Goal: Information Seeking & Learning: Learn about a topic

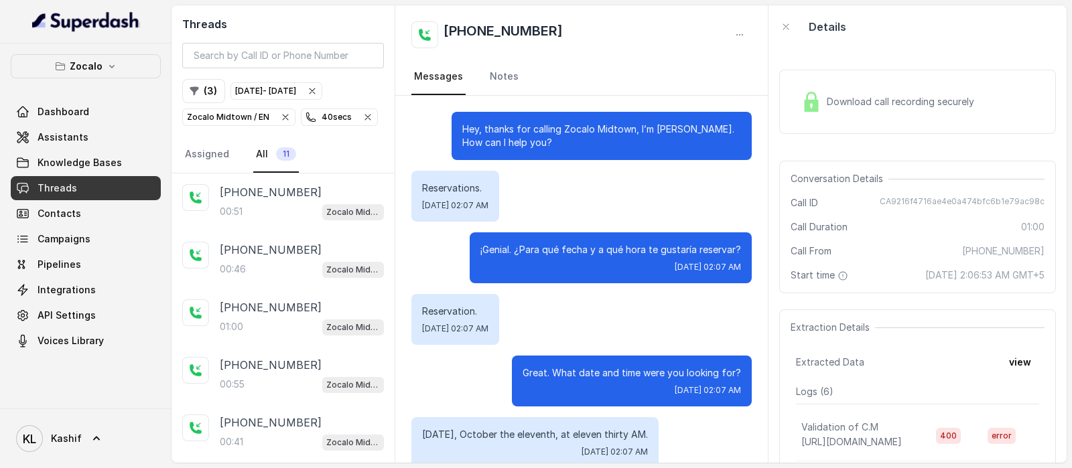
scroll to position [466, 0]
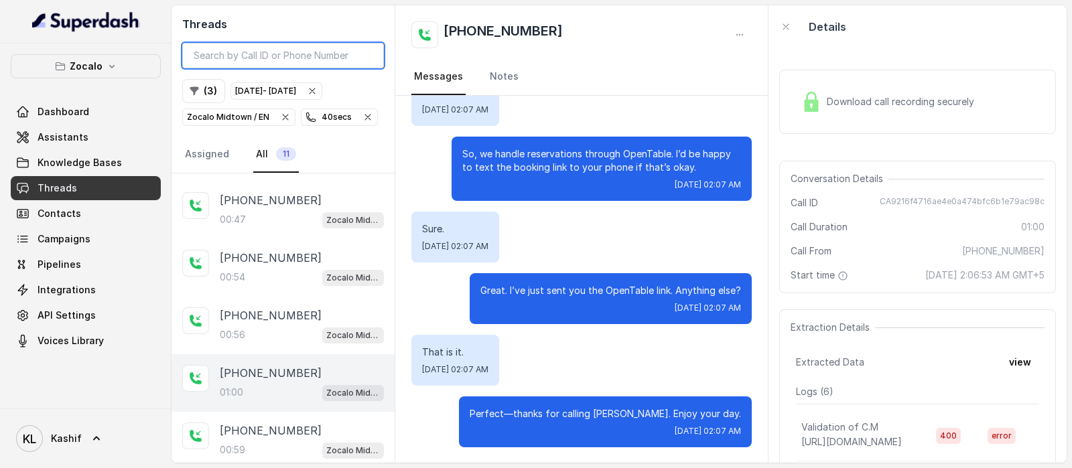
click at [238, 58] on input "search" at bounding box center [283, 55] width 202 height 25
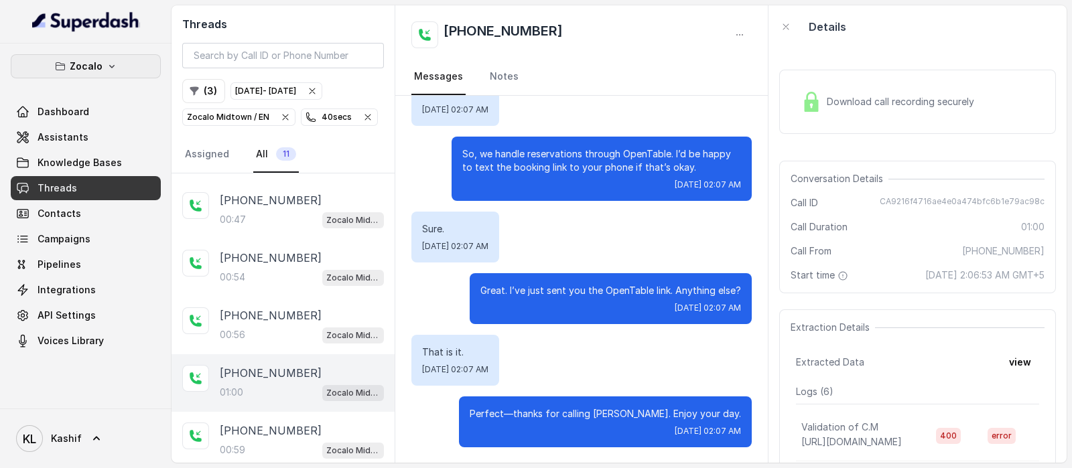
click at [60, 58] on button "Zocalo" at bounding box center [86, 66] width 150 height 24
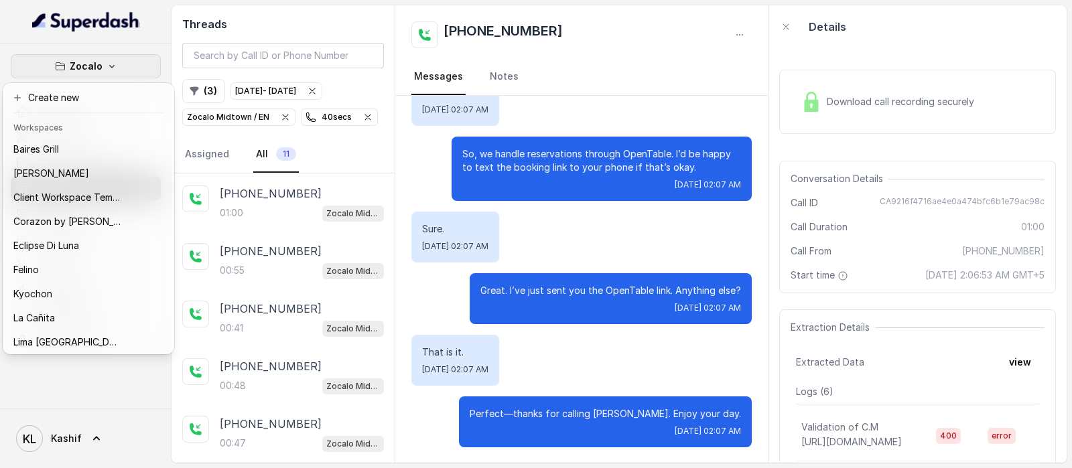
scroll to position [0, 0]
drag, startPoint x: 388, startPoint y: 338, endPoint x: 418, endPoint y: 156, distance: 183.9
click at [418, 159] on div "Zocalo Dashboard Assistants Knowledge Bases Threads Contacts Campaigns Pipeline…" at bounding box center [536, 234] width 1072 height 468
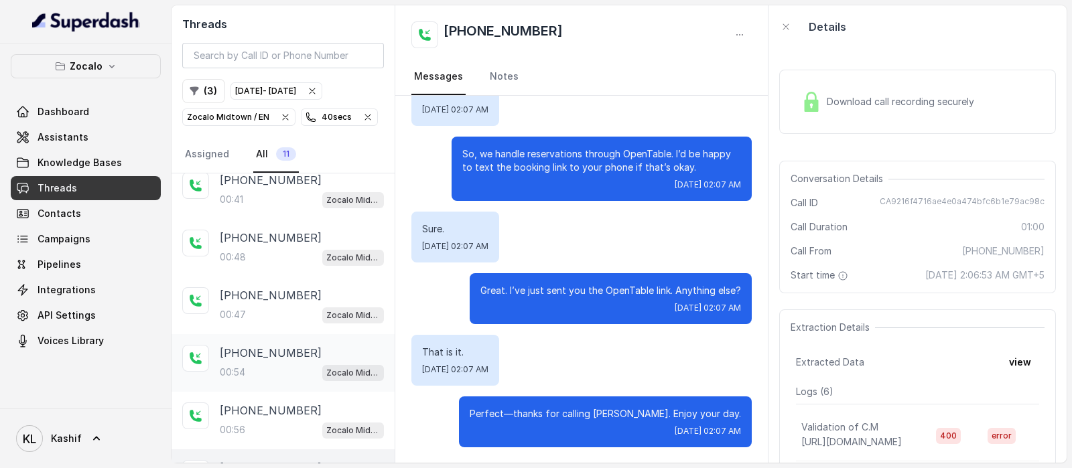
scroll to position [338, 0]
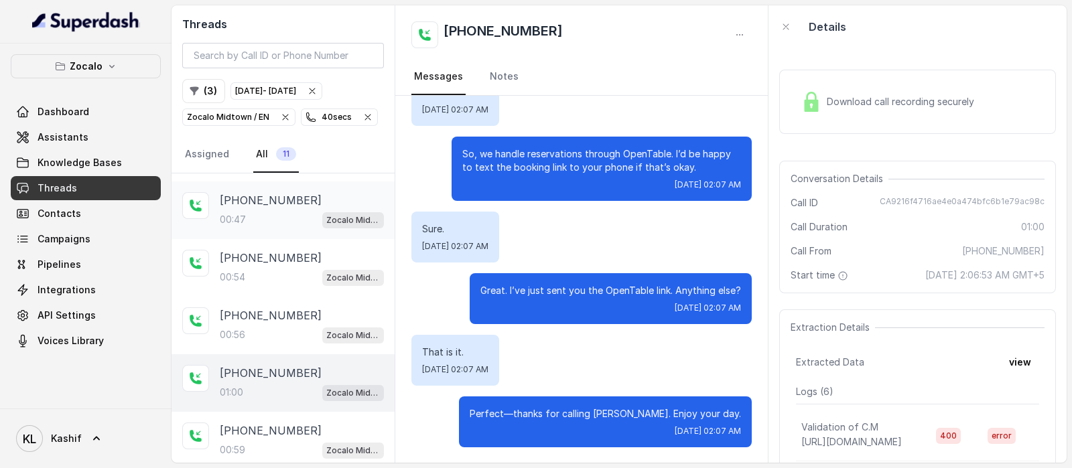
click at [255, 204] on p "[PHONE_NUMBER]" at bounding box center [271, 200] width 102 height 16
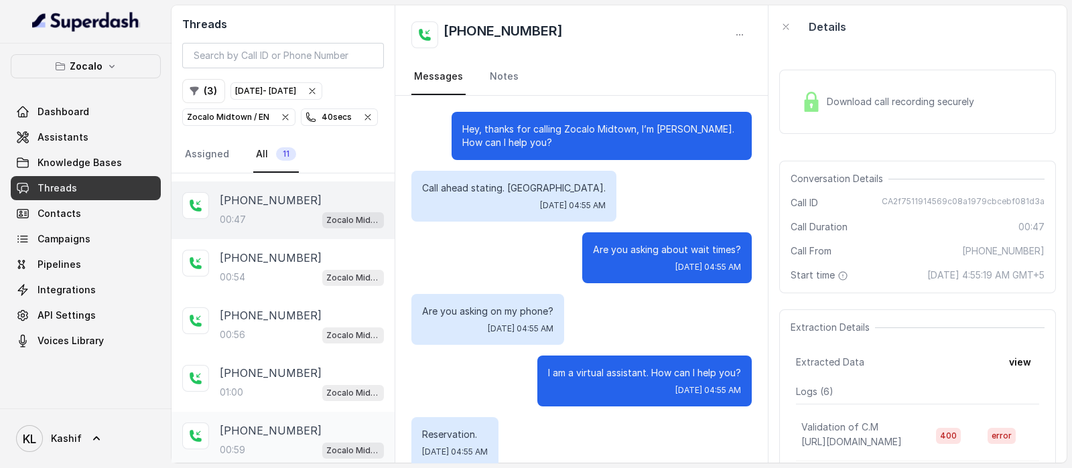
click at [261, 432] on p "[PHONE_NUMBER]" at bounding box center [271, 431] width 102 height 16
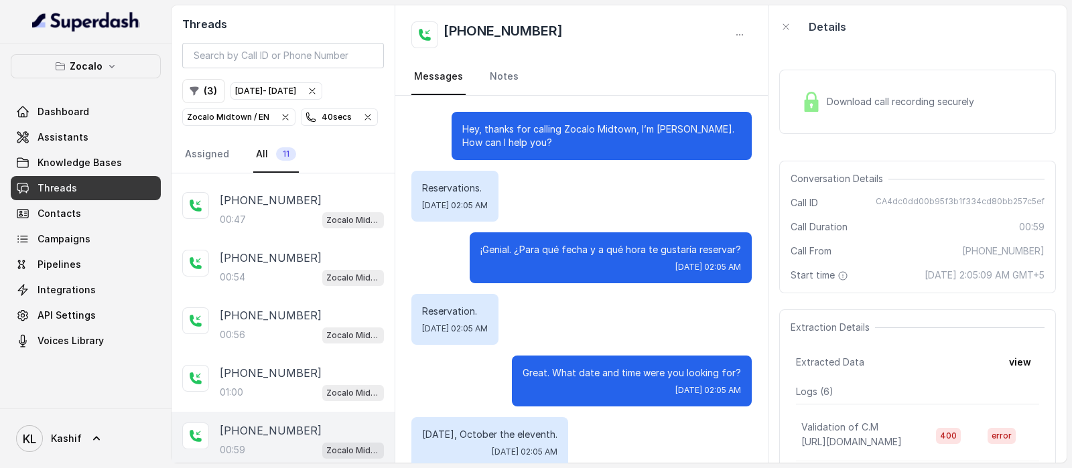
scroll to position [479, 0]
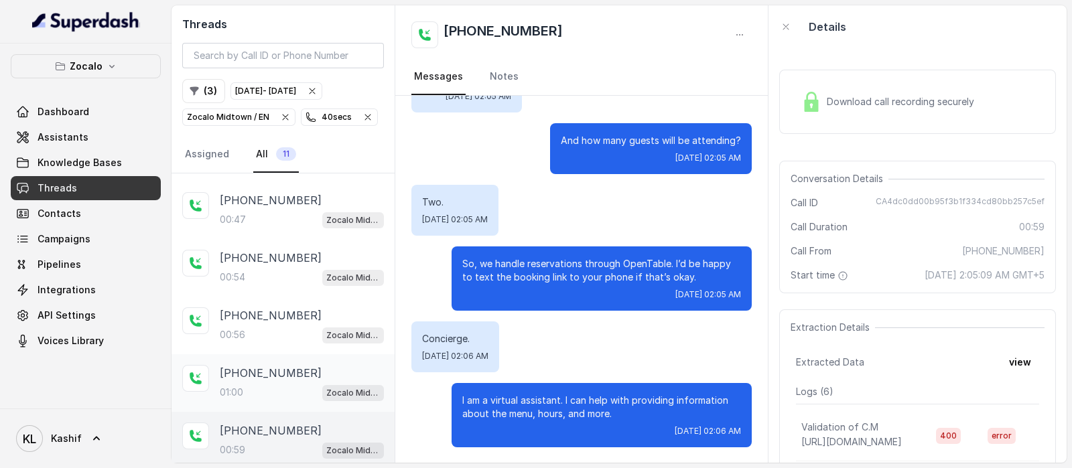
click at [245, 376] on div "[PHONE_NUMBER]:00 Zocalo Midtown / EN" at bounding box center [302, 383] width 164 height 36
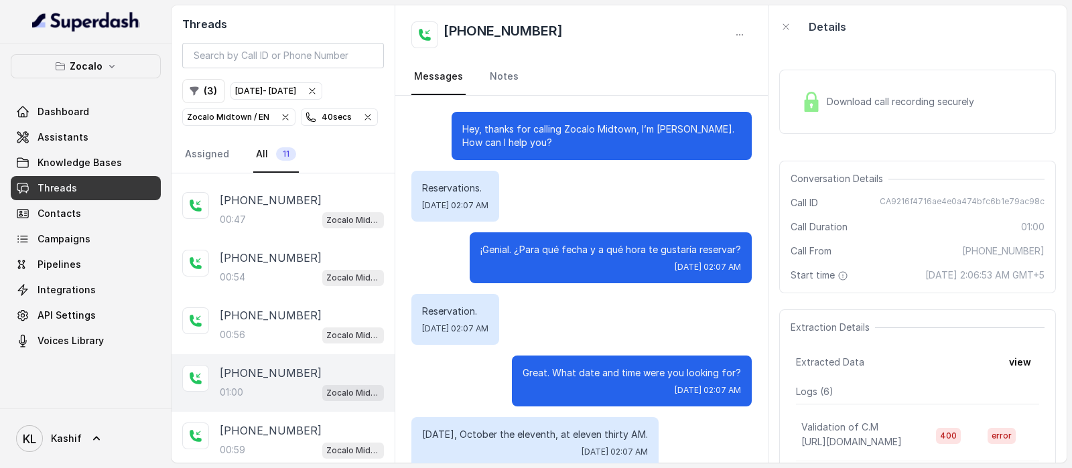
click at [232, 374] on p "[PHONE_NUMBER]" at bounding box center [271, 373] width 102 height 16
click at [232, 307] on p "[PHONE_NUMBER]" at bounding box center [271, 315] width 102 height 16
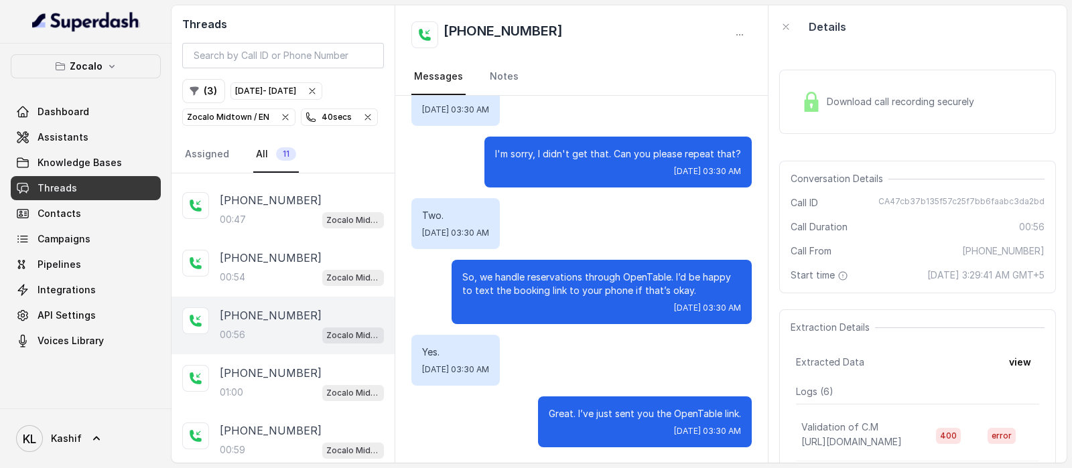
scroll to position [143, 0]
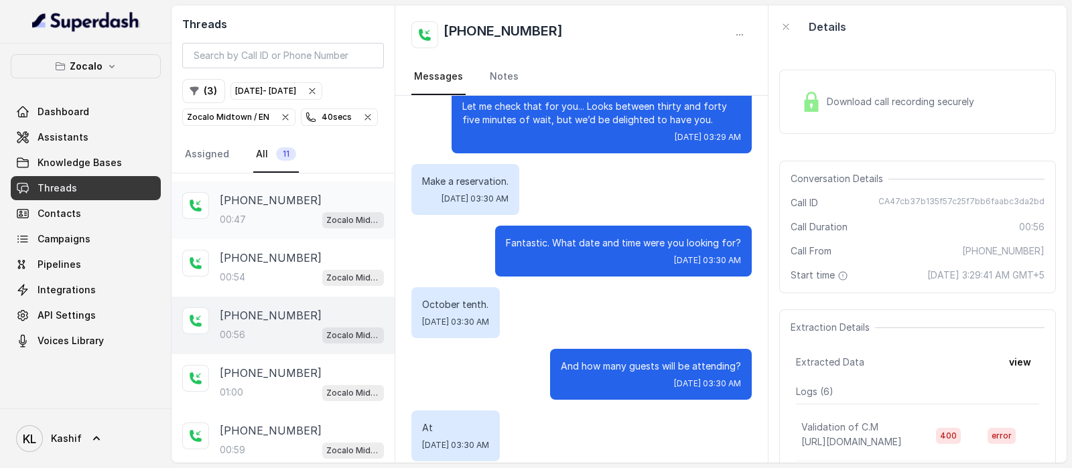
click at [281, 218] on div "00:47 Zocalo Midtown / EN" at bounding box center [302, 219] width 164 height 17
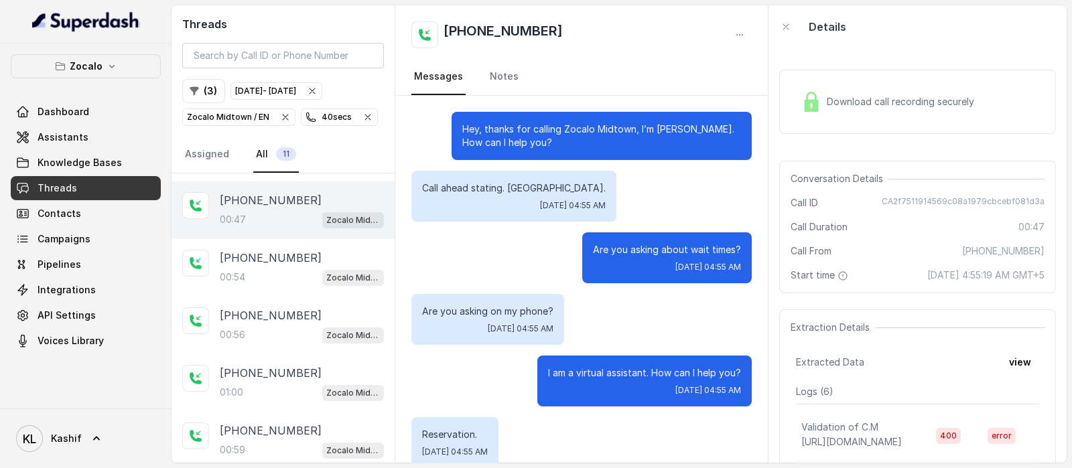
scroll to position [466, 0]
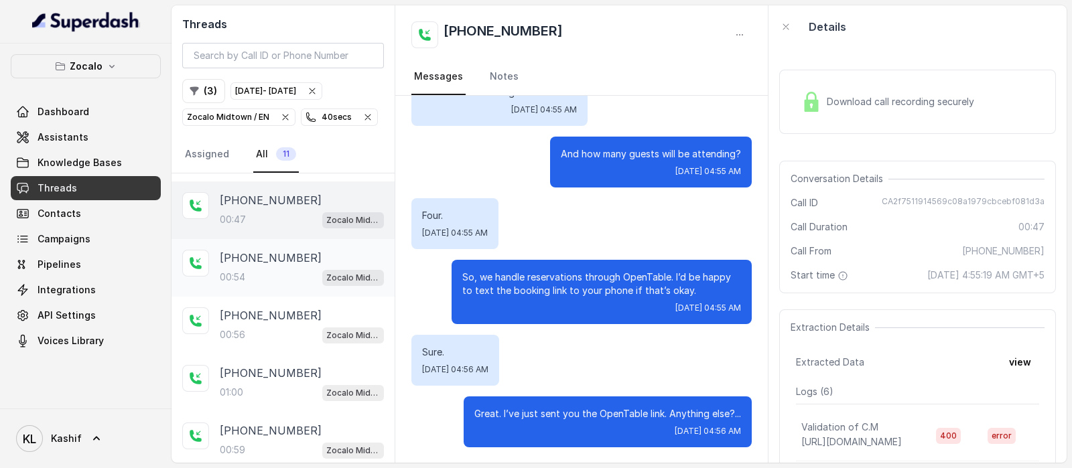
click at [268, 269] on div "00:54 Zocalo Midtown / EN" at bounding box center [302, 277] width 164 height 17
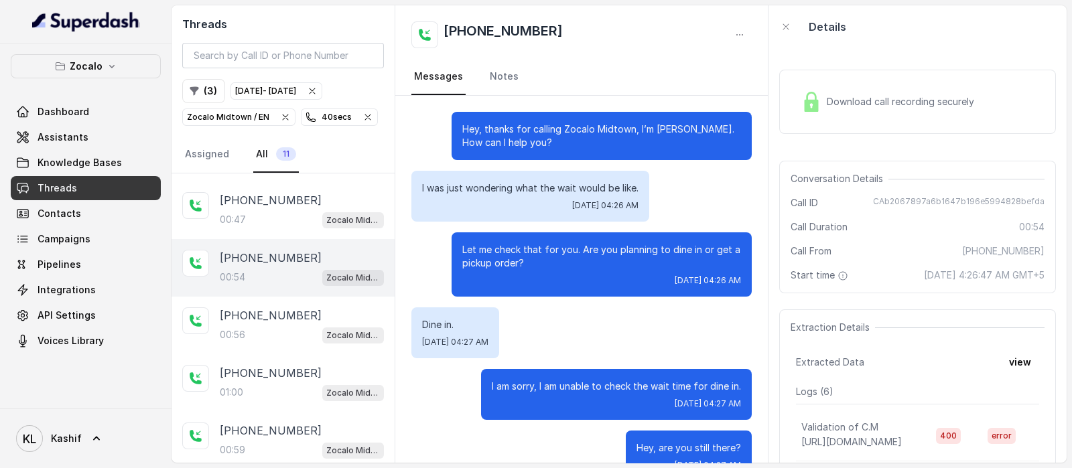
scroll to position [281, 0]
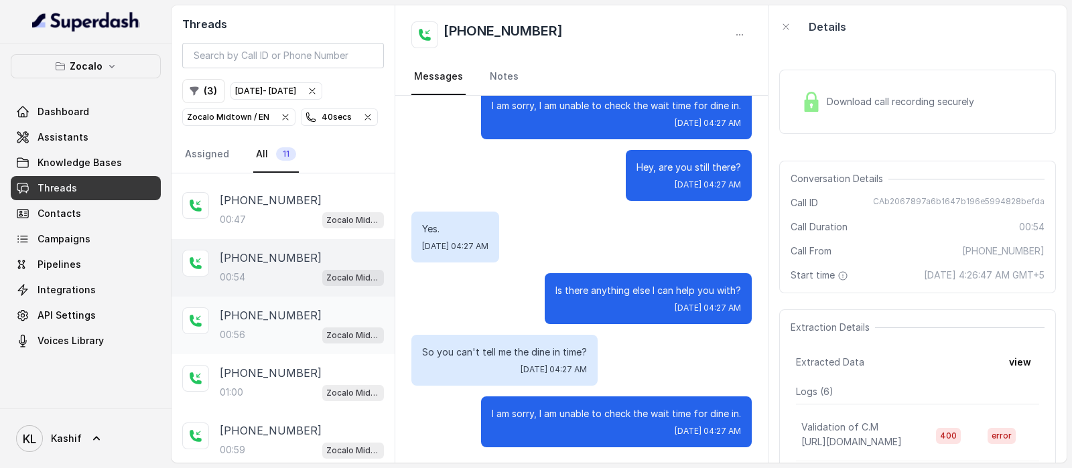
click at [268, 301] on div "[PHONE_NUMBER]:56 Zocalo Midtown / EN" at bounding box center [282, 326] width 223 height 58
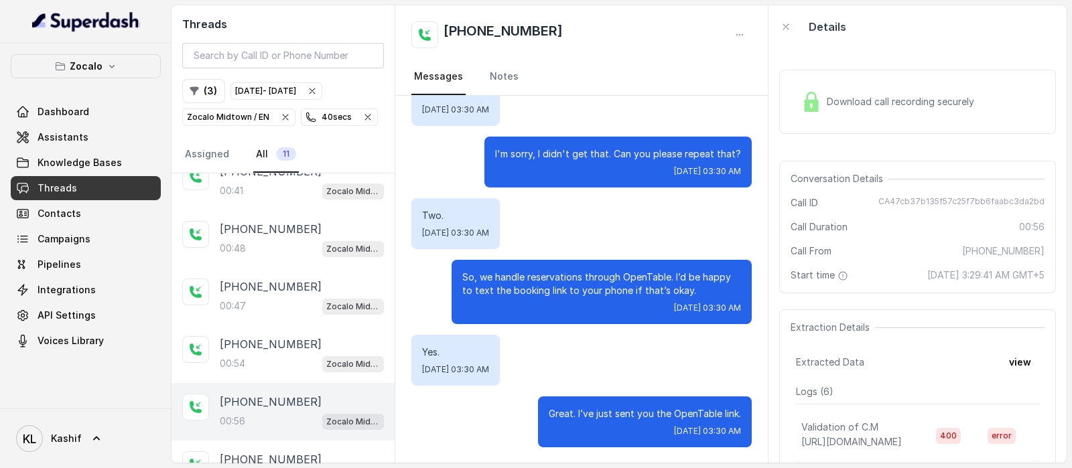
scroll to position [338, 0]
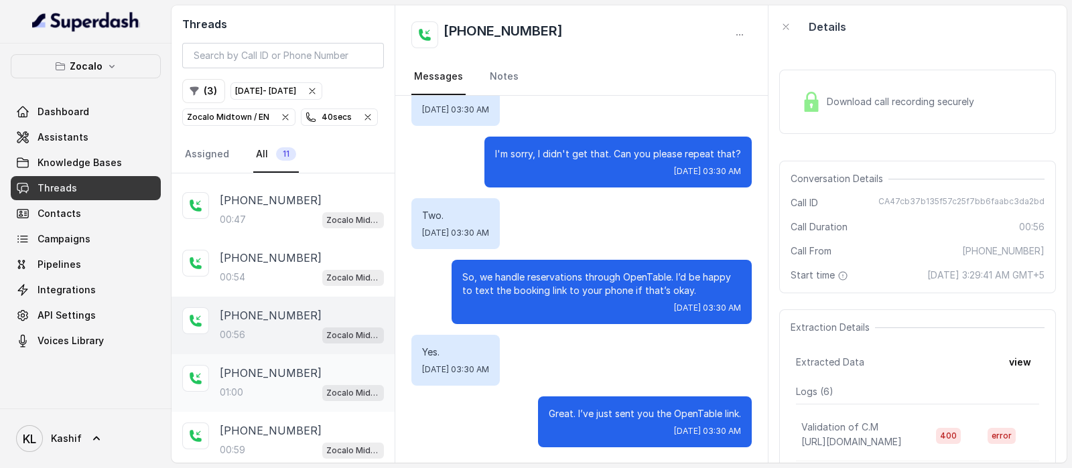
click at [258, 384] on div "01:00 Zocalo Midtown / EN" at bounding box center [302, 392] width 164 height 17
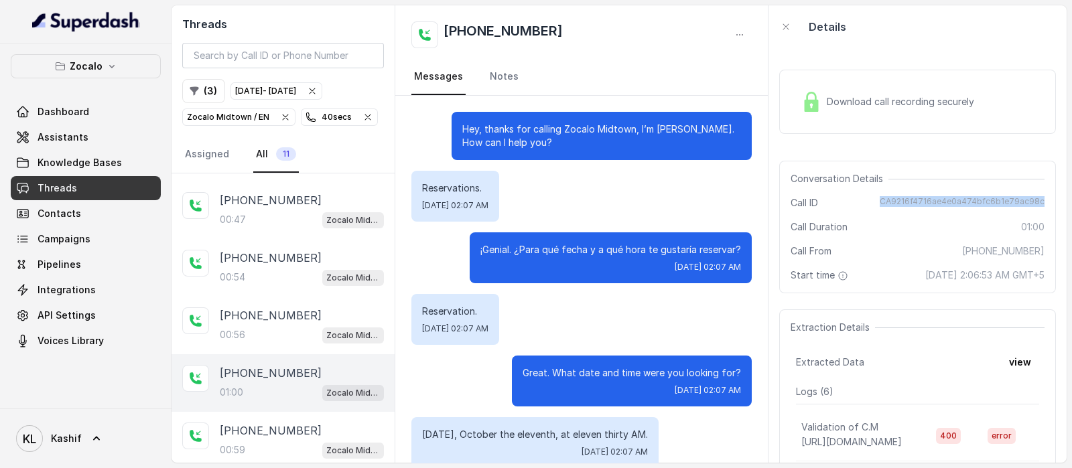
drag, startPoint x: 876, startPoint y: 202, endPoint x: 1029, endPoint y: 206, distance: 153.4
click at [1029, 206] on span "CA9216f4716ae4e0a474bfc6b1e79ac98c" at bounding box center [961, 202] width 165 height 13
copy span "CA9216f4716ae4e0a474bfc6b1e79ac98c"
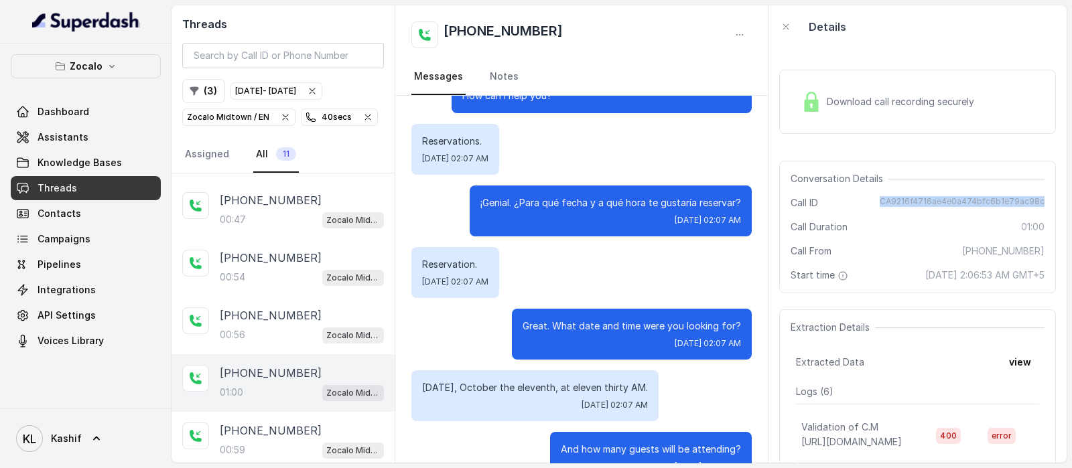
scroll to position [83, 0]
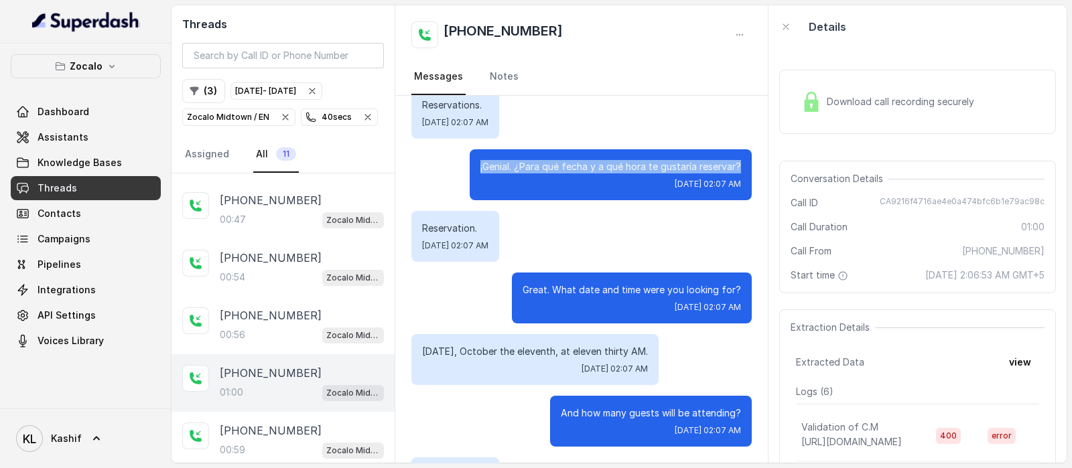
drag, startPoint x: 465, startPoint y: 161, endPoint x: 726, endPoint y: 161, distance: 261.2
click at [726, 161] on div "¡Genial. ¿Para qué fecha y a qué hora te gustaría reservar? [DATE] 02:07 AM" at bounding box center [611, 174] width 282 height 51
copy p "¡Genial. ¿Para qué fecha y a qué hora te gustaría reservar?"
click at [64, 64] on icon "button" at bounding box center [60, 66] width 9 height 7
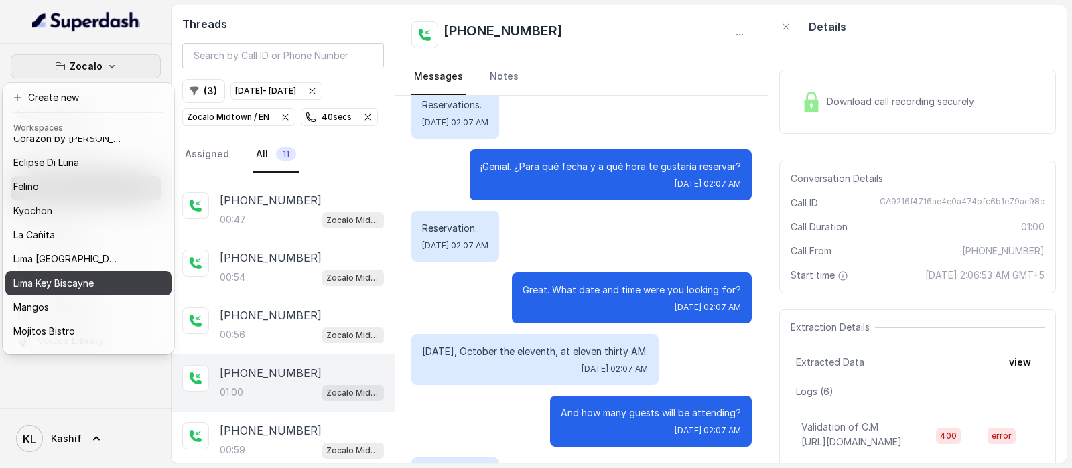
click at [90, 283] on p "Lima Key Biscayne" at bounding box center [53, 283] width 80 height 16
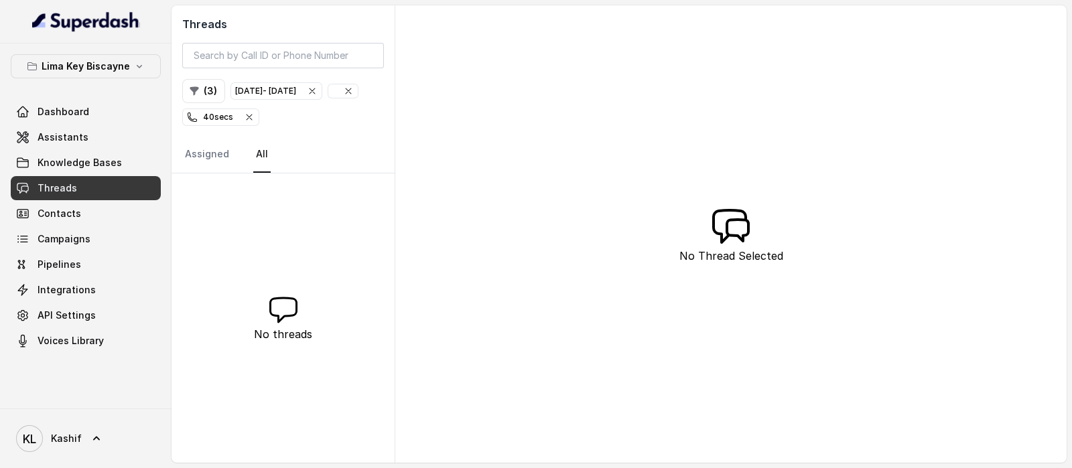
drag, startPoint x: 283, startPoint y: 113, endPoint x: 310, endPoint y: 109, distance: 27.7
click at [255, 113] on icon "button" at bounding box center [249, 117] width 11 height 11
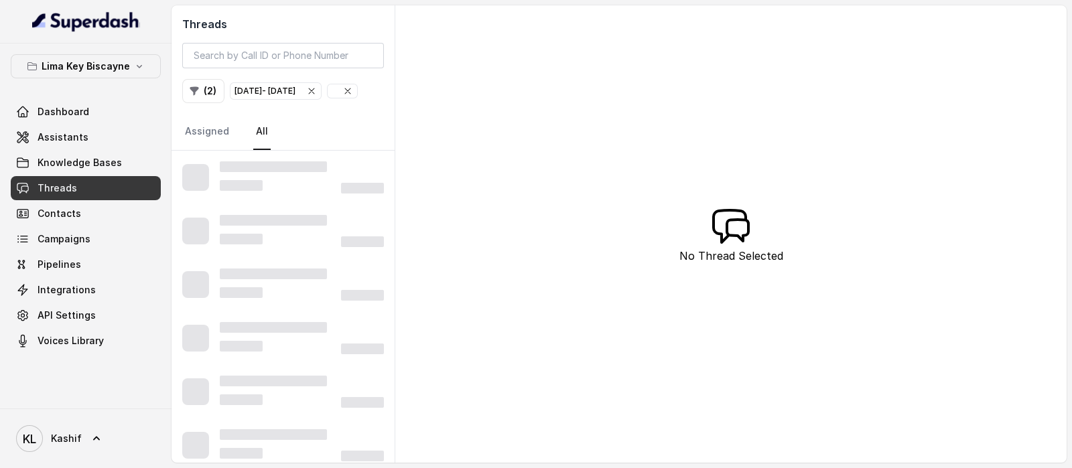
click at [317, 89] on icon "button" at bounding box center [311, 91] width 11 height 11
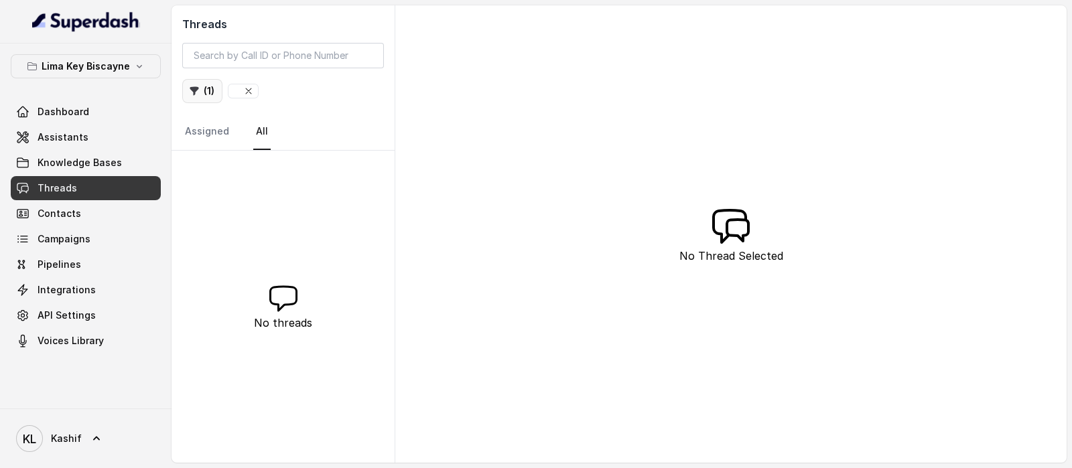
click at [195, 88] on icon "button" at bounding box center [194, 91] width 9 height 9
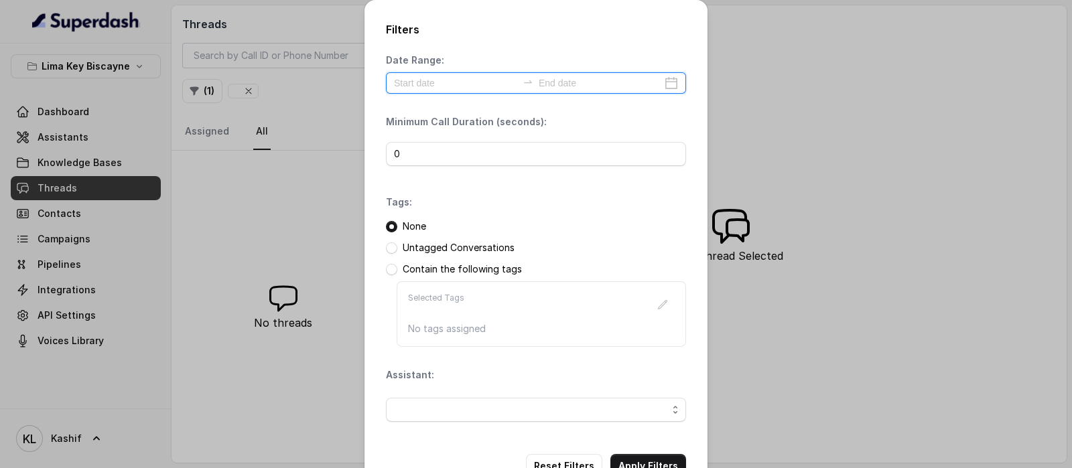
click at [502, 79] on input at bounding box center [455, 83] width 123 height 15
type input "[DATE]"
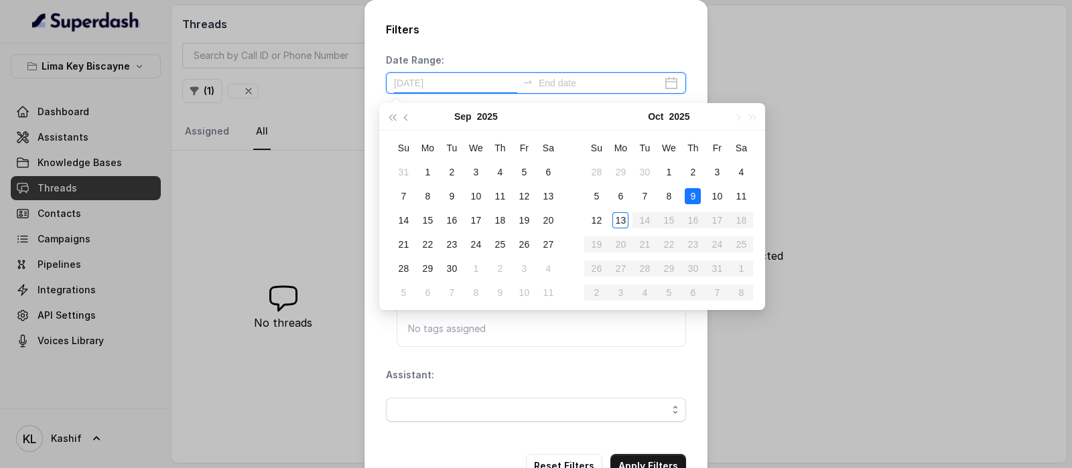
type input "[DATE]"
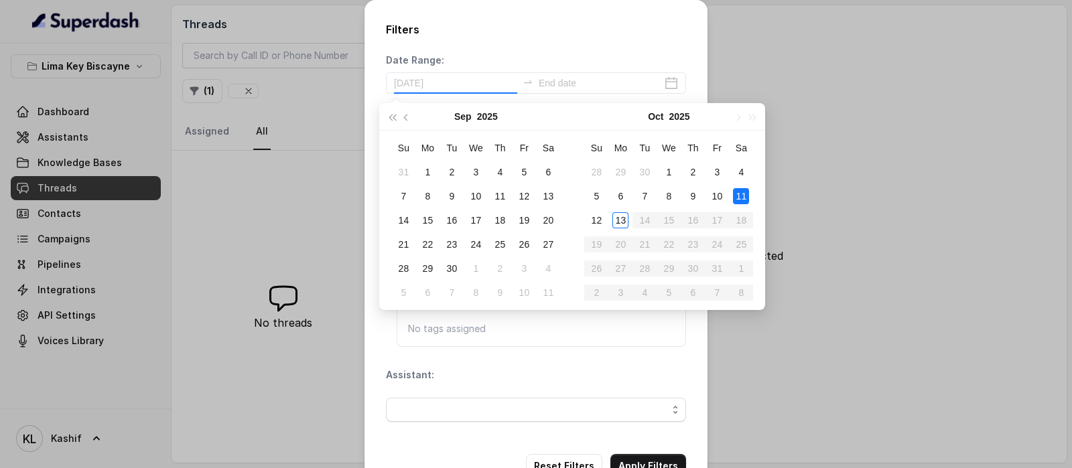
click at [739, 189] on div "11" at bounding box center [741, 196] width 16 height 16
type input "[DATE]"
click at [624, 213] on div "13" at bounding box center [620, 220] width 16 height 16
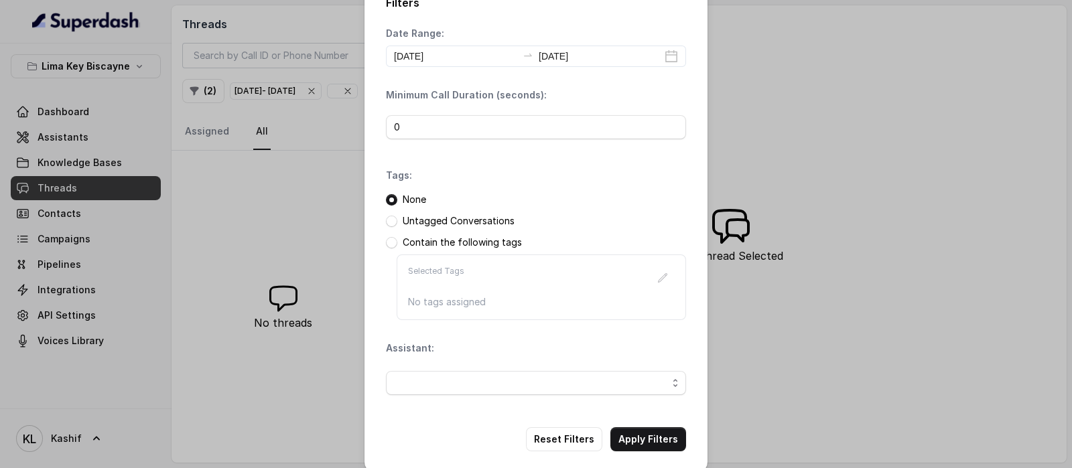
scroll to position [40, 0]
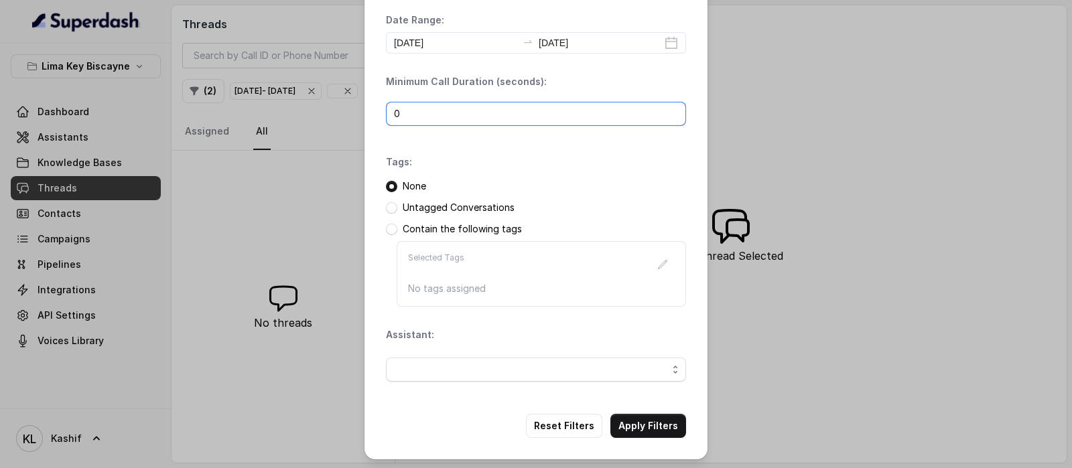
click at [512, 113] on input "0" at bounding box center [536, 114] width 300 height 24
type input "40"
click at [498, 362] on span "button" at bounding box center [536, 370] width 300 height 24
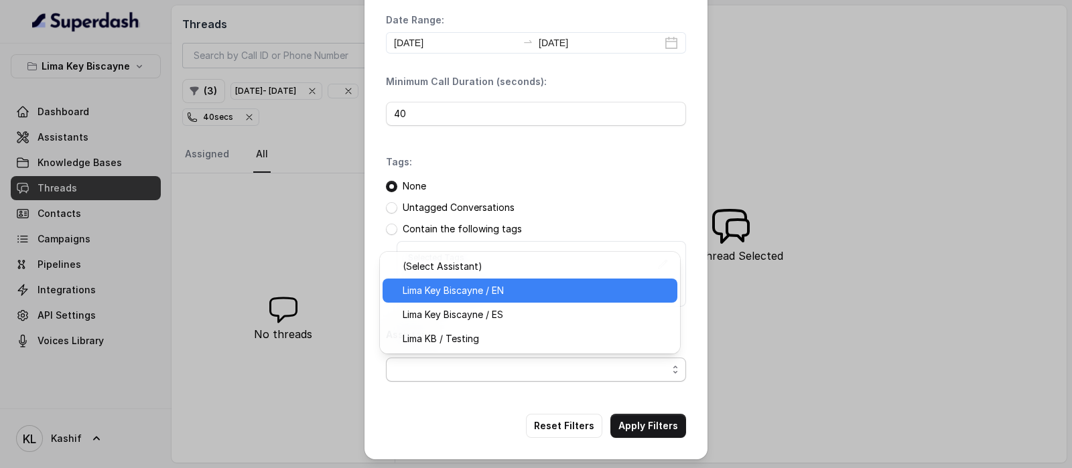
click at [494, 293] on span "Lima Key Biscayne / EN" at bounding box center [536, 291] width 267 height 16
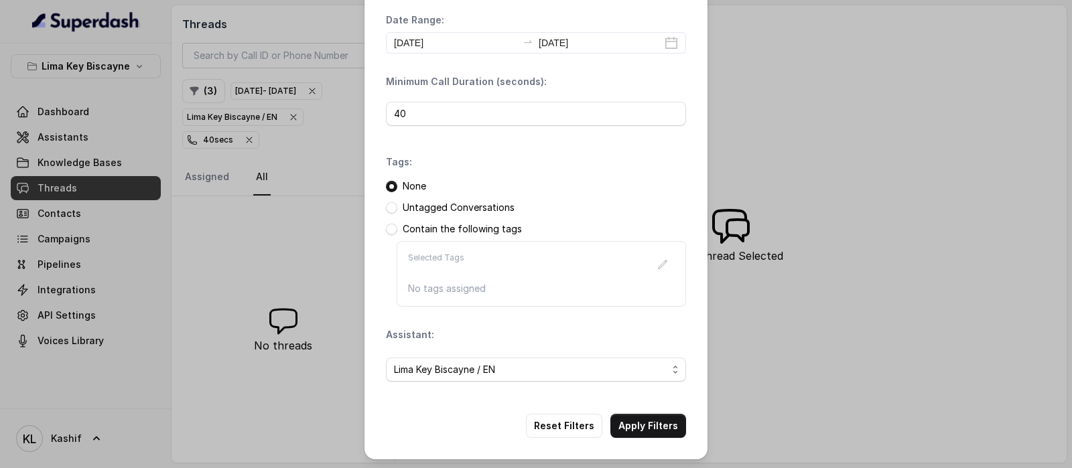
click at [636, 418] on button "Apply Filters" at bounding box center [648, 426] width 76 height 24
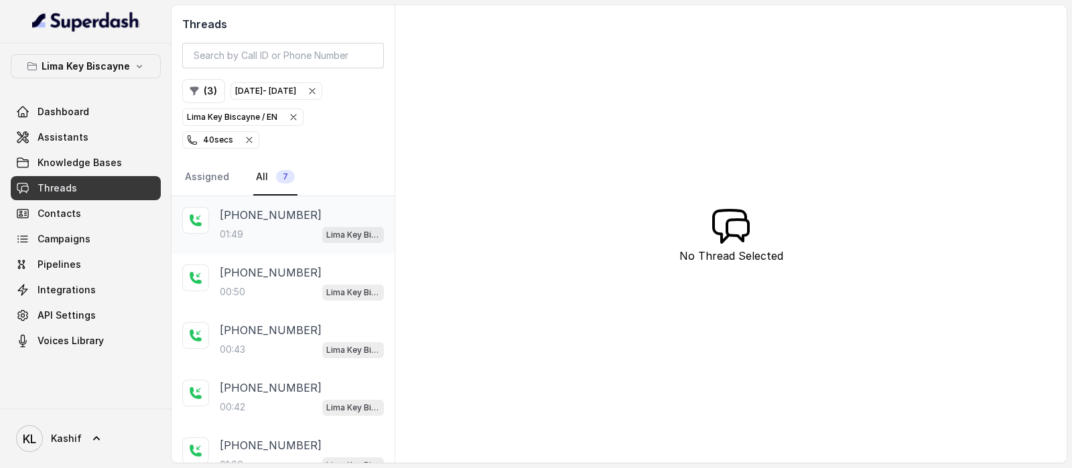
click at [272, 232] on div "01:49 Lima Key Biscayne / EN" at bounding box center [302, 234] width 164 height 17
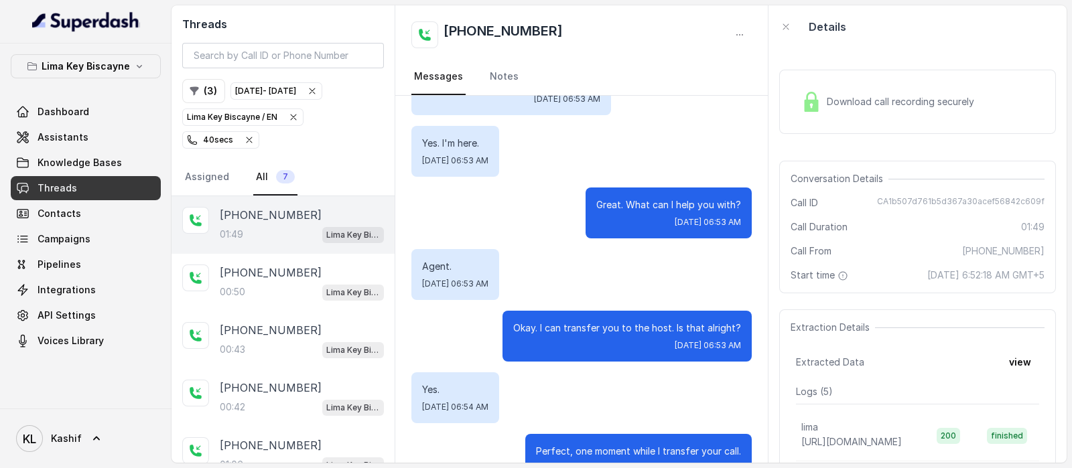
scroll to position [342, 0]
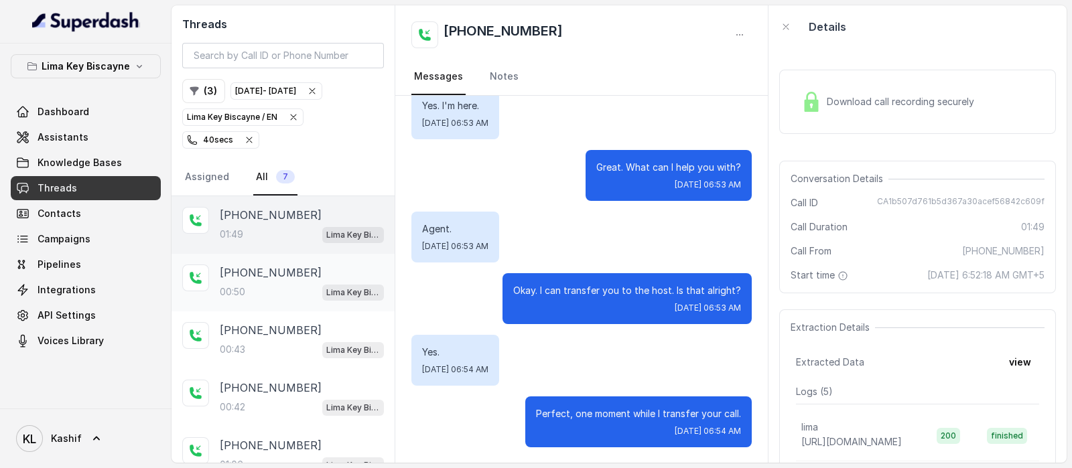
click at [234, 269] on p "[PHONE_NUMBER]" at bounding box center [271, 273] width 102 height 16
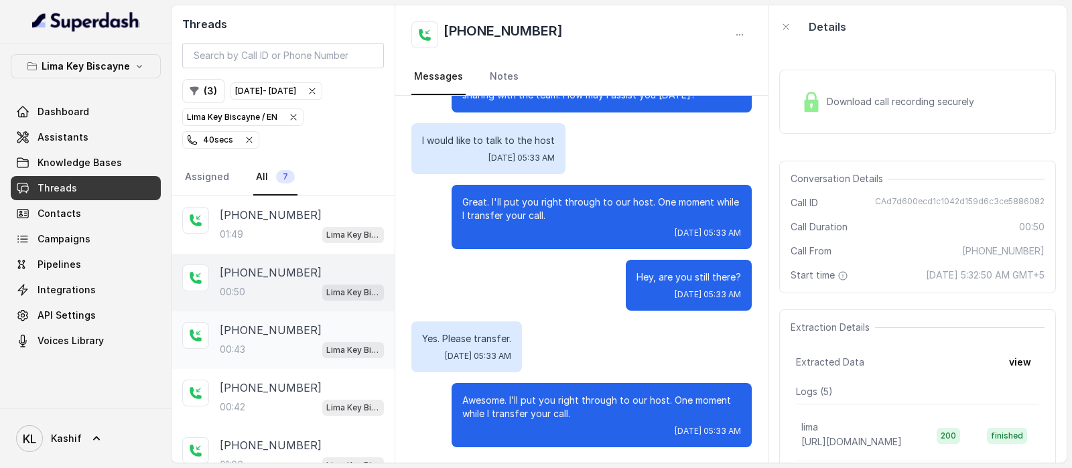
scroll to position [132, 0]
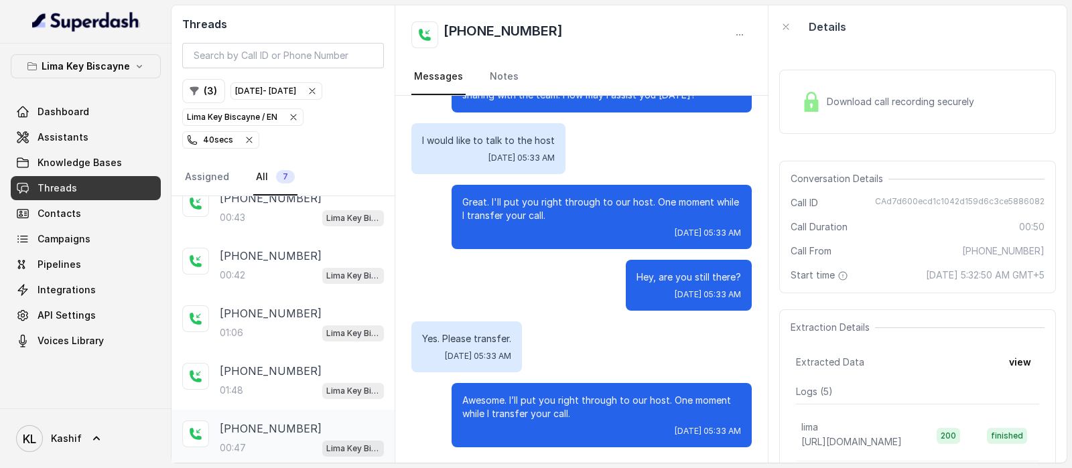
click at [266, 429] on p "[PHONE_NUMBER]" at bounding box center [271, 429] width 102 height 16
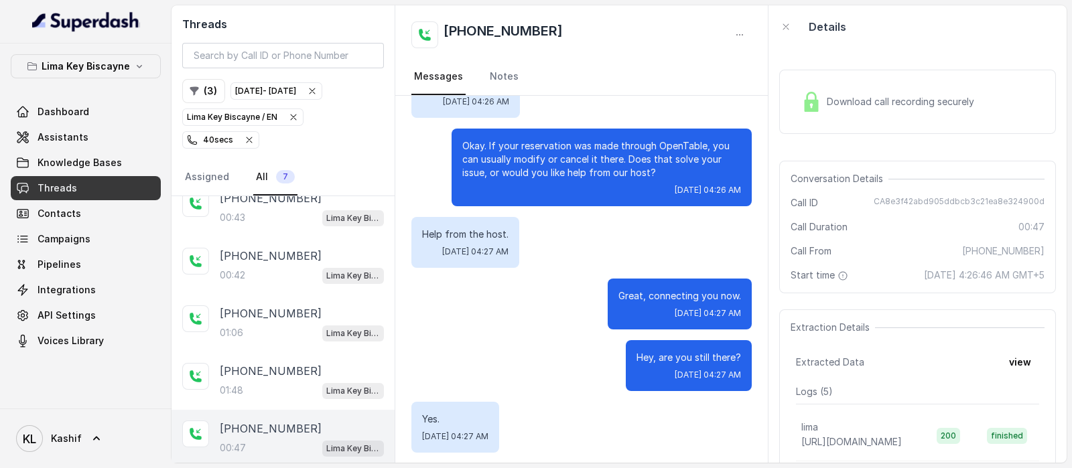
scroll to position [184, 0]
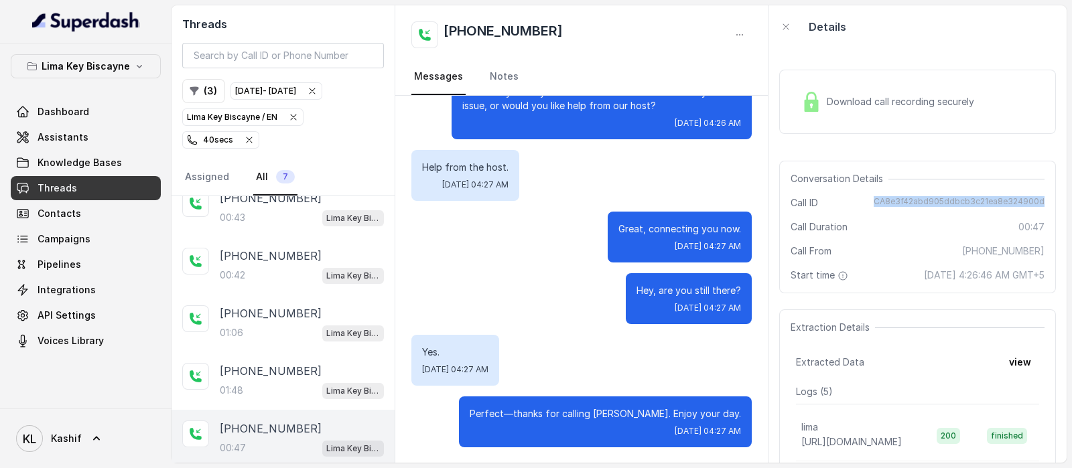
drag, startPoint x: 867, startPoint y: 200, endPoint x: 1035, endPoint y: 195, distance: 167.5
click at [1040, 196] on div "Conversation Details Call ID CA8e3f42abd905ddbcb3c21ea8e324900d Call Duration 0…" at bounding box center [917, 227] width 277 height 133
copy span "CA8e3f42abd905ddbcb3c21ea8e324900d"
click at [116, 60] on p "Lima Key Biscayne" at bounding box center [86, 66] width 88 height 16
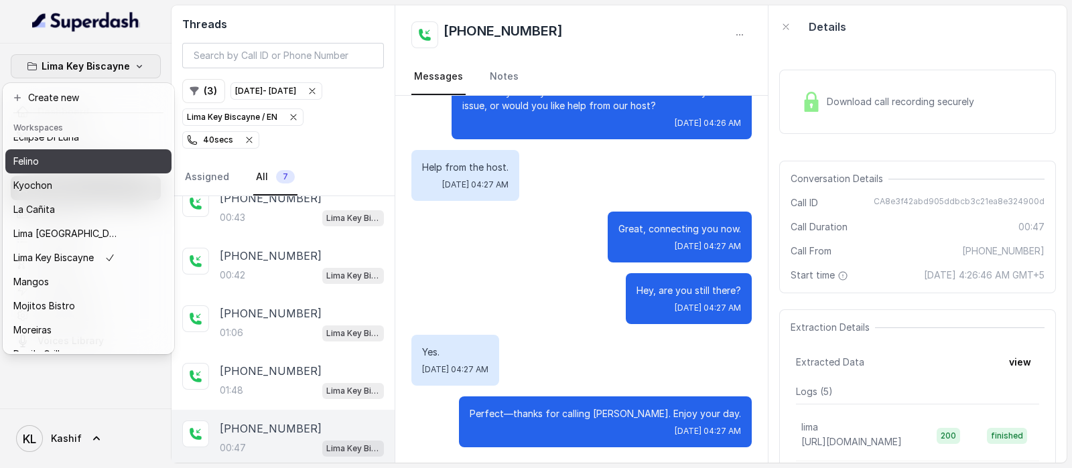
scroll to position [167, 0]
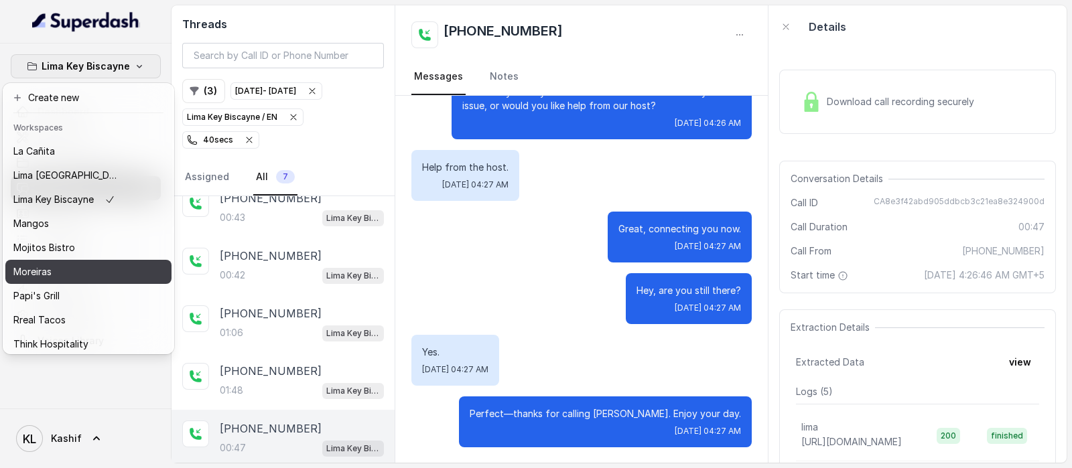
click at [104, 268] on div "Moreiras" at bounding box center [66, 272] width 107 height 16
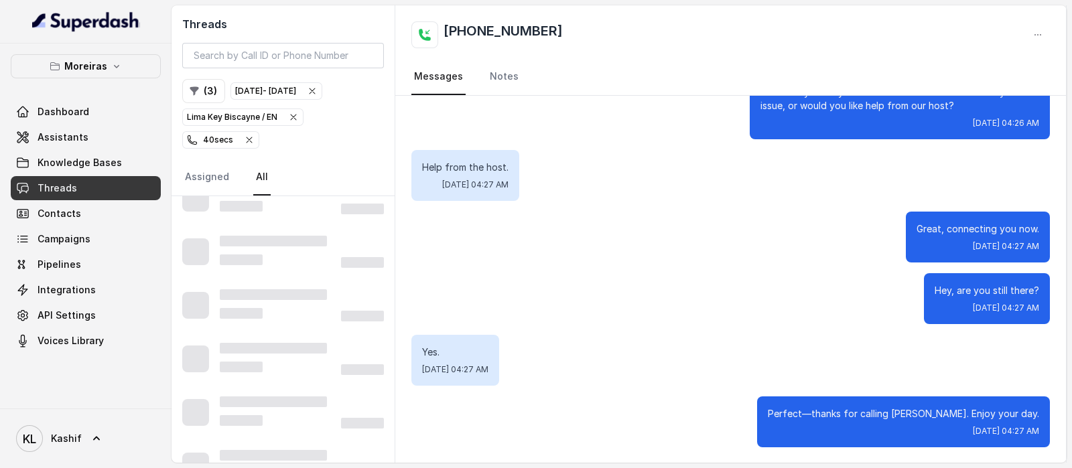
click at [317, 92] on icon "button" at bounding box center [312, 91] width 11 height 11
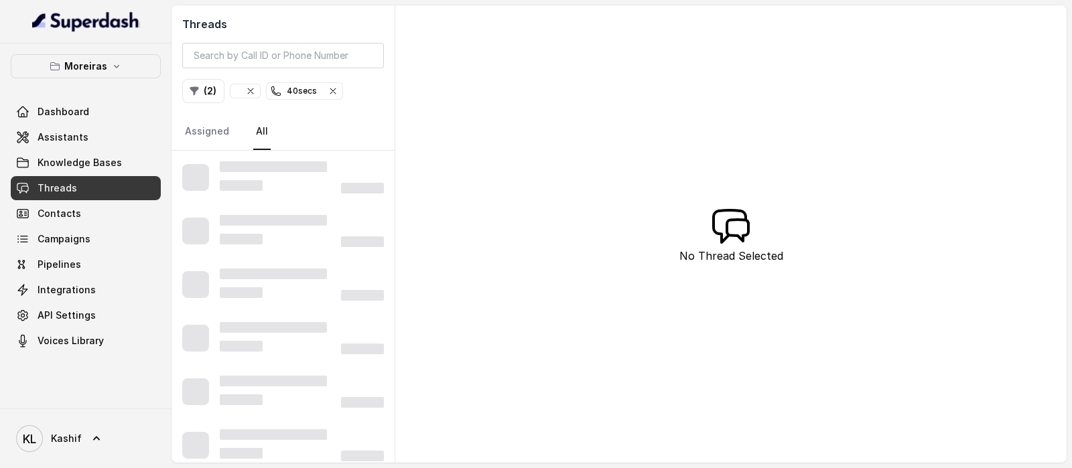
drag, startPoint x: 341, startPoint y: 88, endPoint x: 319, endPoint y: 91, distance: 22.4
click at [342, 88] on span "40 secs" at bounding box center [305, 91] width 76 height 16
click at [248, 90] on icon "button" at bounding box center [248, 91] width 11 height 11
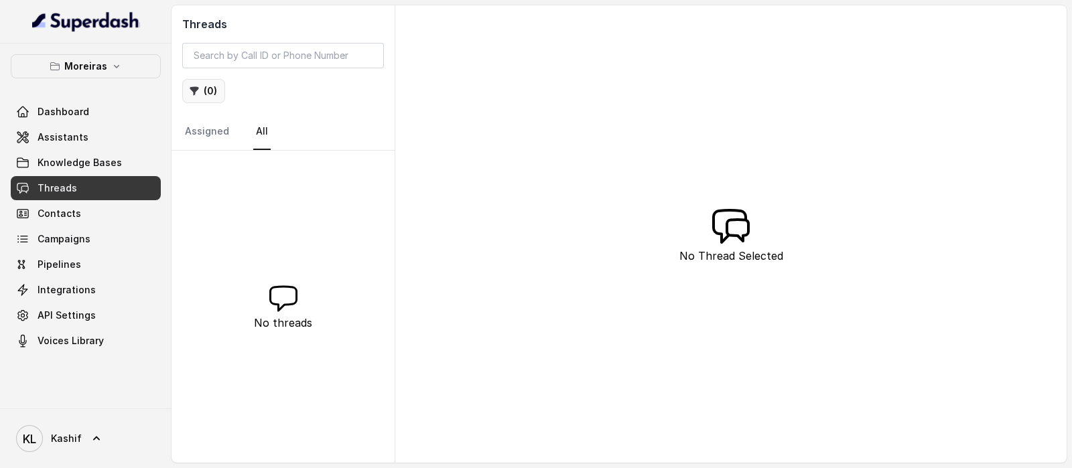
click at [200, 92] on button "( 0 )" at bounding box center [203, 91] width 43 height 24
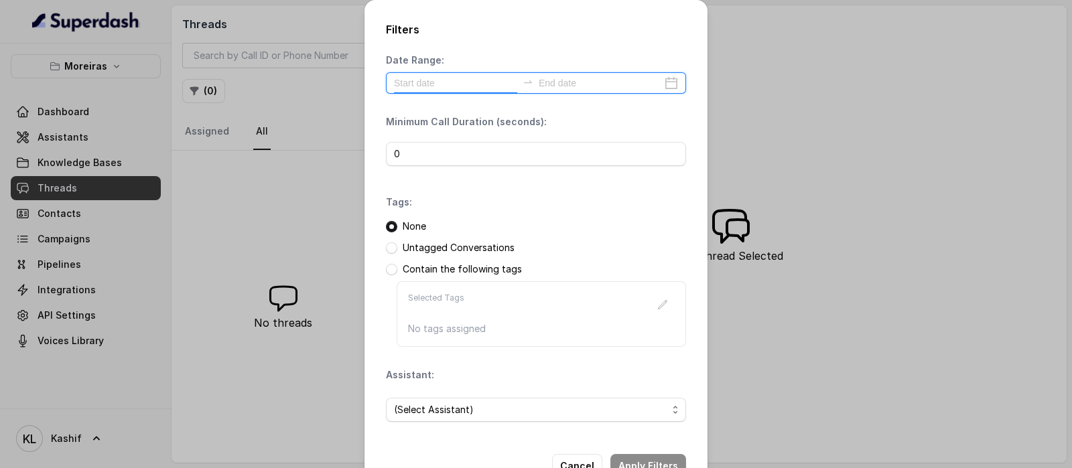
click at [486, 86] on input at bounding box center [455, 83] width 123 height 15
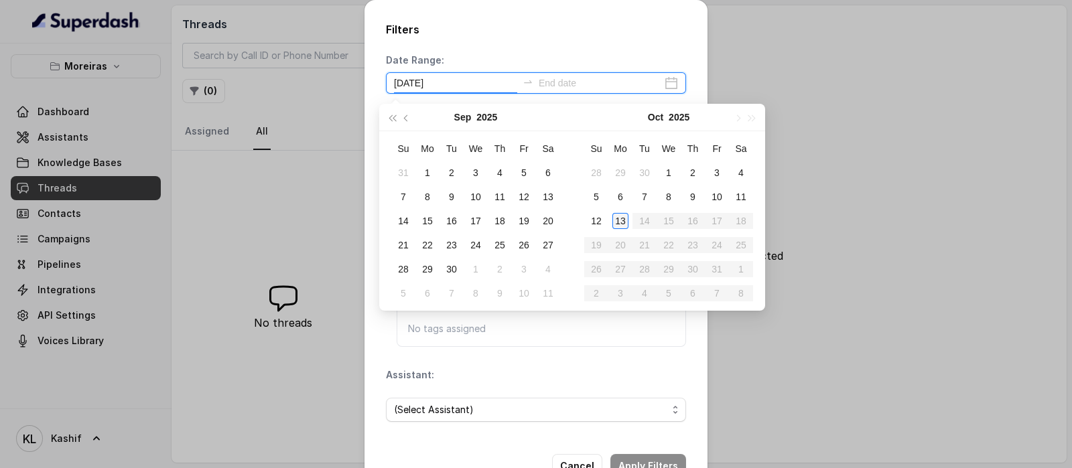
type input "[DATE]"
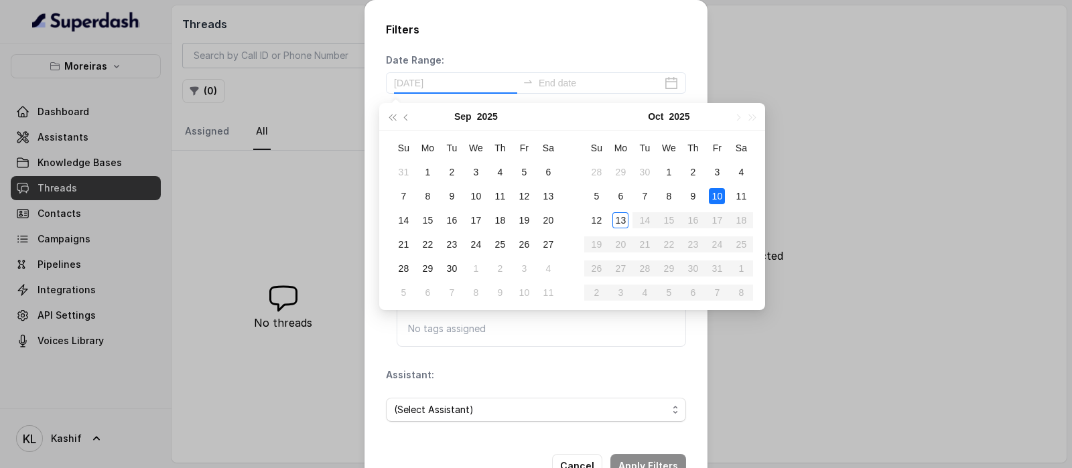
click at [717, 190] on div "10" at bounding box center [717, 196] width 16 height 16
type input "[DATE]"
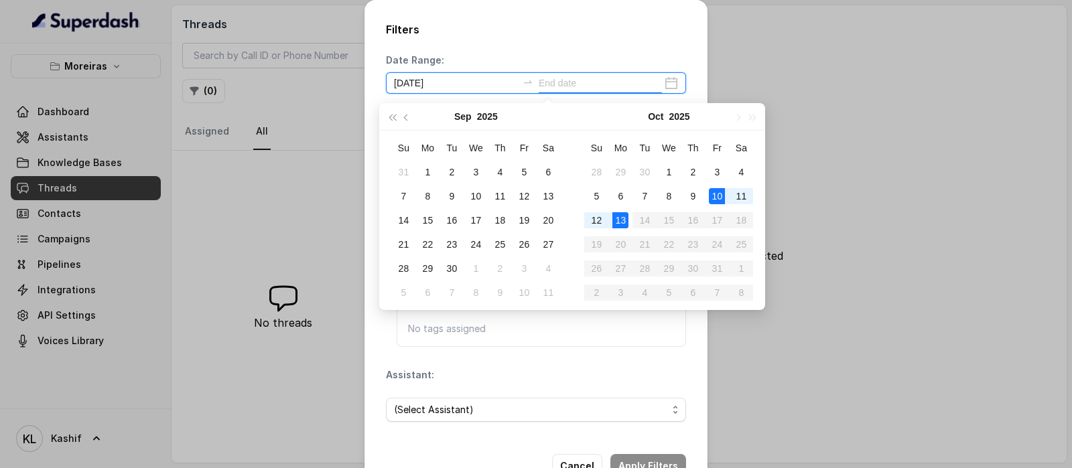
type input "[DATE]"
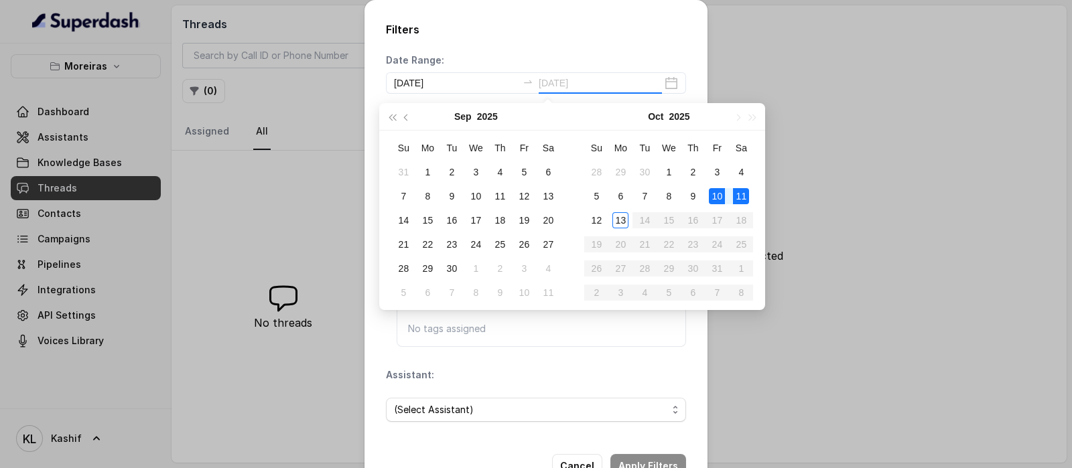
click at [733, 194] on td "11" at bounding box center [741, 196] width 24 height 24
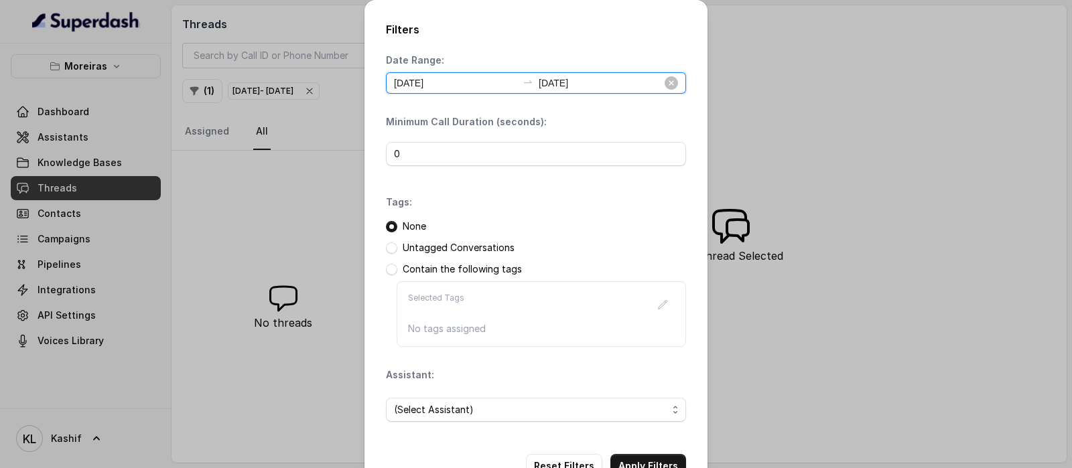
click at [628, 85] on input "[DATE]" at bounding box center [600, 83] width 123 height 15
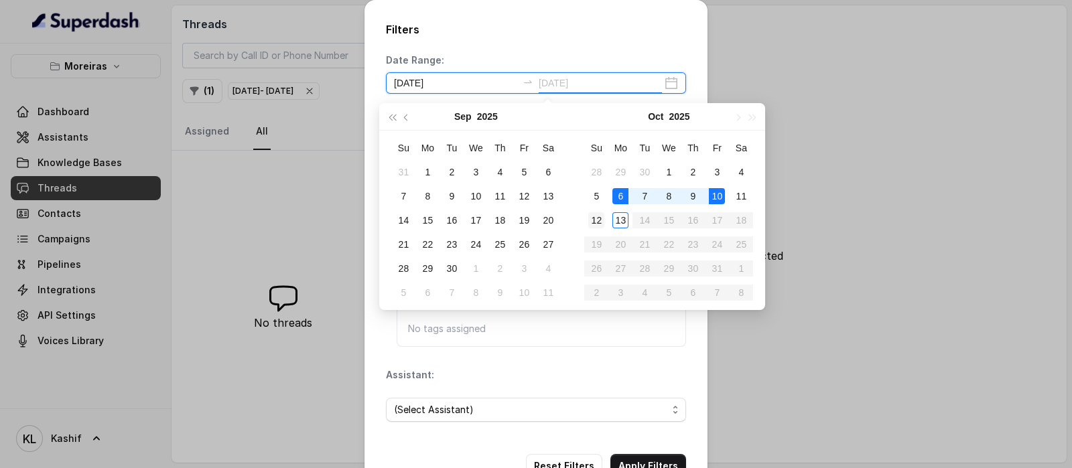
type input "[DATE]"
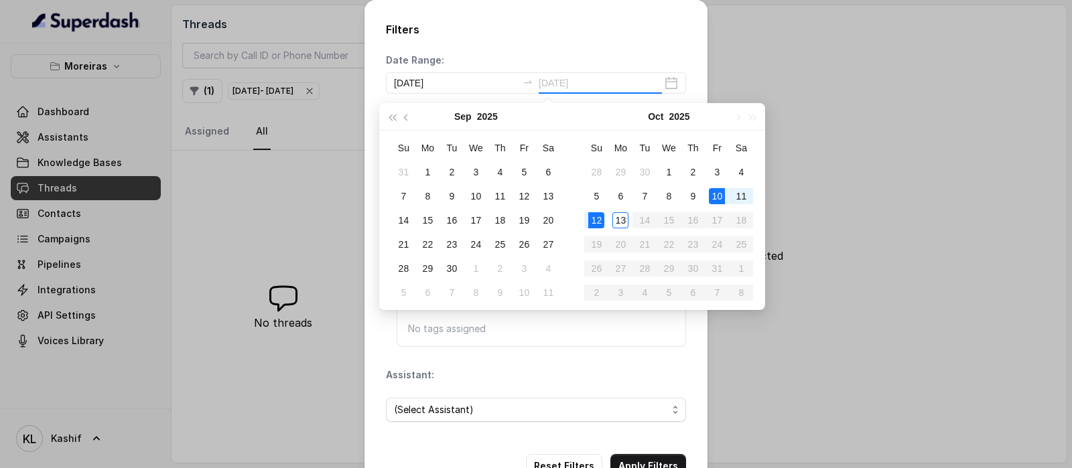
click at [593, 216] on div "12" at bounding box center [596, 220] width 16 height 16
type input "[DATE]"
click at [596, 51] on div "Filters Date Range: [DATE] [DATE] Minimum Call Duration (seconds): 0 Tags: None…" at bounding box center [535, 250] width 343 height 500
type input "[DATE]"
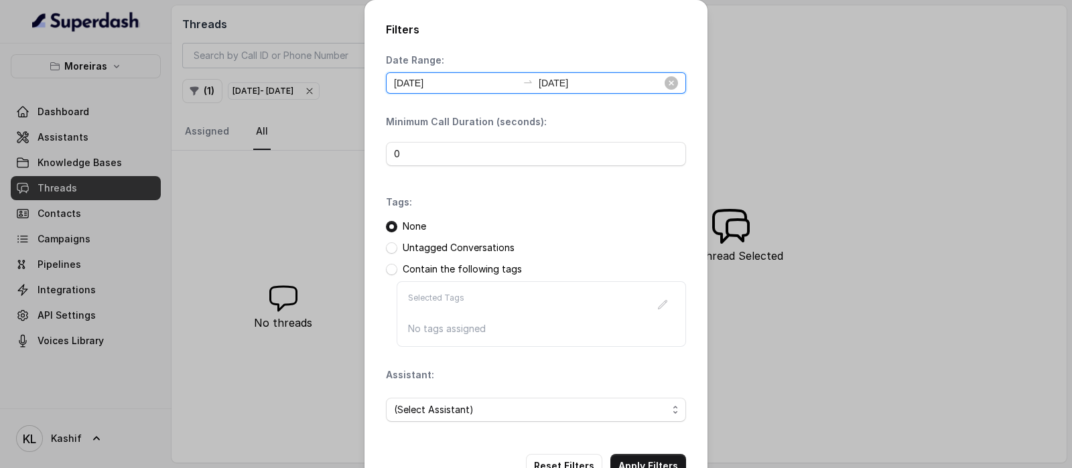
click at [494, 86] on input "[DATE]" at bounding box center [455, 83] width 123 height 15
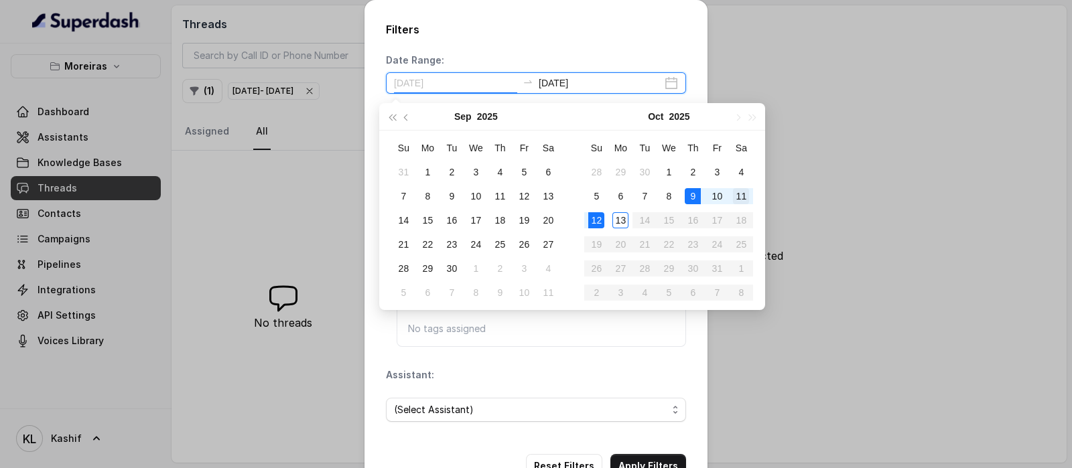
type input "[DATE]"
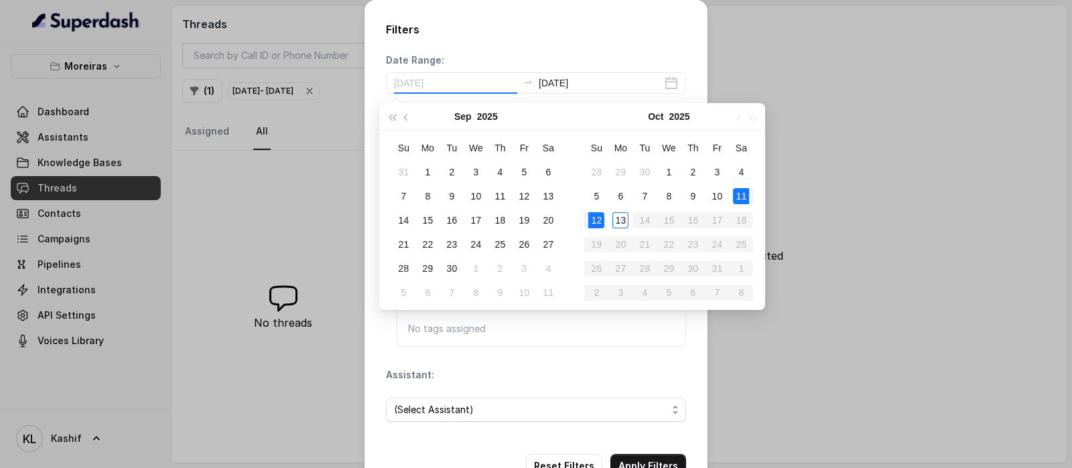
click at [733, 197] on div "11" at bounding box center [741, 196] width 16 height 16
type input "[DATE]"
click at [608, 58] on div "Date Range: [DATE] [DATE]" at bounding box center [536, 74] width 300 height 40
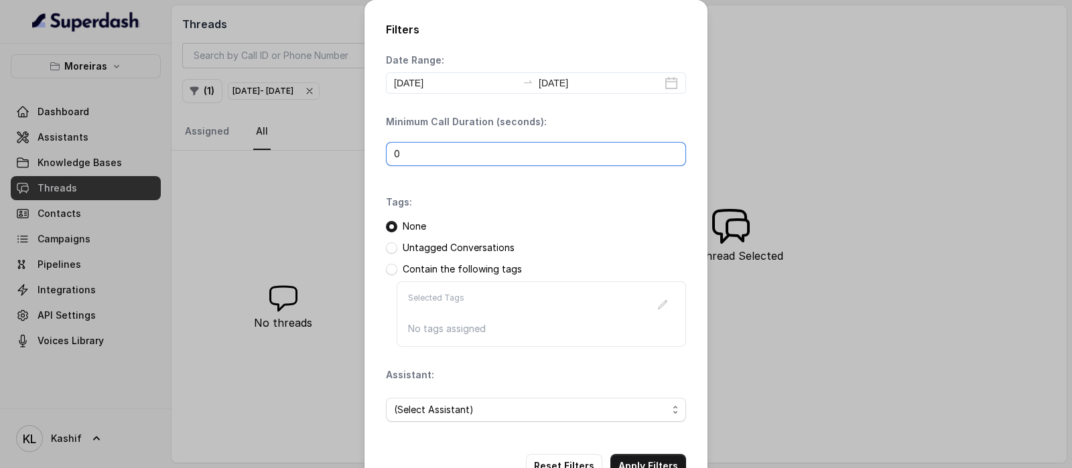
click at [512, 158] on input "0" at bounding box center [536, 154] width 300 height 24
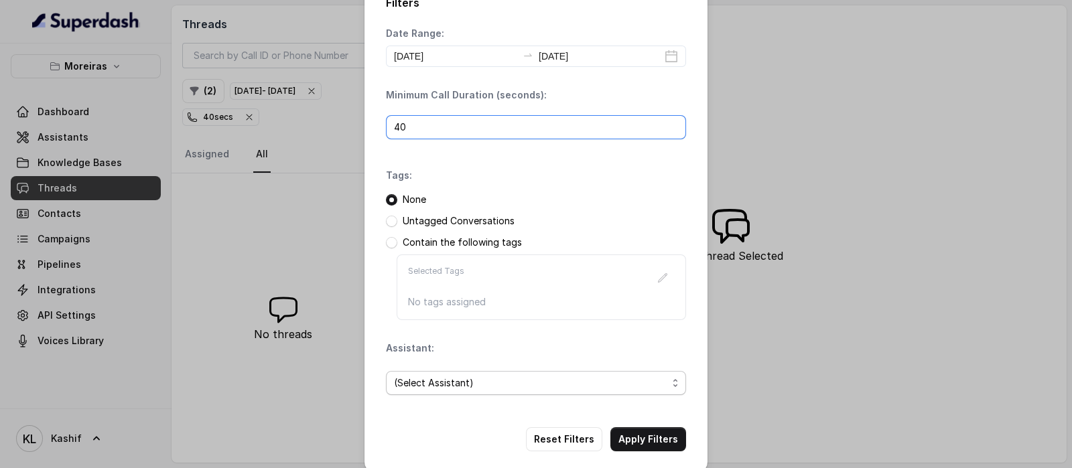
scroll to position [40, 0]
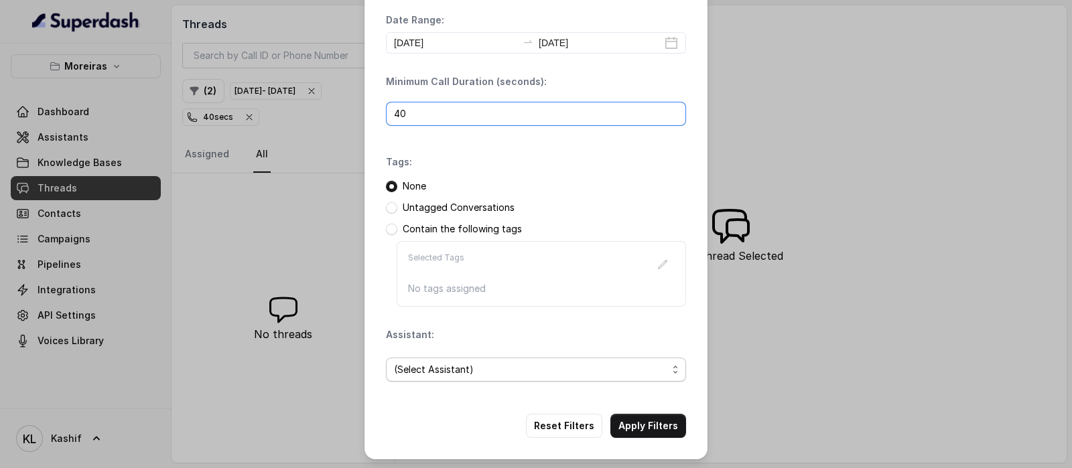
type input "40"
click at [539, 358] on span "(Select Assistant)" at bounding box center [536, 370] width 300 height 24
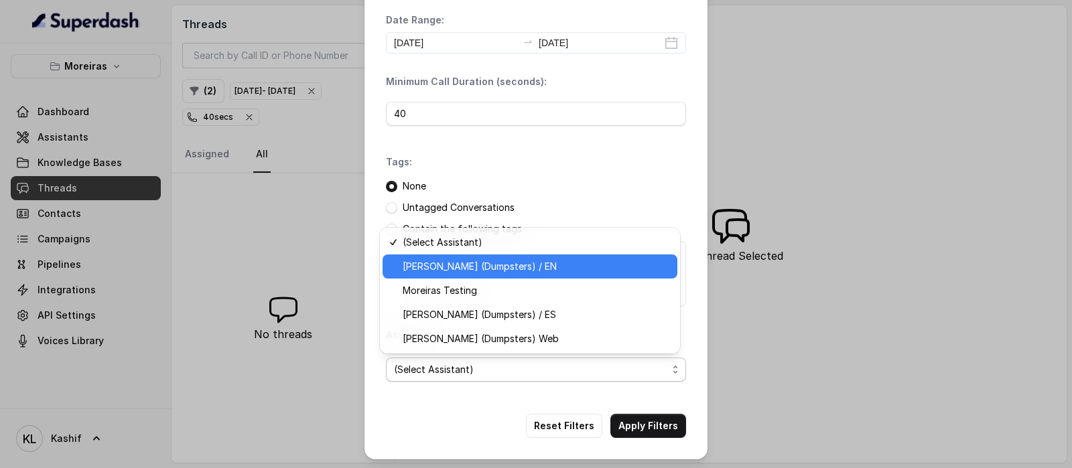
click at [546, 267] on span "[PERSON_NAME] (Dumpsters) / EN" at bounding box center [536, 267] width 267 height 16
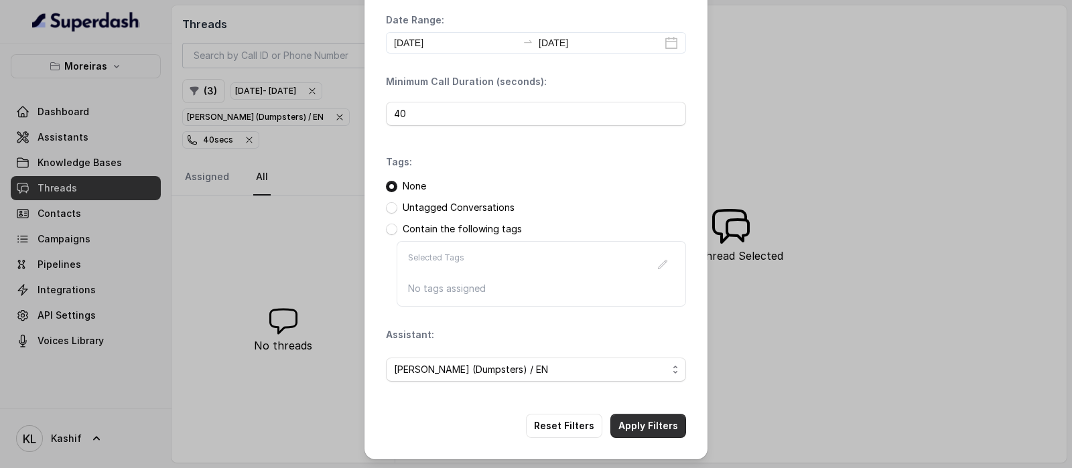
click at [670, 417] on button "Apply Filters" at bounding box center [648, 426] width 76 height 24
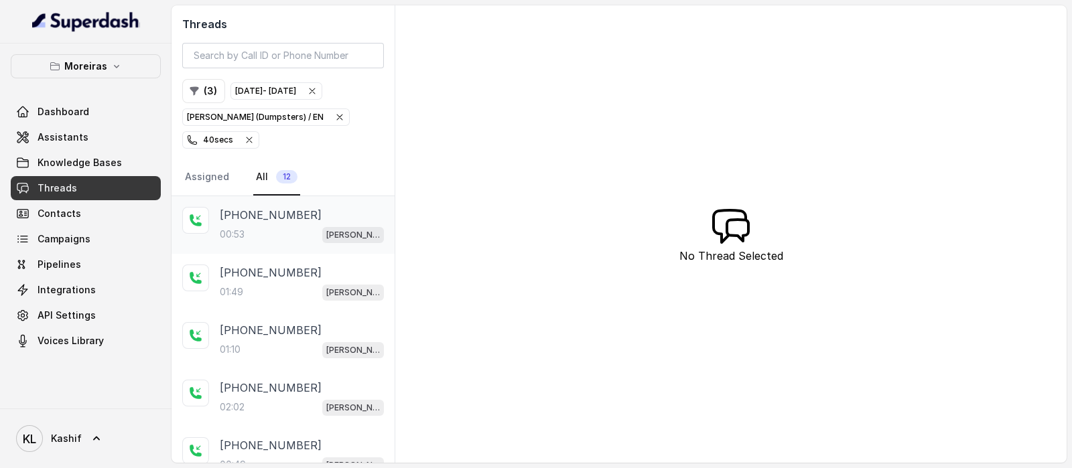
click at [231, 226] on div "00:53 [PERSON_NAME] (Dumpsters) / EN" at bounding box center [302, 234] width 164 height 17
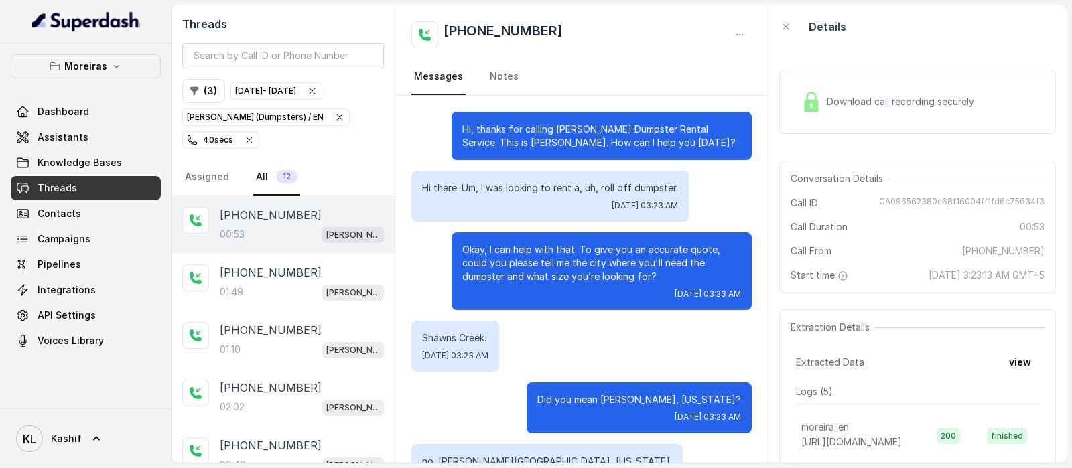
click at [895, 197] on span "CA096562380c68f16004ff1fd6c75634f3" at bounding box center [961, 202] width 165 height 13
copy span "CA096562380c68f16004ff1fd6c75634f3"
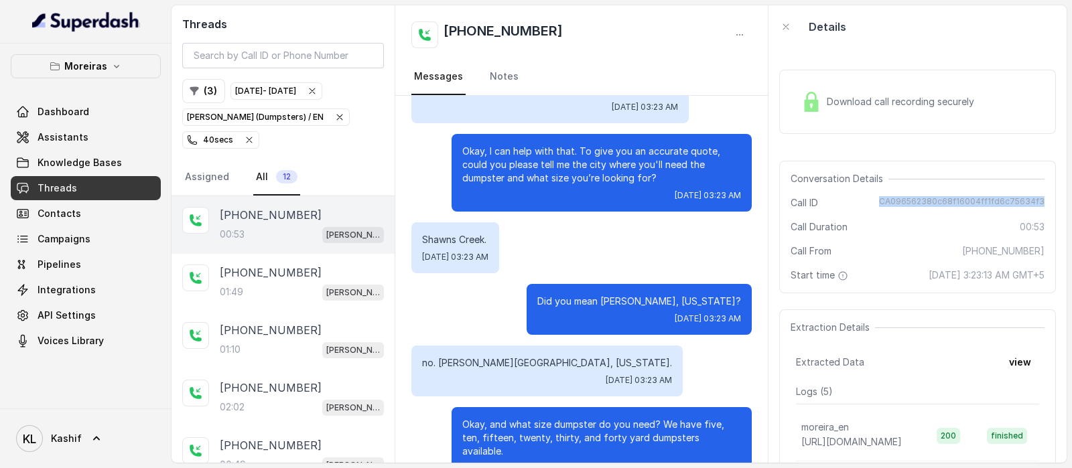
scroll to position [286, 0]
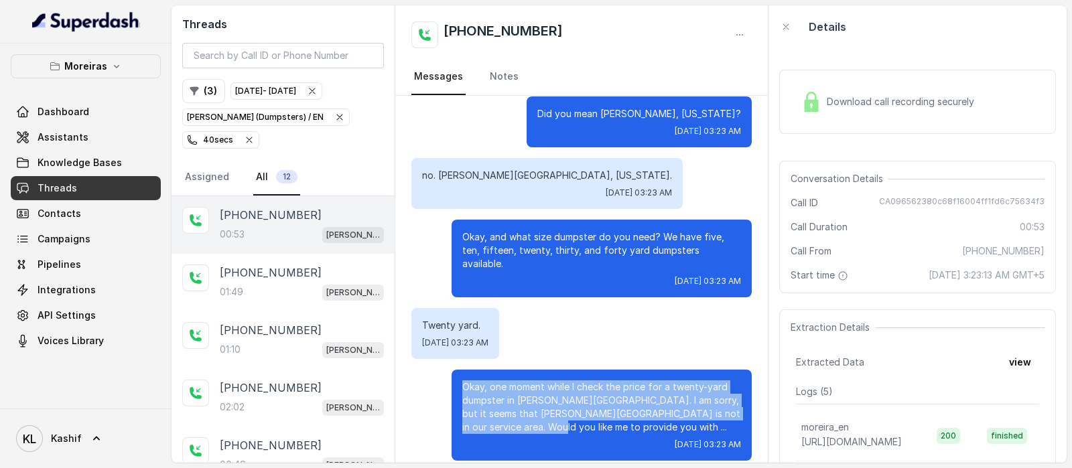
drag, startPoint x: 449, startPoint y: 372, endPoint x: 524, endPoint y: 415, distance: 86.7
click at [524, 415] on p "Okay, one moment while I check the price for a twenty-yard dumpster in [PERSON_…" at bounding box center [601, 407] width 279 height 54
copy p "Okay, one moment while I check the price for a twenty-yard dumpster in [PERSON_…"
drag, startPoint x: 80, startPoint y: 65, endPoint x: 89, endPoint y: 67, distance: 9.6
click at [82, 65] on p "Moreiras" at bounding box center [85, 66] width 43 height 16
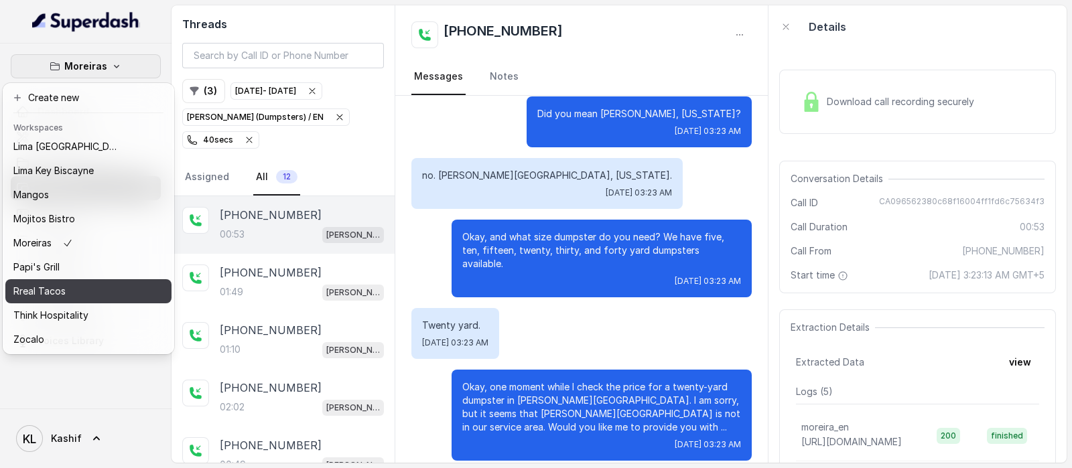
scroll to position [208, 0]
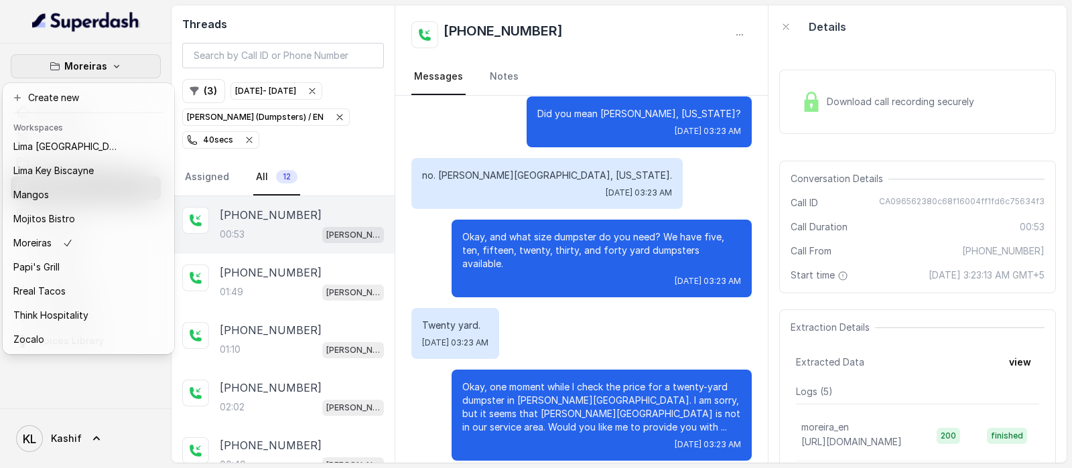
click at [103, 68] on p "Moreiras" at bounding box center [85, 66] width 43 height 16
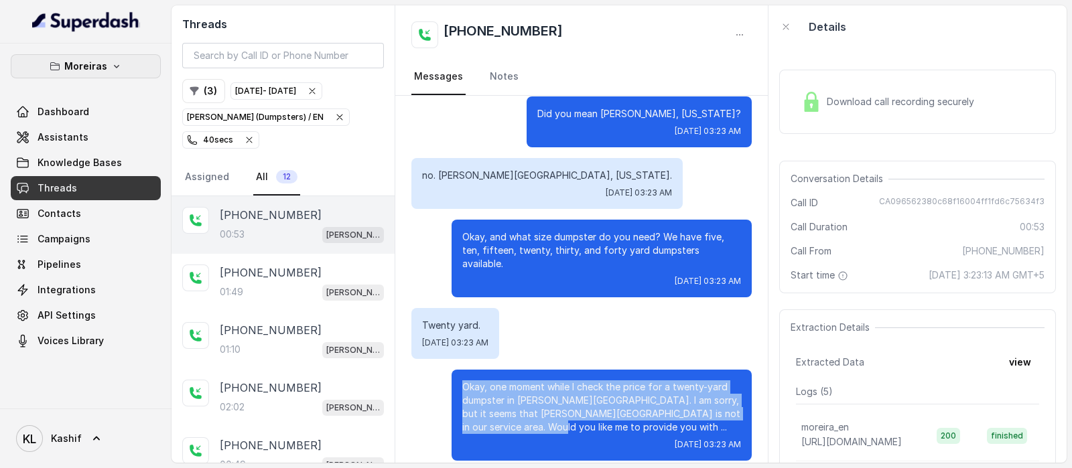
click at [104, 67] on p "Moreiras" at bounding box center [85, 66] width 43 height 16
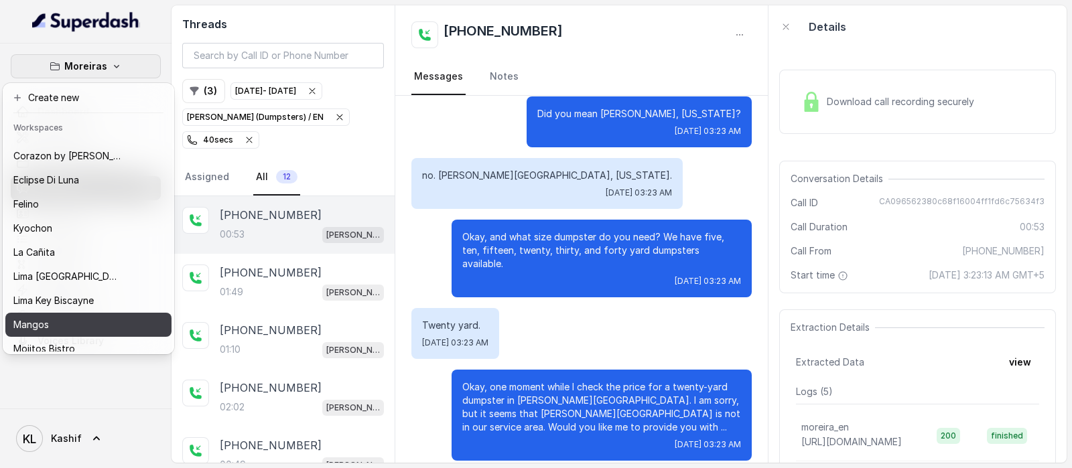
scroll to position [40, 0]
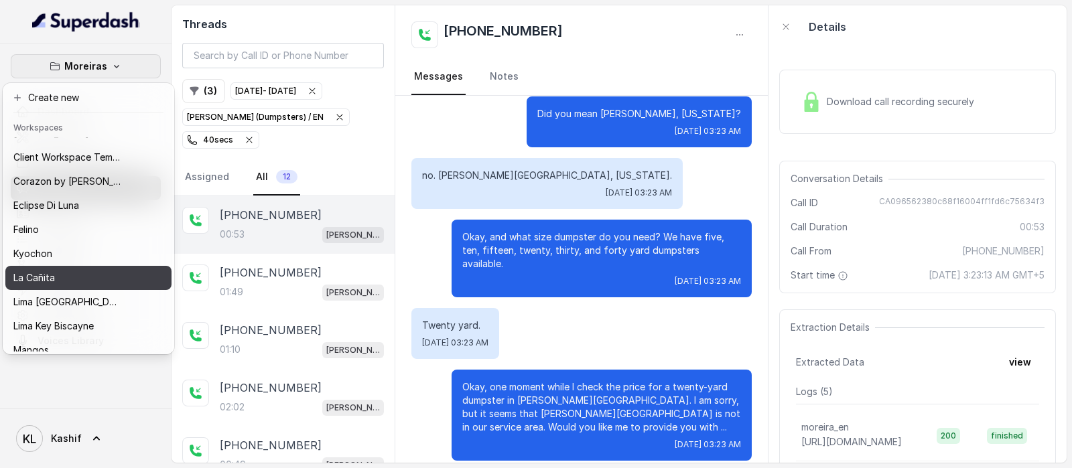
click at [87, 286] on button "La Cañita" at bounding box center [88, 278] width 166 height 24
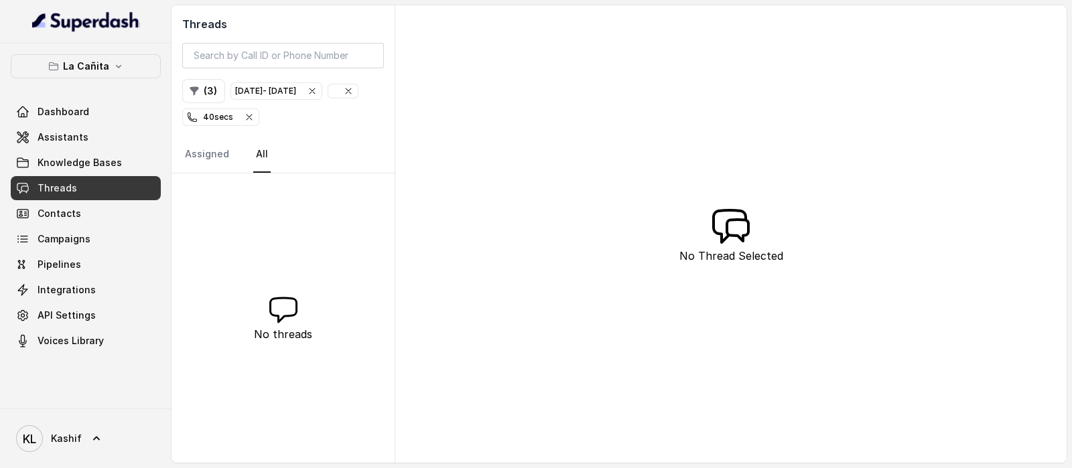
click at [255, 115] on icon "button" at bounding box center [249, 117] width 11 height 11
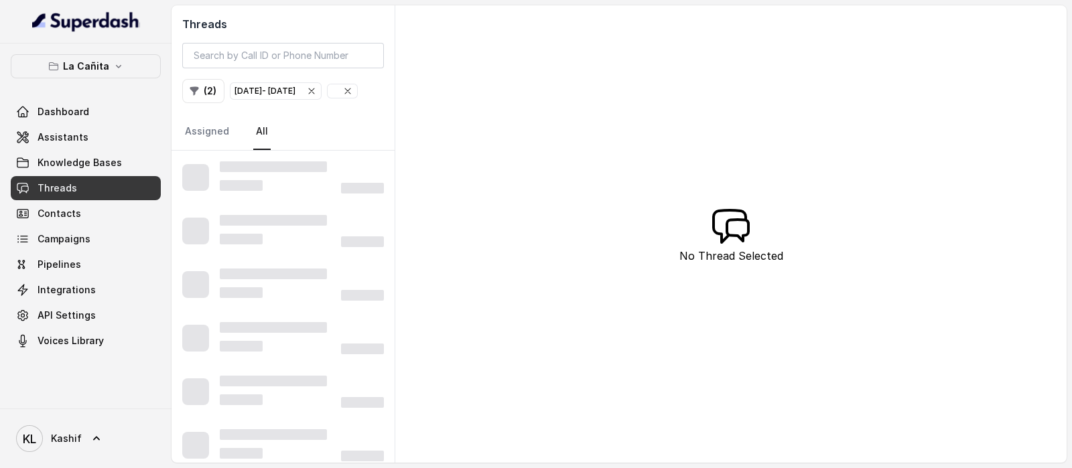
click at [317, 90] on icon "button" at bounding box center [311, 91] width 11 height 11
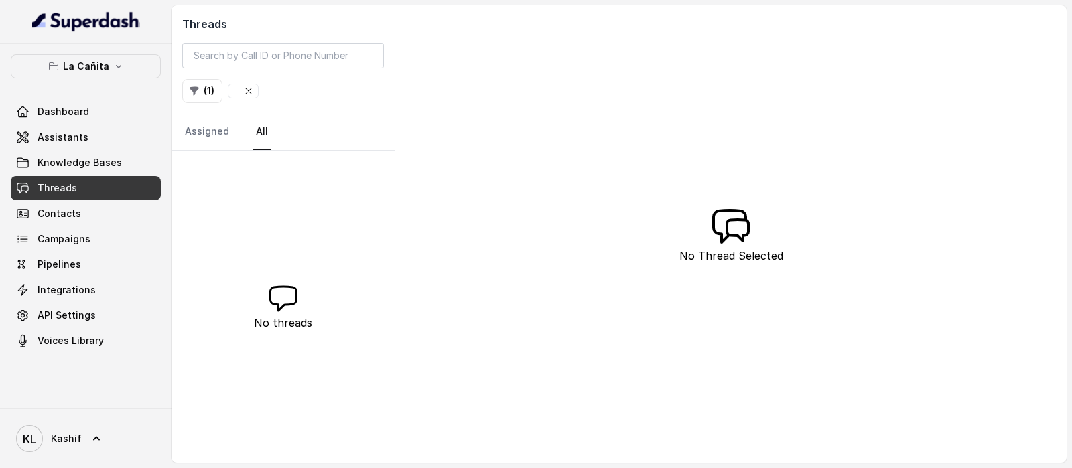
click at [252, 88] on icon "button" at bounding box center [248, 91] width 11 height 11
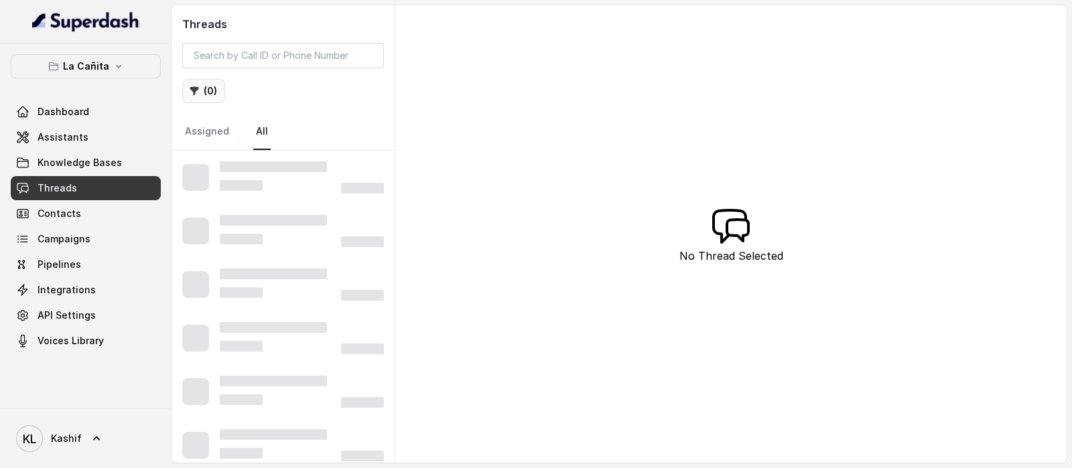
click at [212, 93] on button "( 0 )" at bounding box center [203, 91] width 43 height 24
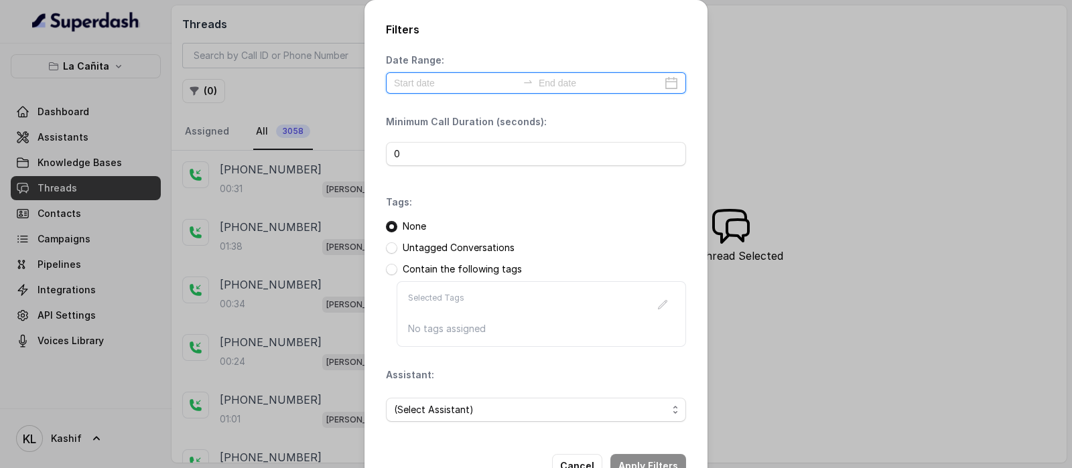
click at [422, 79] on input at bounding box center [455, 83] width 123 height 15
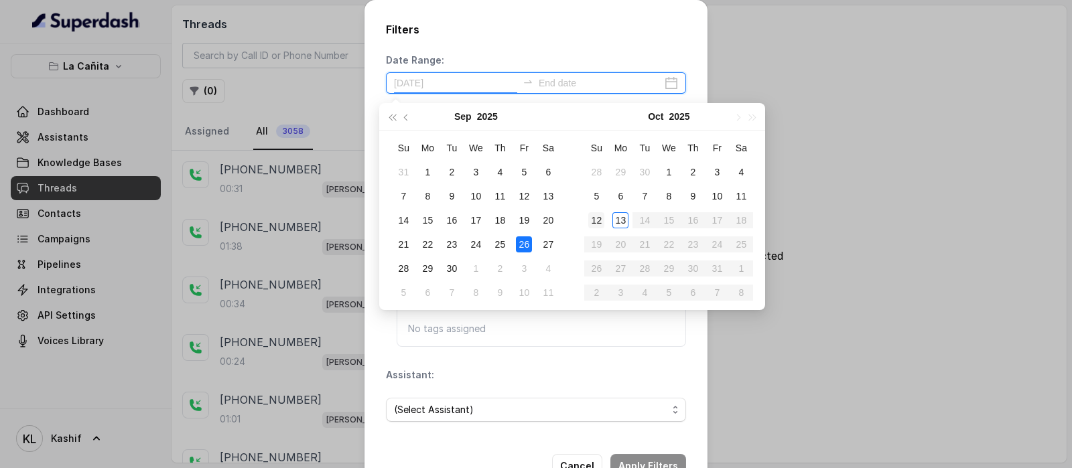
type input "[DATE]"
click at [741, 191] on div "11" at bounding box center [741, 196] width 16 height 16
type input "[DATE]"
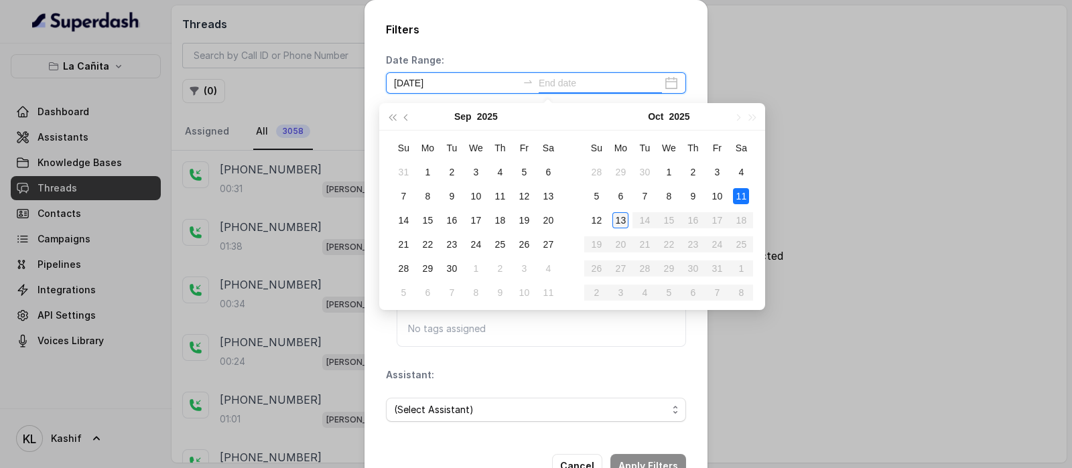
type input "[DATE]"
click at [620, 220] on div "13" at bounding box center [620, 220] width 16 height 16
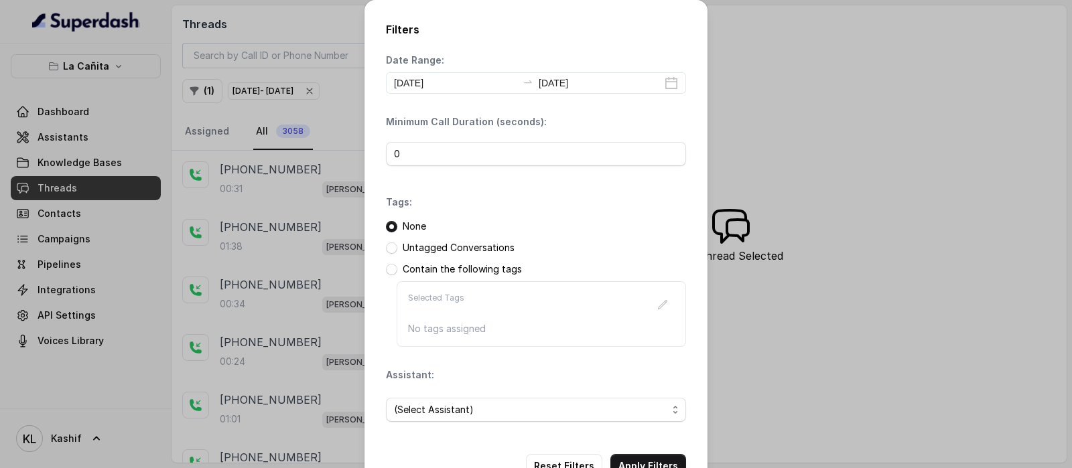
click at [586, 59] on div "Date Range: [DATE] [DATE]" at bounding box center [536, 74] width 300 height 40
click at [528, 152] on input "0" at bounding box center [536, 154] width 300 height 24
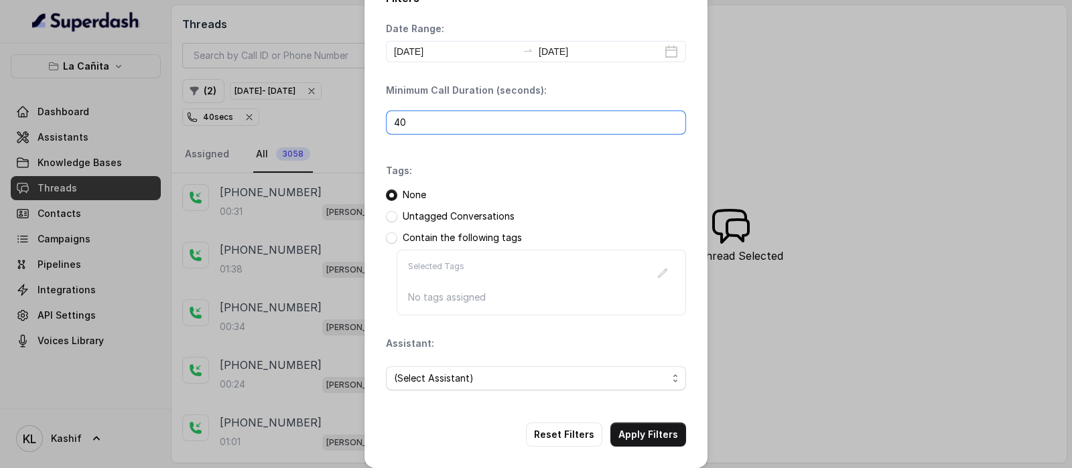
scroll to position [40, 0]
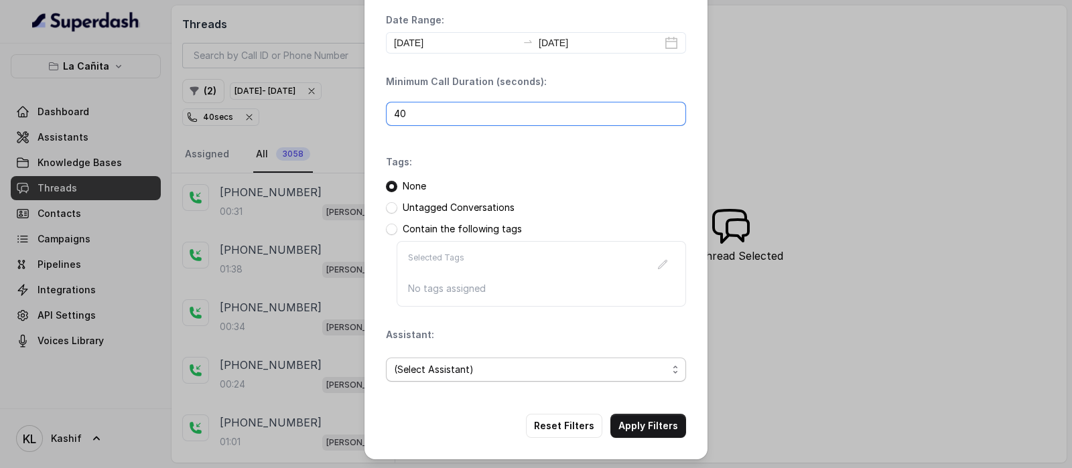
type input "40"
click at [614, 373] on span "(Select Assistant)" at bounding box center [530, 370] width 273 height 16
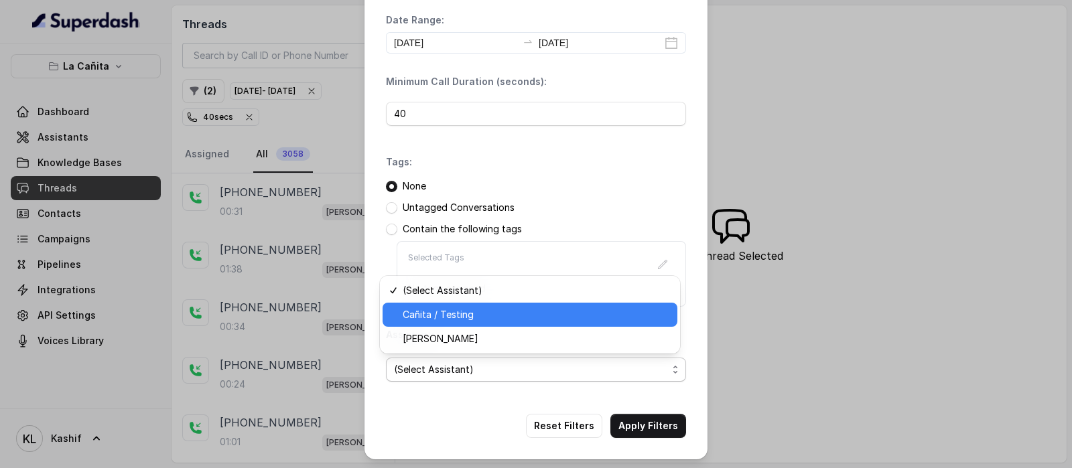
click at [549, 317] on span "Cañita / Testing" at bounding box center [536, 315] width 267 height 16
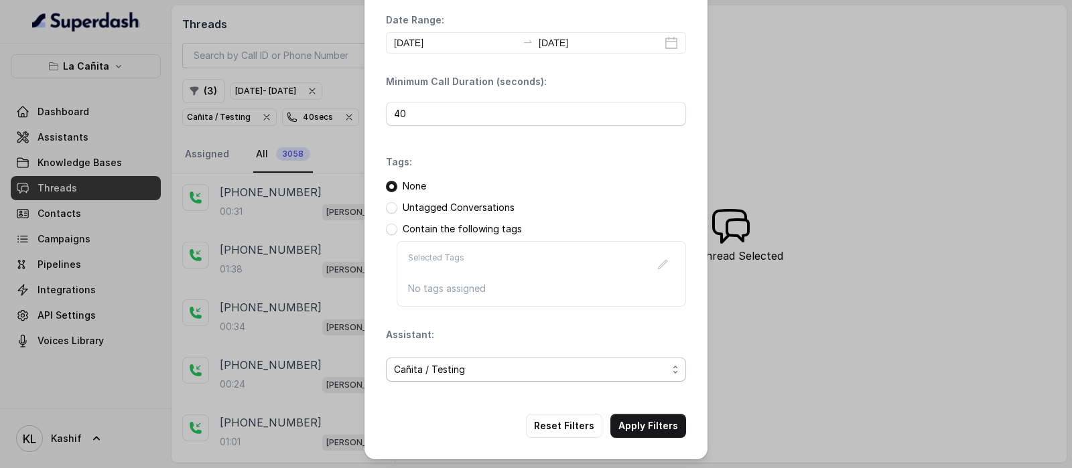
click at [556, 363] on span "Cañita / Testing" at bounding box center [530, 370] width 273 height 16
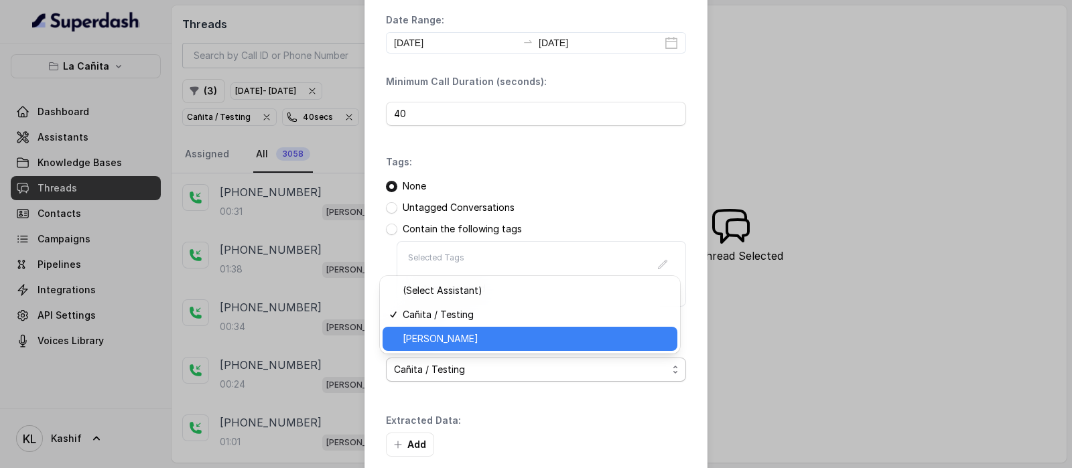
click at [539, 336] on span "[PERSON_NAME]" at bounding box center [536, 339] width 267 height 16
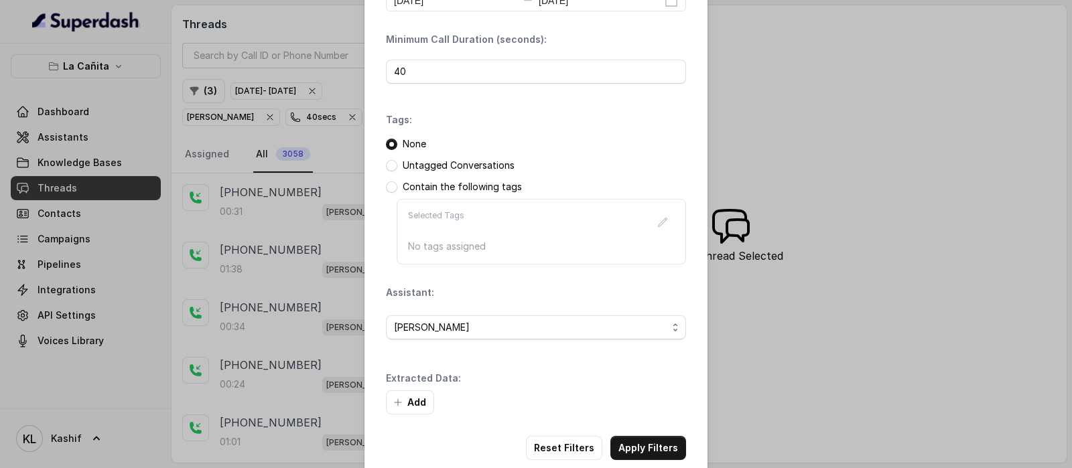
scroll to position [104, 0]
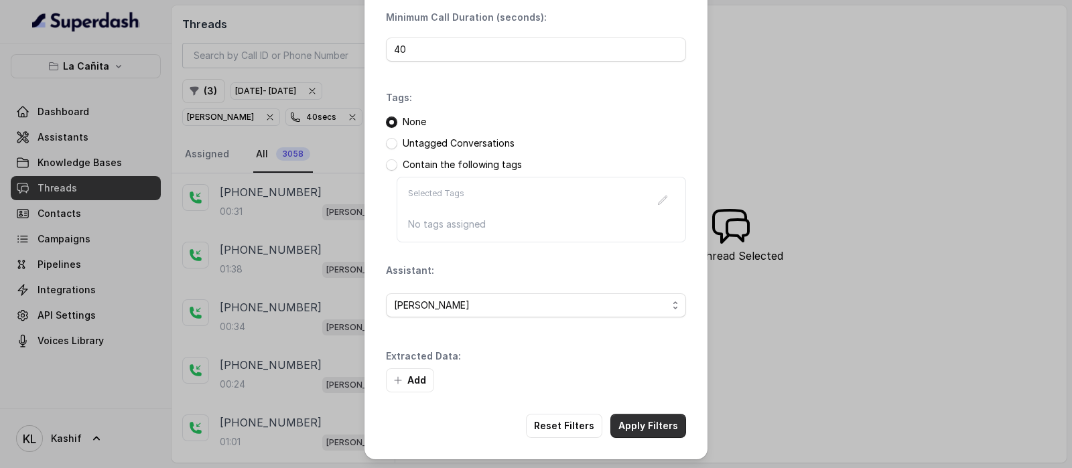
click at [653, 422] on button "Apply Filters" at bounding box center [648, 426] width 76 height 24
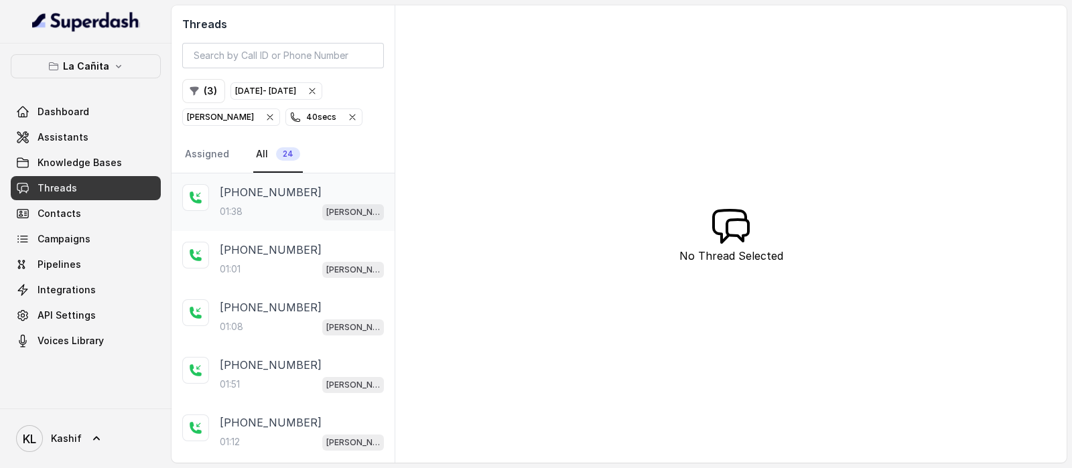
click at [234, 205] on p "01:38" at bounding box center [231, 211] width 23 height 13
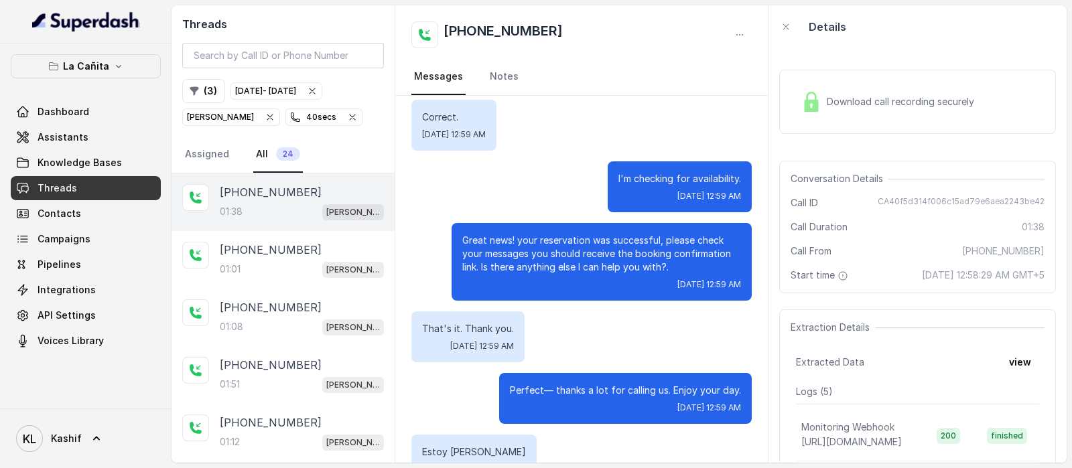
scroll to position [707, 0]
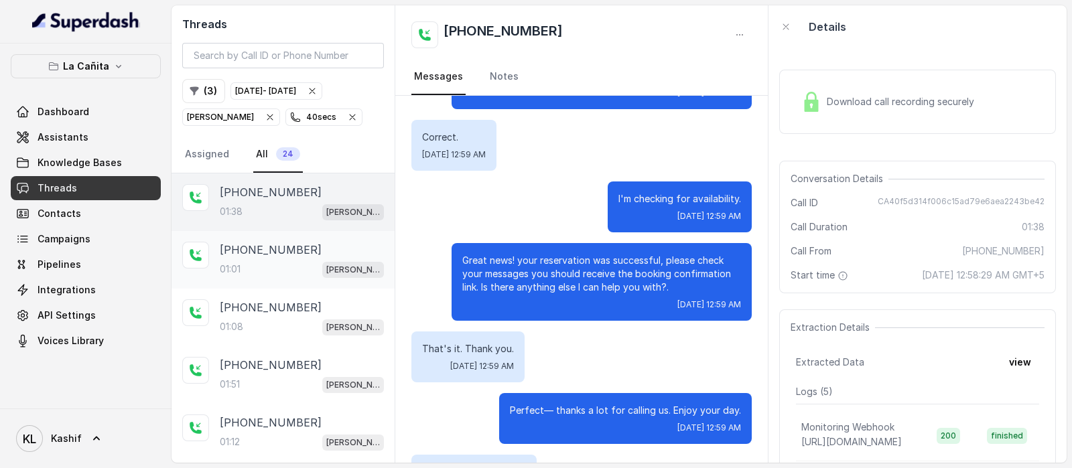
drag, startPoint x: 224, startPoint y: 236, endPoint x: 232, endPoint y: 234, distance: 7.5
click at [229, 235] on div "[PHONE_NUMBER]:01 [PERSON_NAME]" at bounding box center [282, 260] width 223 height 58
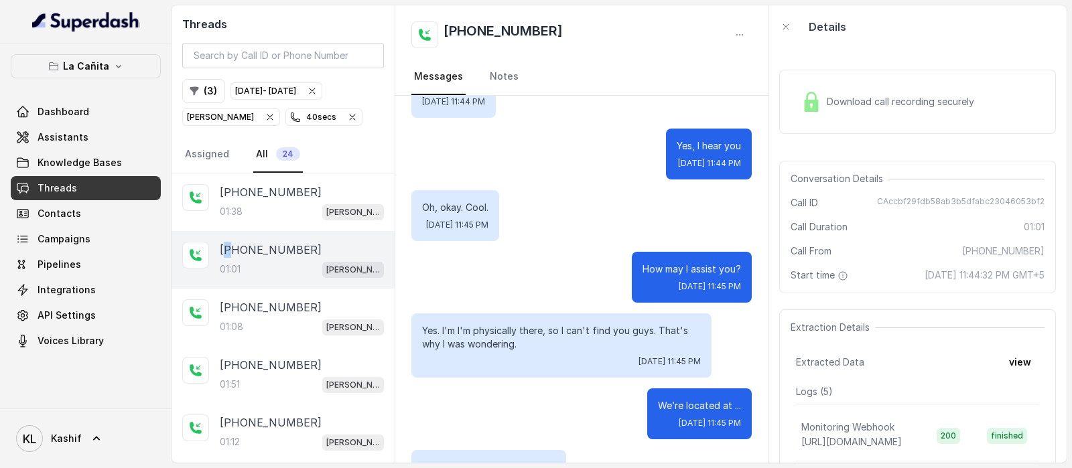
scroll to position [501, 0]
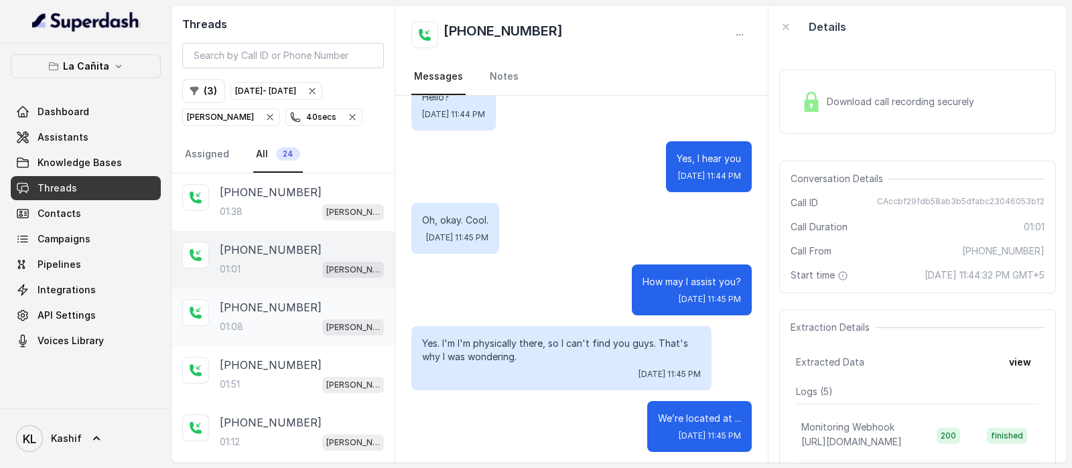
click at [260, 318] on div "01:08 [PERSON_NAME]" at bounding box center [302, 326] width 164 height 17
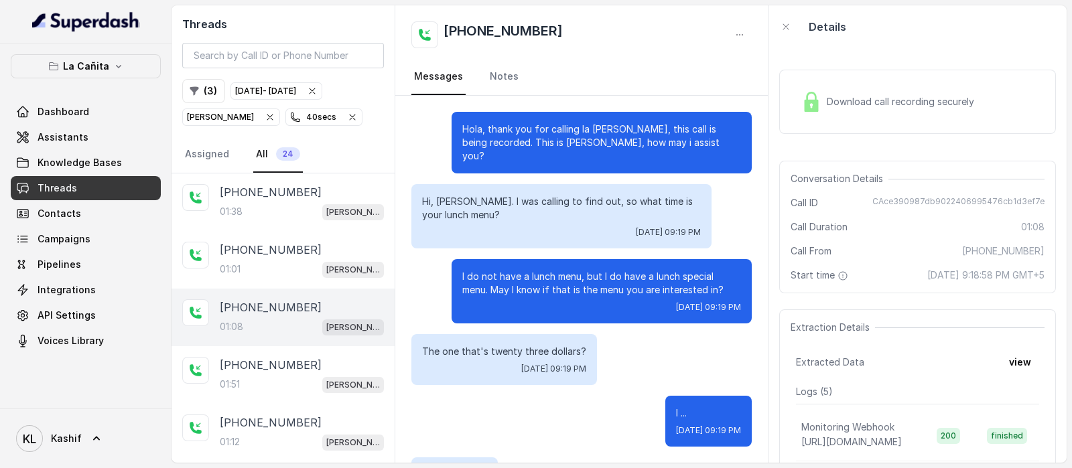
scroll to position [792, 0]
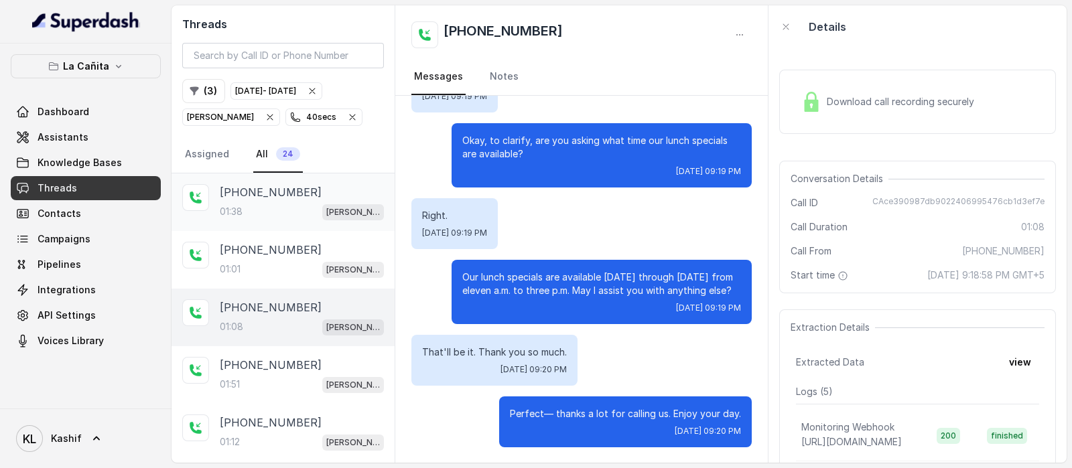
click at [283, 199] on div "[PHONE_NUMBER]:38 [PERSON_NAME]" at bounding box center [302, 202] width 164 height 36
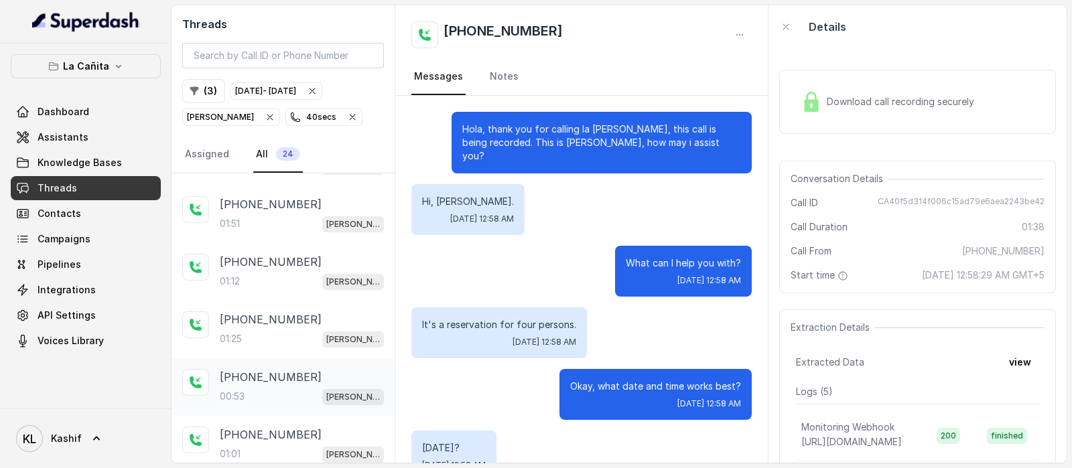
scroll to position [167, 0]
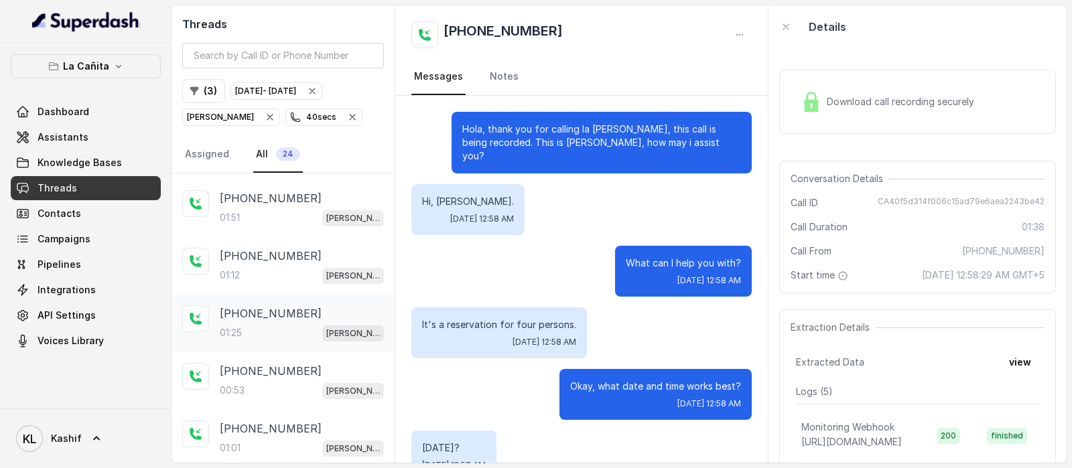
click at [275, 330] on div "01:25 [PERSON_NAME]" at bounding box center [302, 332] width 164 height 17
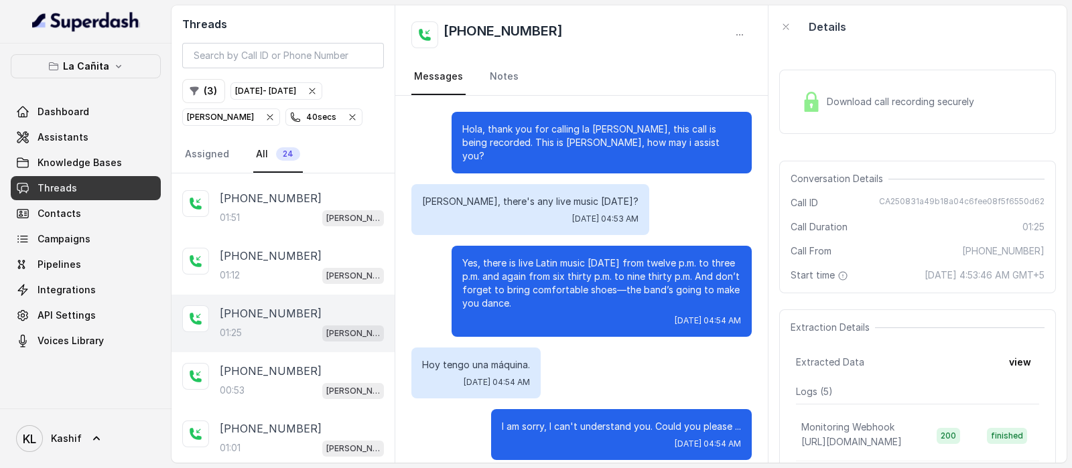
scroll to position [572, 0]
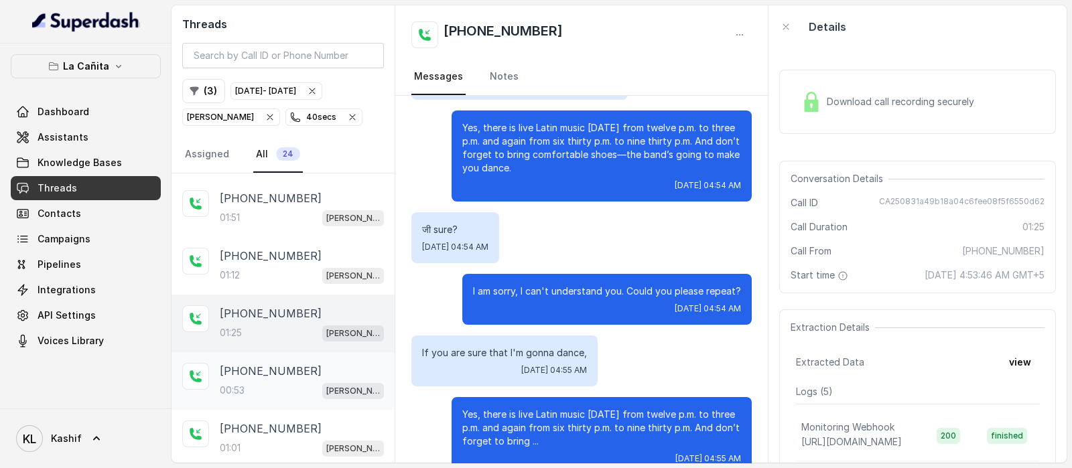
click at [271, 366] on p "[PHONE_NUMBER]" at bounding box center [271, 371] width 102 height 16
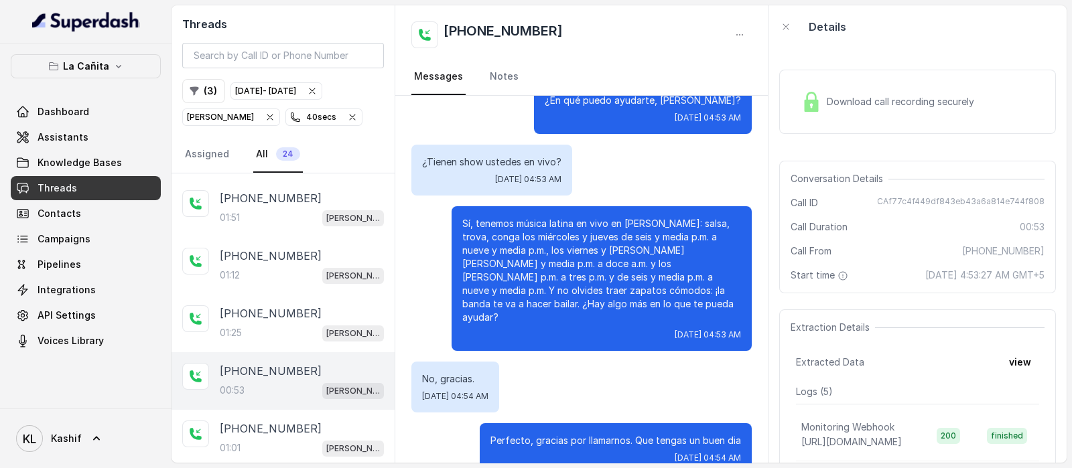
scroll to position [334, 0]
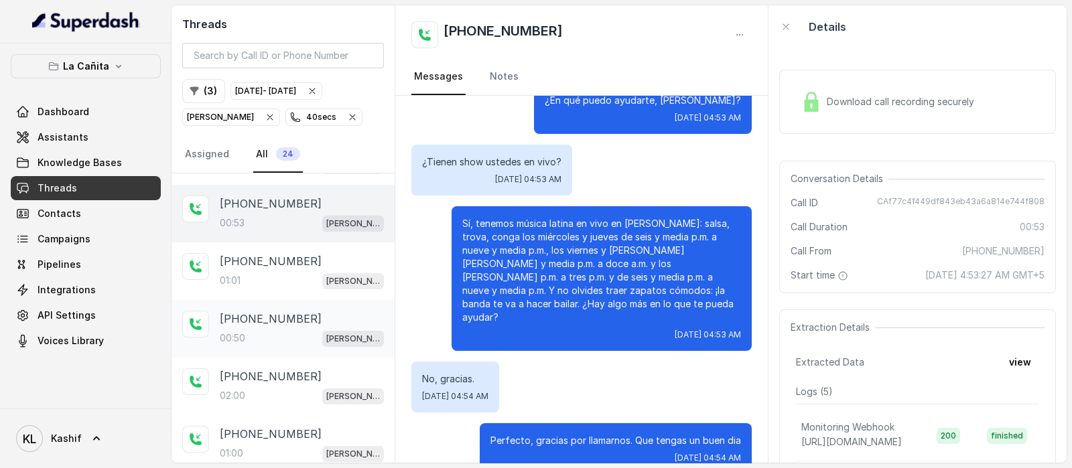
click at [271, 319] on p "[PHONE_NUMBER]" at bounding box center [271, 319] width 102 height 16
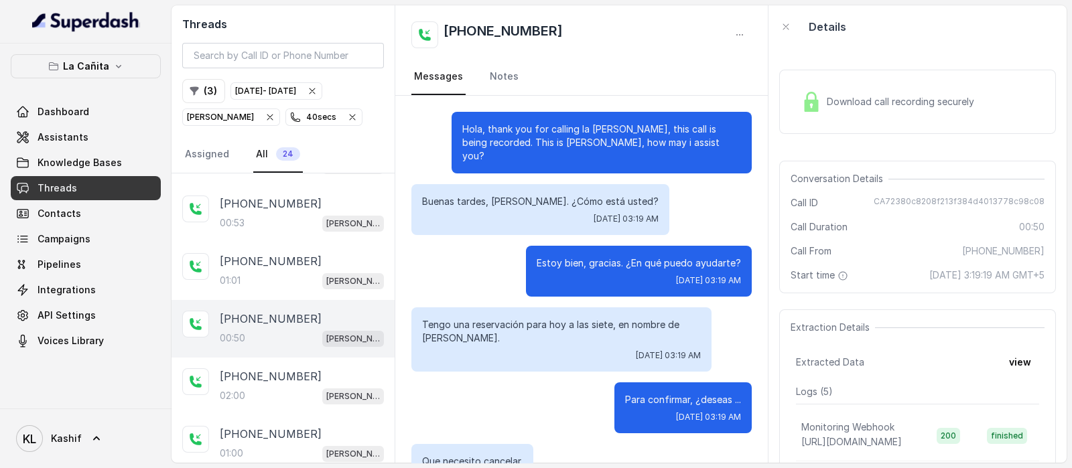
scroll to position [259, 0]
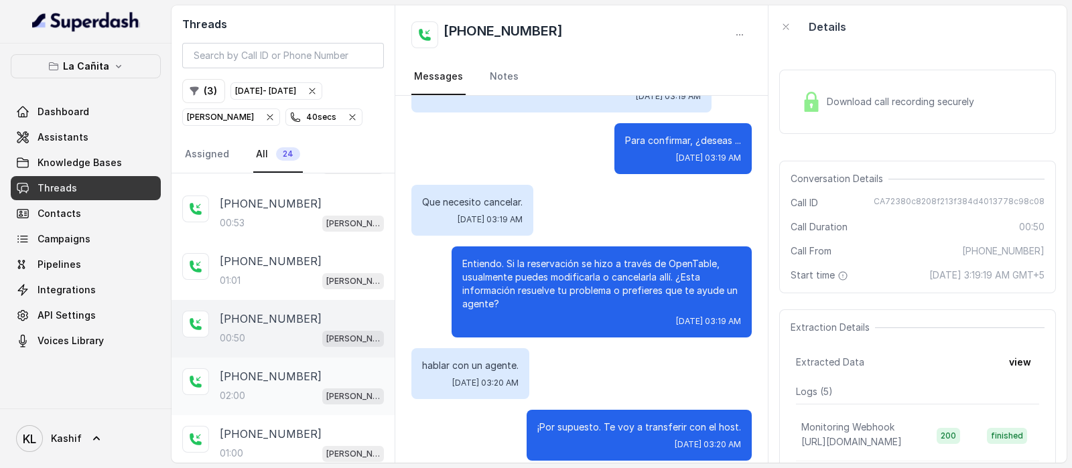
click at [263, 368] on p "[PHONE_NUMBER]" at bounding box center [271, 376] width 102 height 16
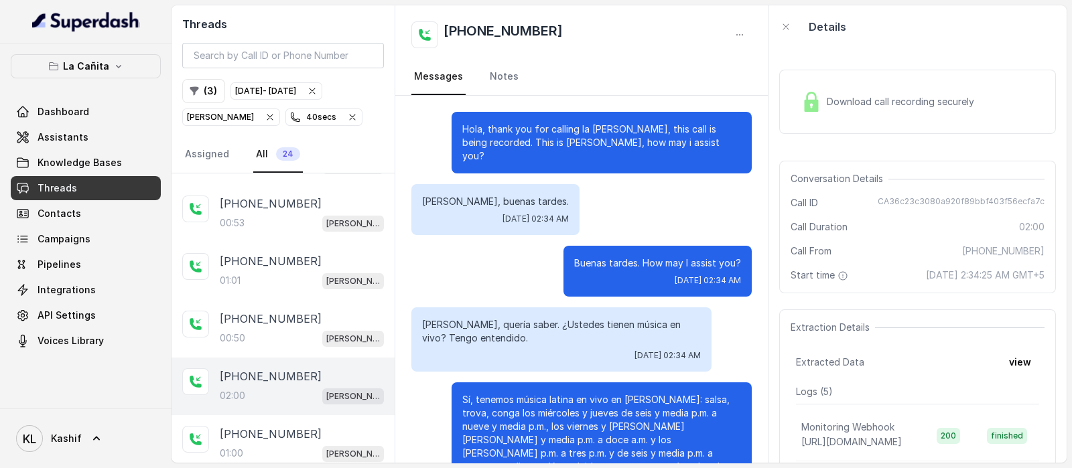
scroll to position [1092, 0]
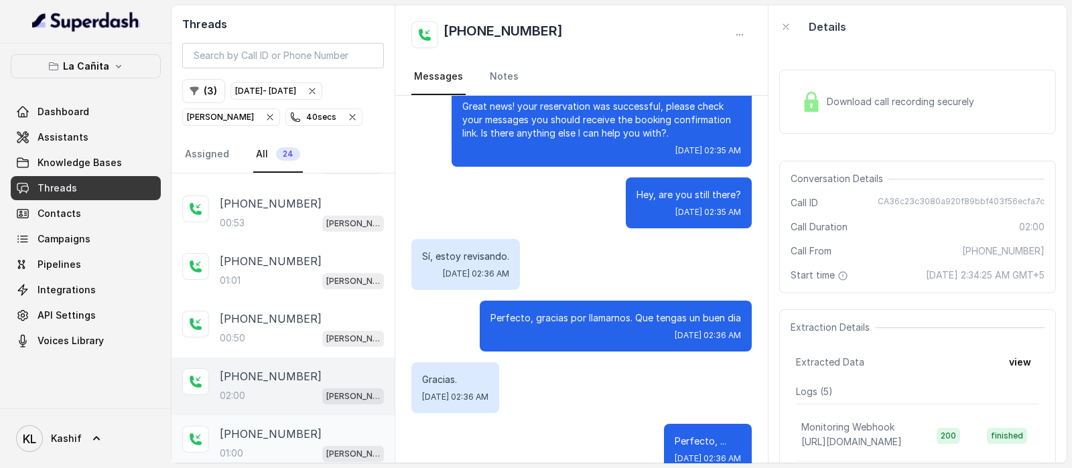
click at [263, 426] on p "[PHONE_NUMBER]" at bounding box center [271, 434] width 102 height 16
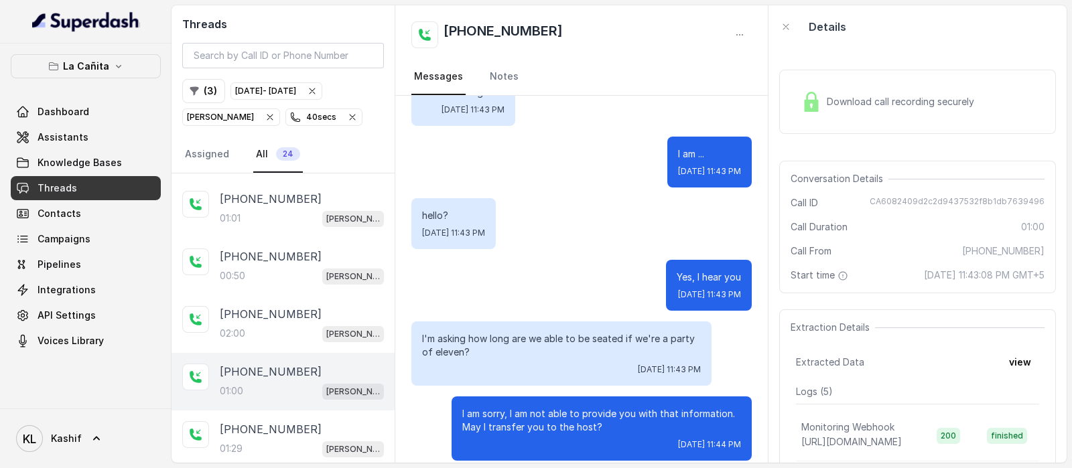
scroll to position [419, 0]
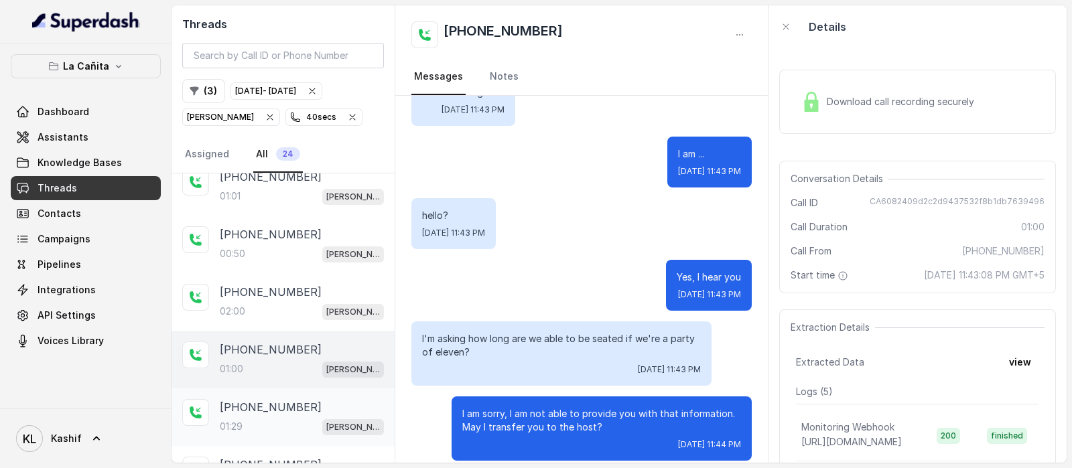
click at [297, 408] on div "[PHONE_NUMBER]" at bounding box center [302, 407] width 164 height 16
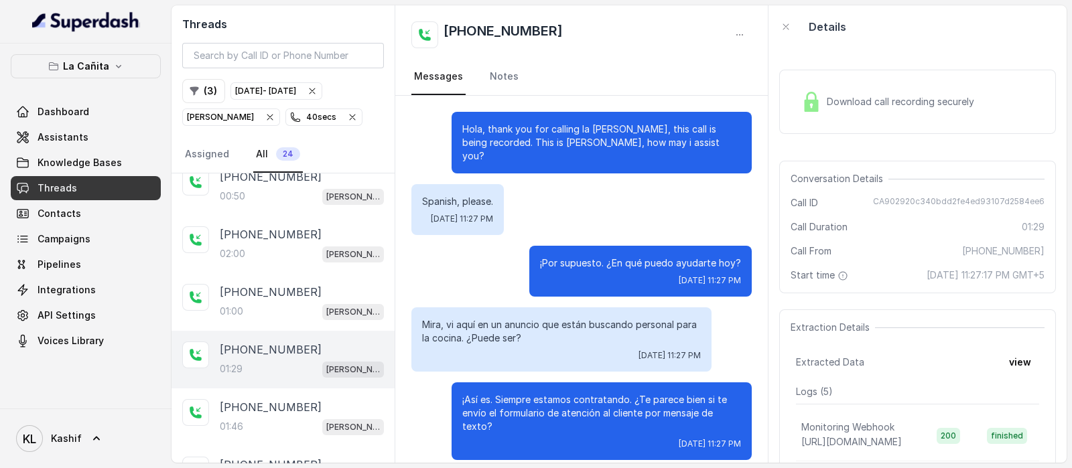
scroll to position [502, 0]
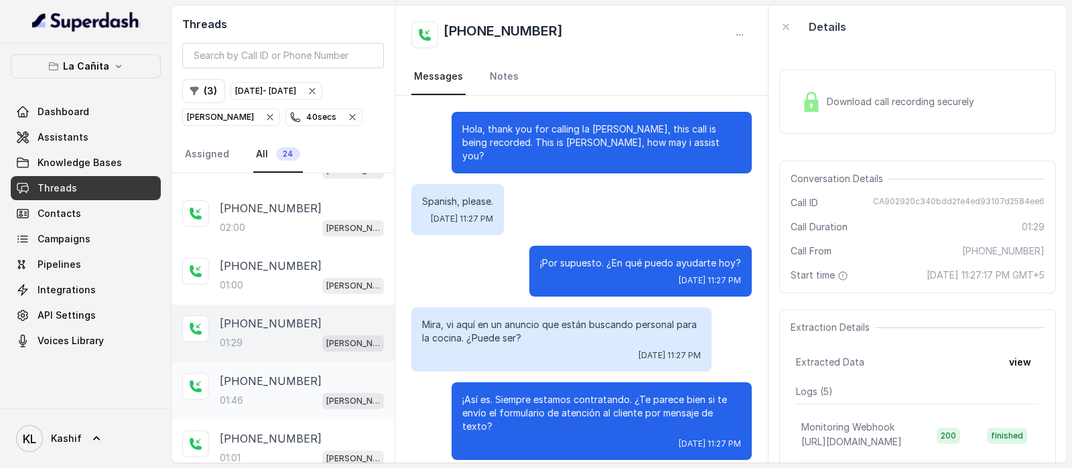
click at [301, 403] on div "[PHONE_NUMBER]:46 [PERSON_NAME]" at bounding box center [282, 391] width 223 height 58
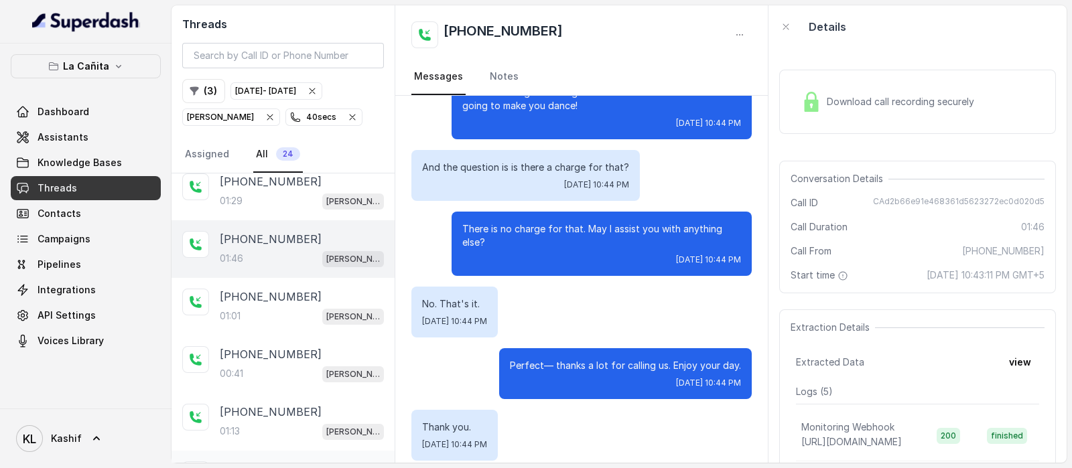
scroll to position [754, 0]
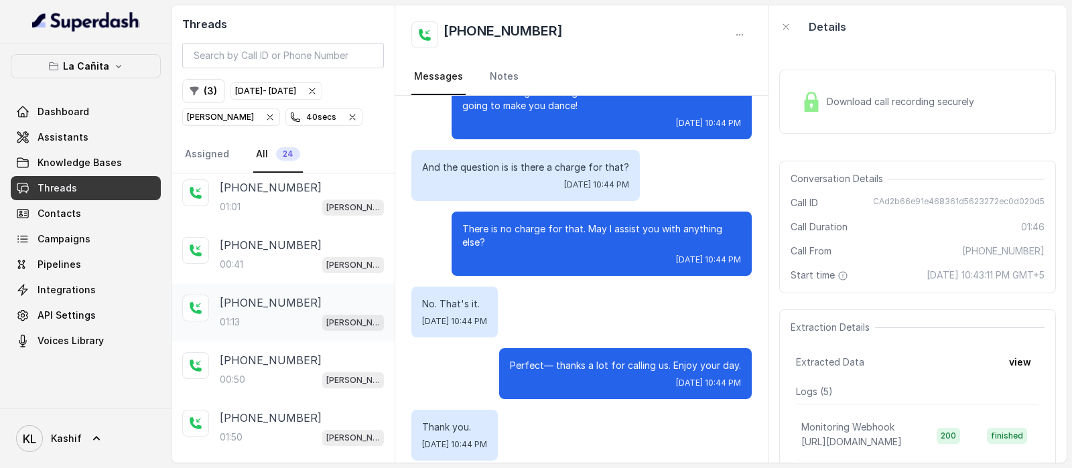
click at [277, 313] on div "01:13 [PERSON_NAME]" at bounding box center [302, 321] width 164 height 17
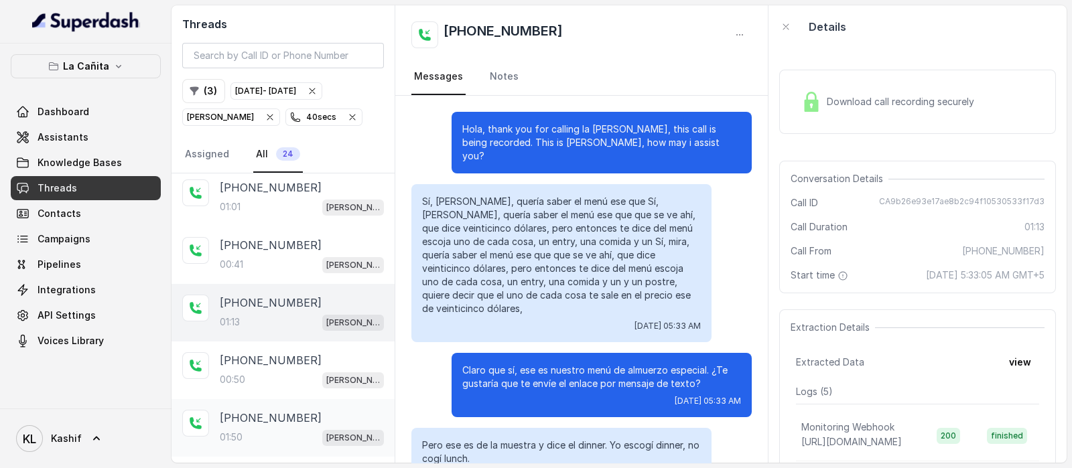
click at [229, 410] on p "[PHONE_NUMBER]" at bounding box center [271, 418] width 102 height 16
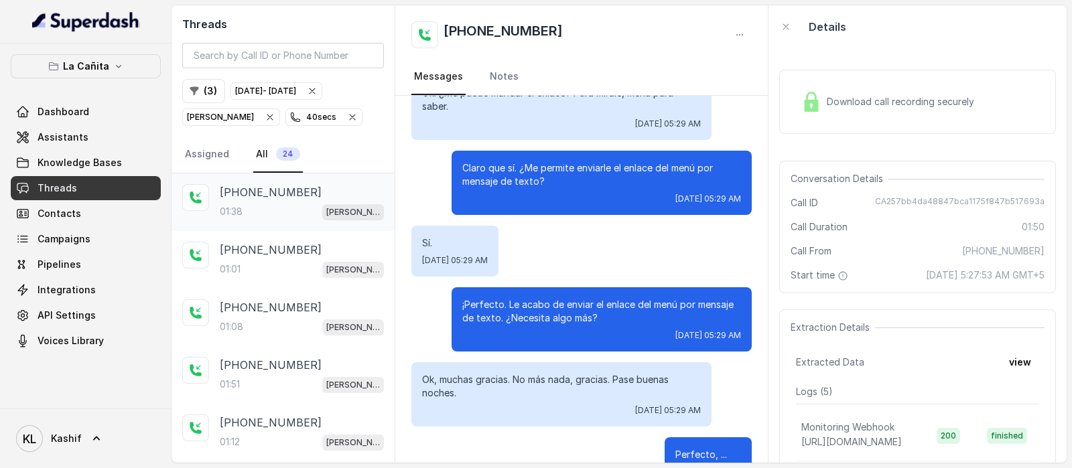
click at [271, 200] on div "[PHONE_NUMBER]:38 [PERSON_NAME]" at bounding box center [302, 202] width 164 height 36
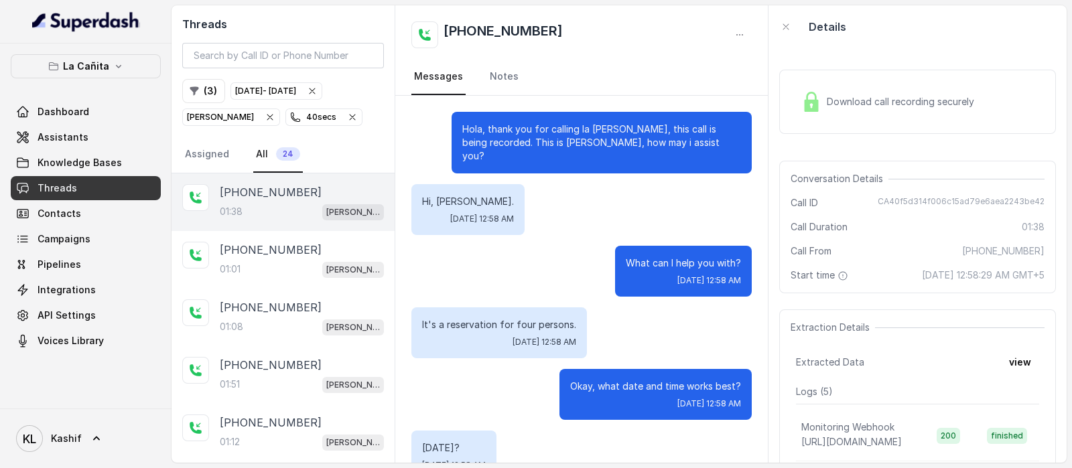
scroll to position [875, 0]
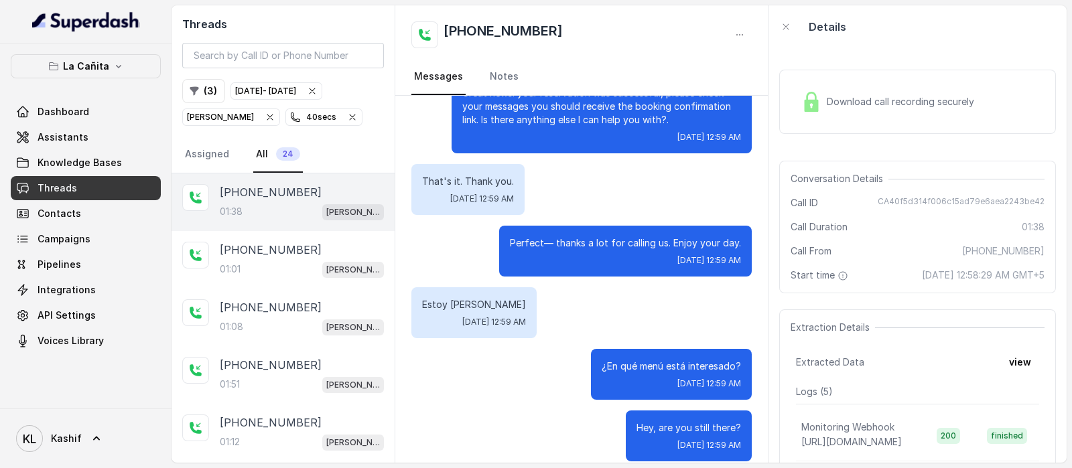
click at [889, 203] on span "CA40f5d314f006c15ad79e6aea2243be42" at bounding box center [960, 202] width 167 height 13
copy span "CA40f5d314f006c15ad79e6aea2243be42"
click at [113, 70] on icon "button" at bounding box center [118, 66] width 11 height 11
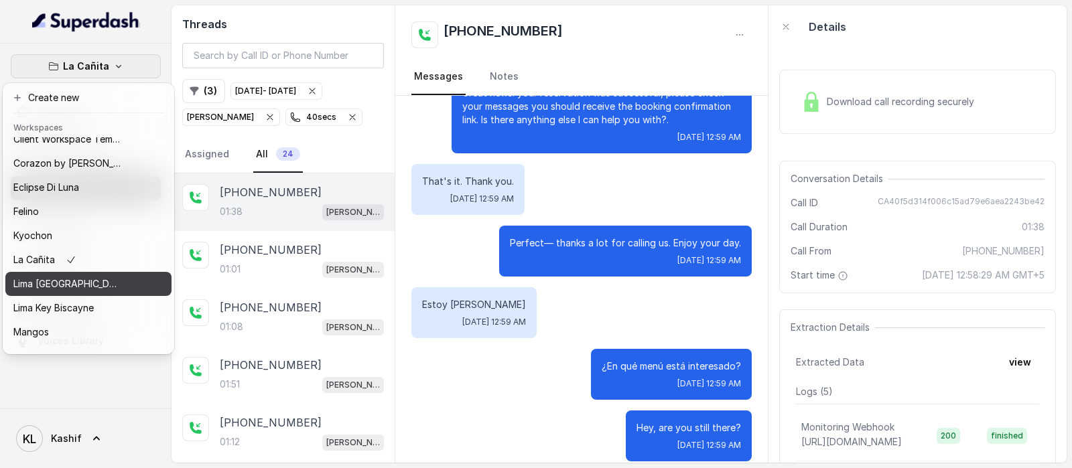
scroll to position [83, 0]
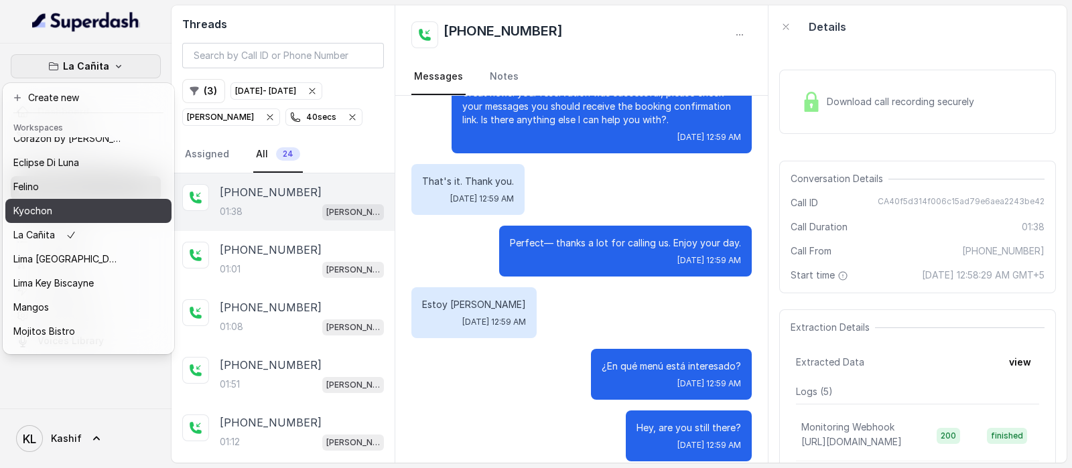
click at [114, 217] on div "Kyochon" at bounding box center [66, 211] width 107 height 16
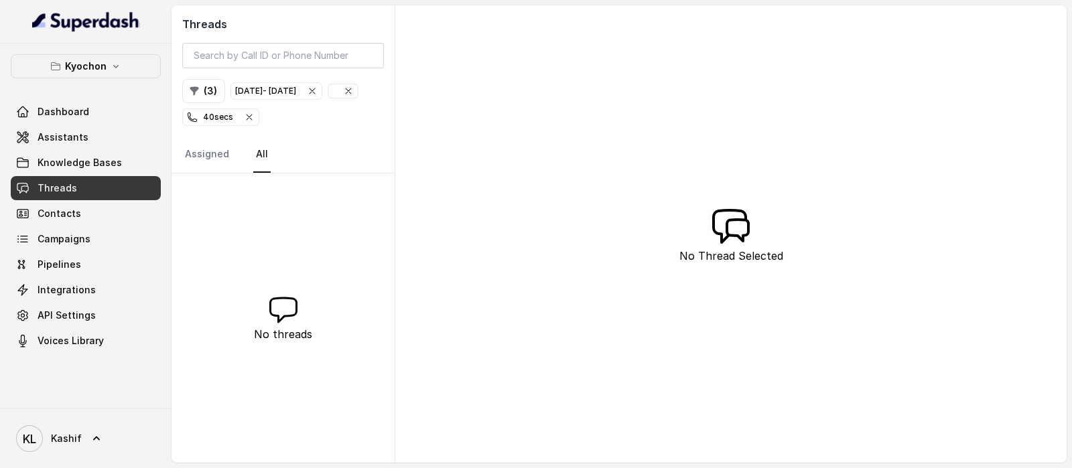
click at [255, 123] on div "40 secs" at bounding box center [221, 117] width 68 height 13
click at [317, 91] on div "[DATE] - [DATE]" at bounding box center [275, 90] width 82 height 13
click at [255, 90] on span "button" at bounding box center [242, 90] width 29 height 13
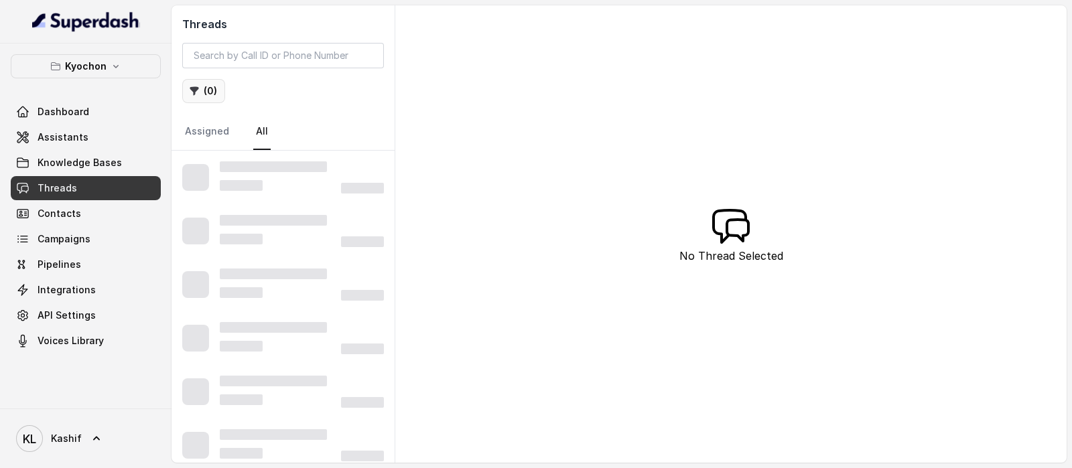
click at [206, 87] on button "( 0 )" at bounding box center [203, 91] width 43 height 24
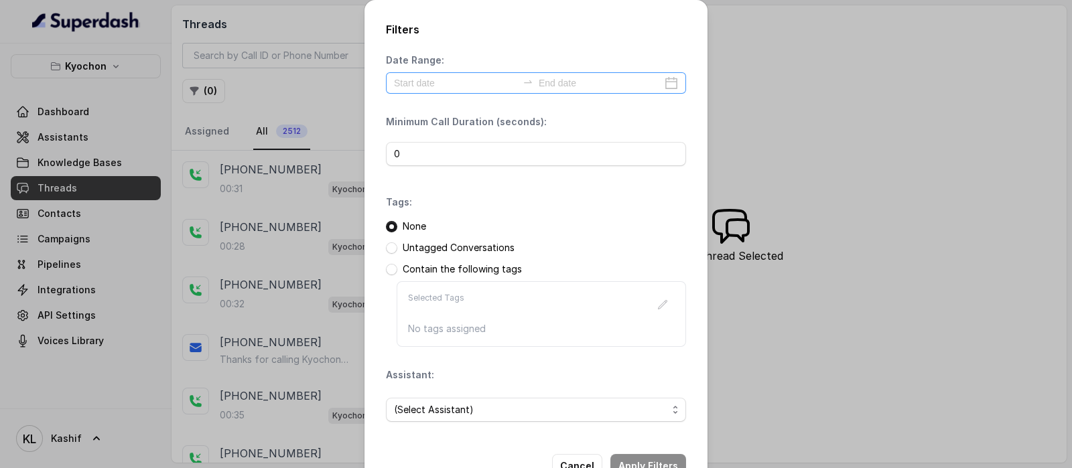
click at [486, 74] on div at bounding box center [536, 82] width 300 height 21
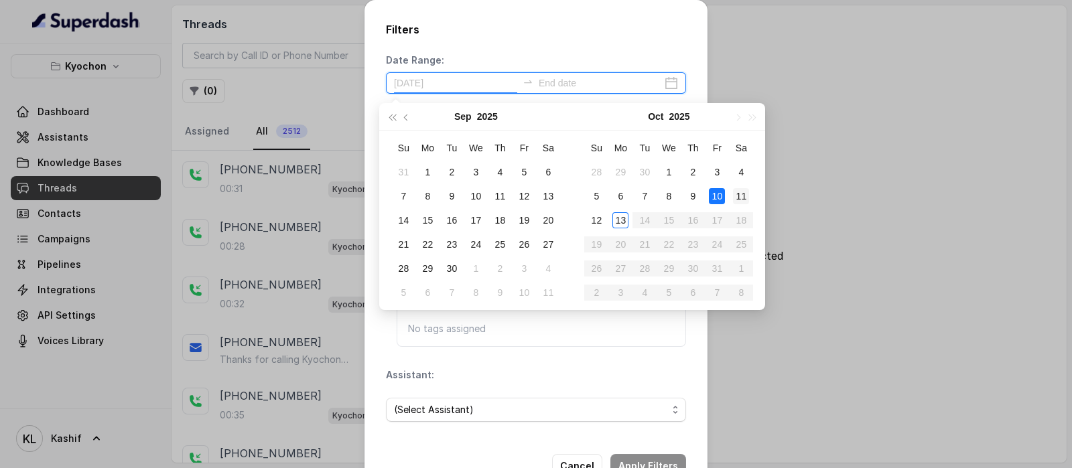
type input "[DATE]"
click at [741, 200] on div "11" at bounding box center [741, 196] width 16 height 16
type input "[DATE]"
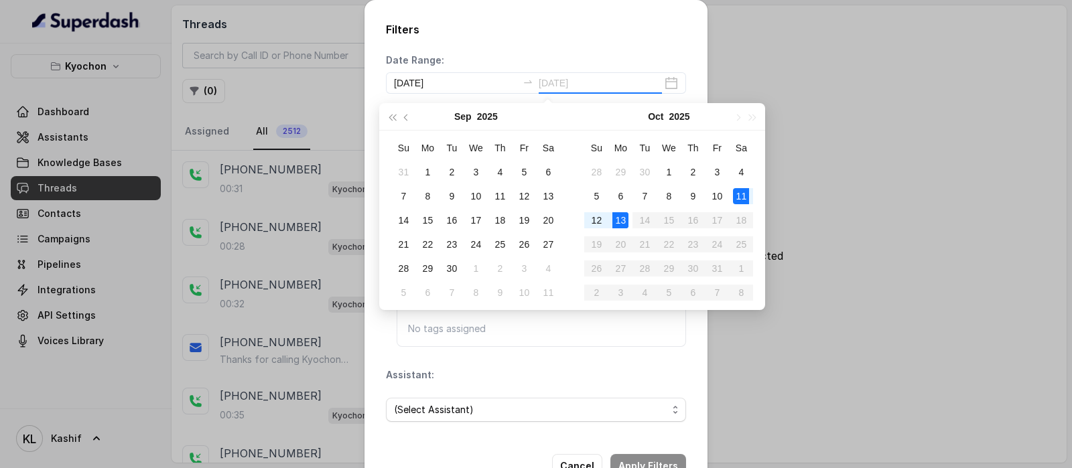
click at [624, 214] on div "13" at bounding box center [620, 220] width 16 height 16
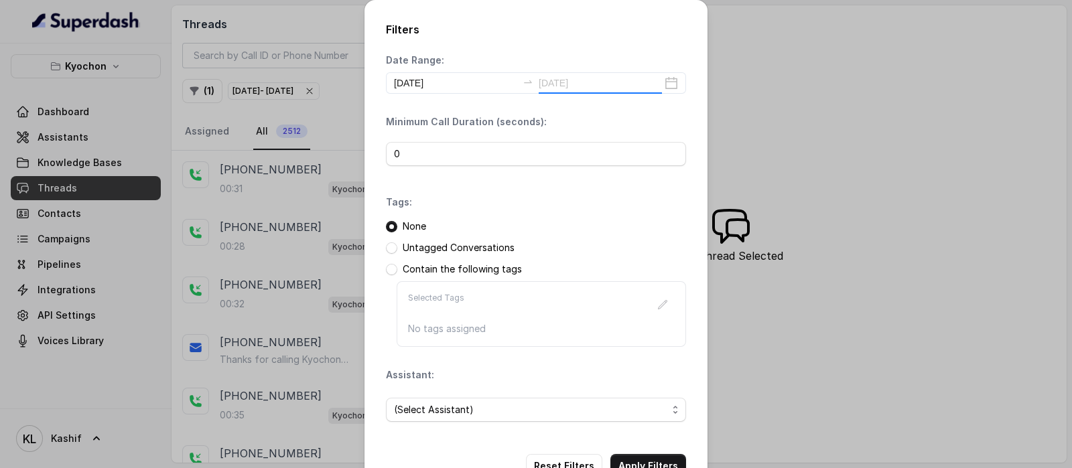
type input "[DATE]"
click at [519, 166] on div "0" at bounding box center [536, 154] width 300 height 40
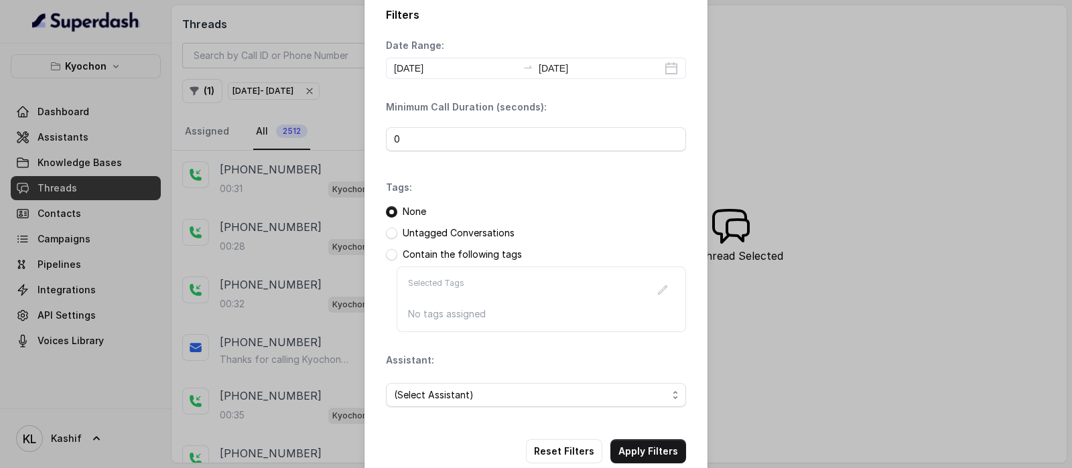
scroll to position [40, 0]
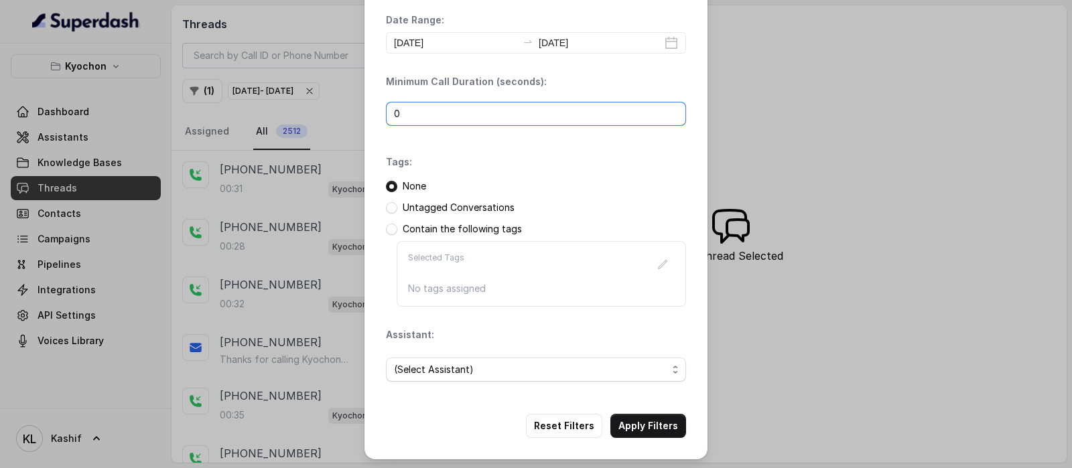
click at [517, 108] on input "0" at bounding box center [536, 114] width 300 height 24
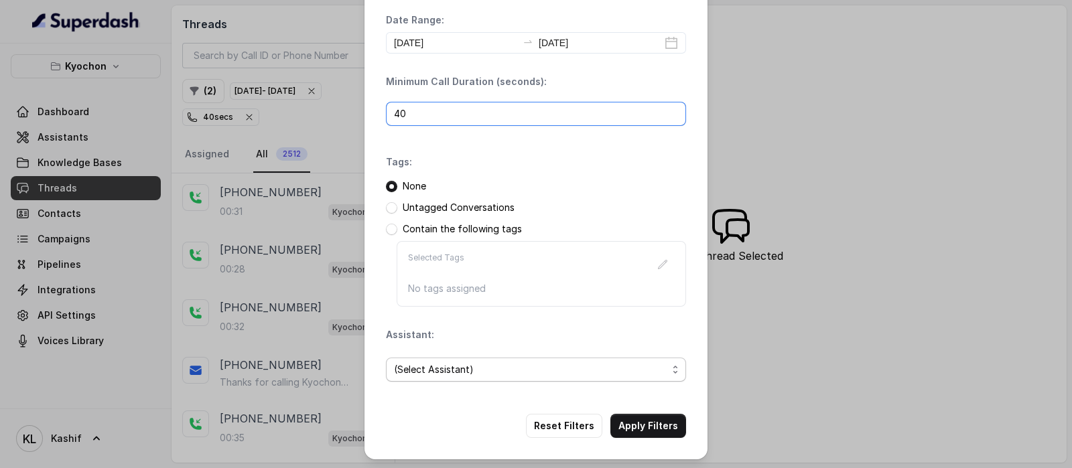
type input "40"
click at [474, 370] on span "(Select Assistant)" at bounding box center [530, 370] width 273 height 16
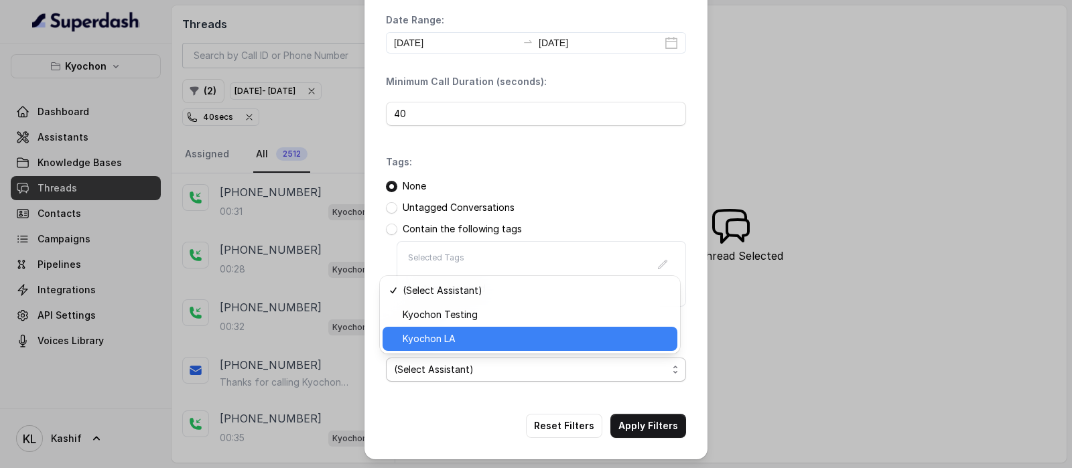
click at [486, 334] on span "Kyochon LA" at bounding box center [536, 339] width 267 height 16
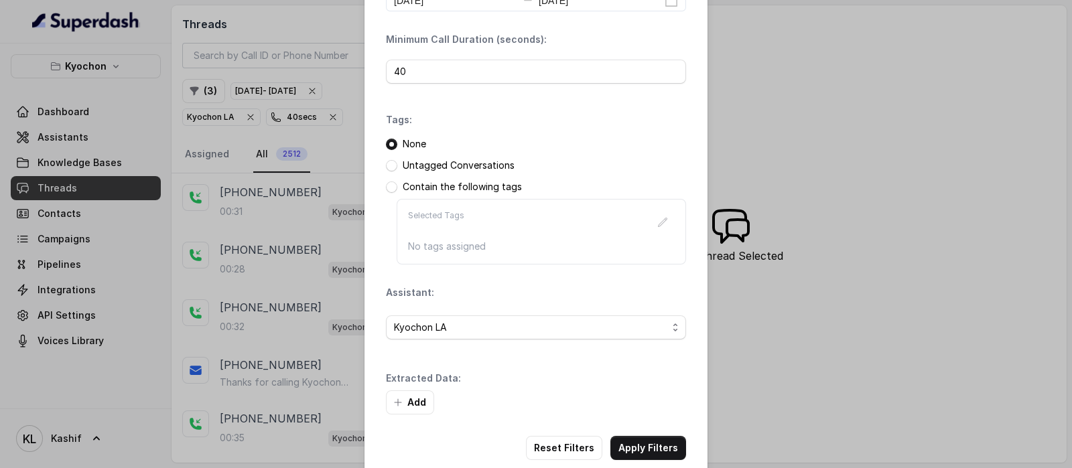
scroll to position [104, 0]
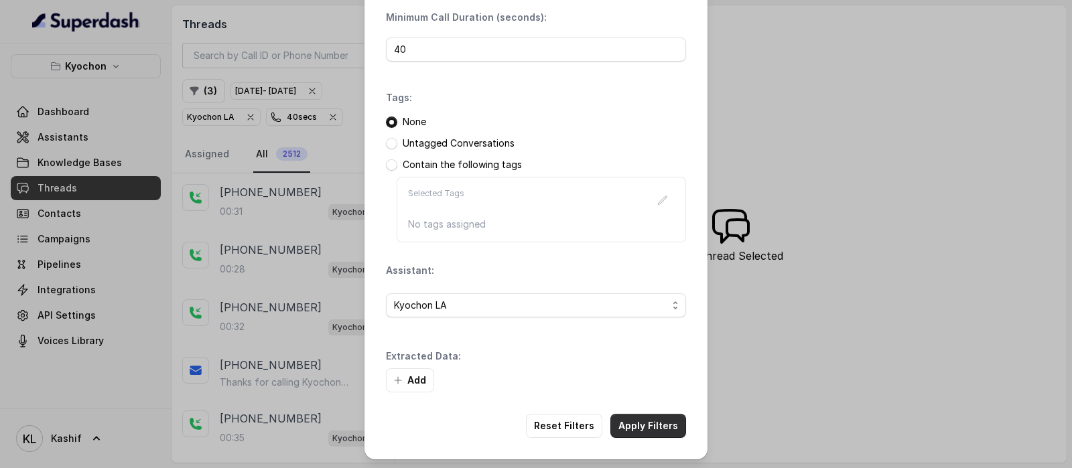
click at [624, 418] on button "Apply Filters" at bounding box center [648, 426] width 76 height 24
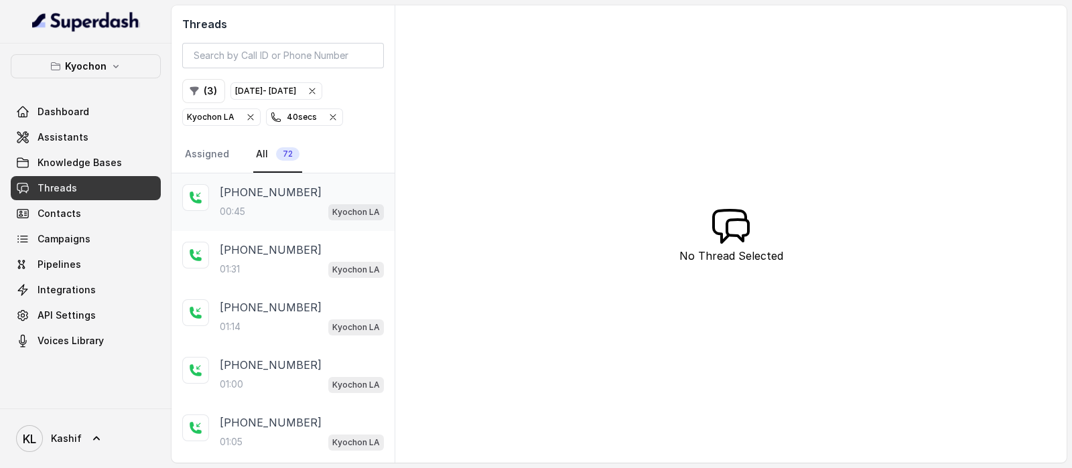
click at [281, 213] on div "00:45 Kyochon LA" at bounding box center [302, 211] width 164 height 17
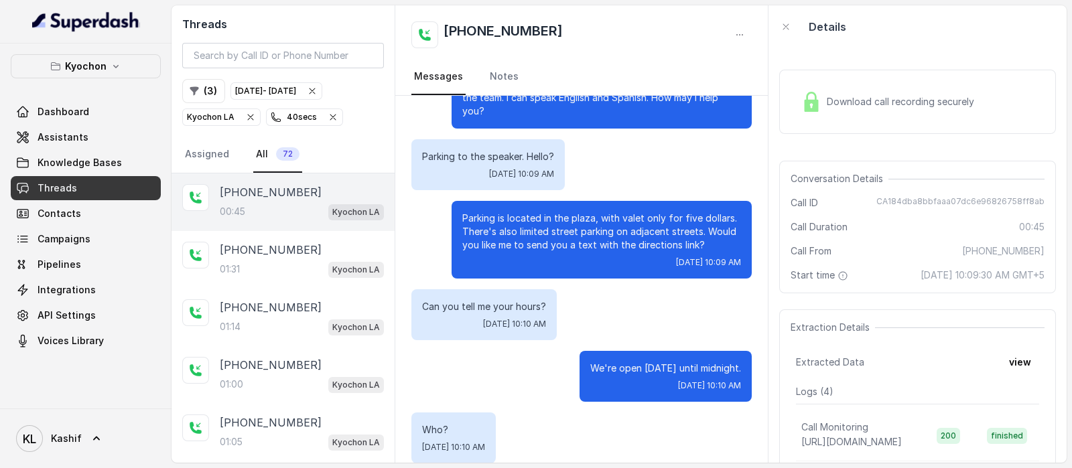
scroll to position [123, 0]
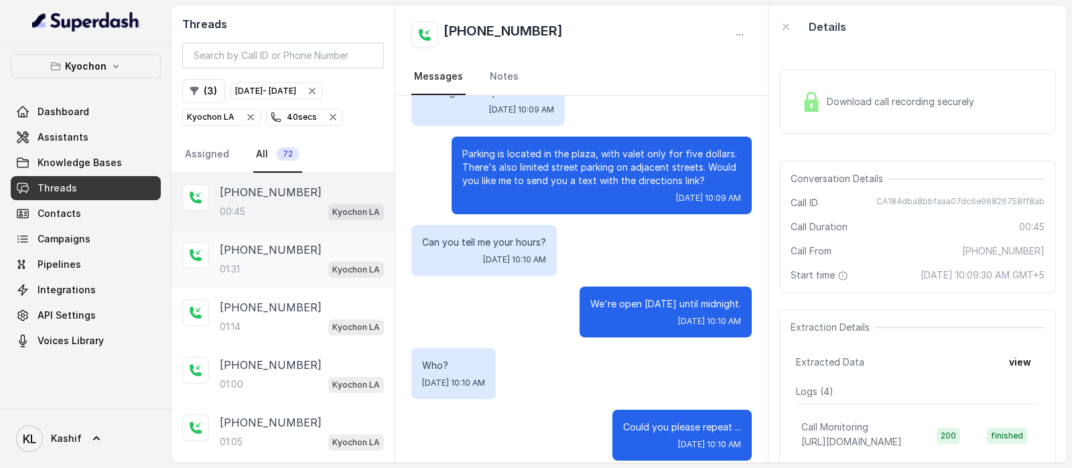
click at [265, 261] on div "01:31 Kyochon LA" at bounding box center [302, 269] width 164 height 17
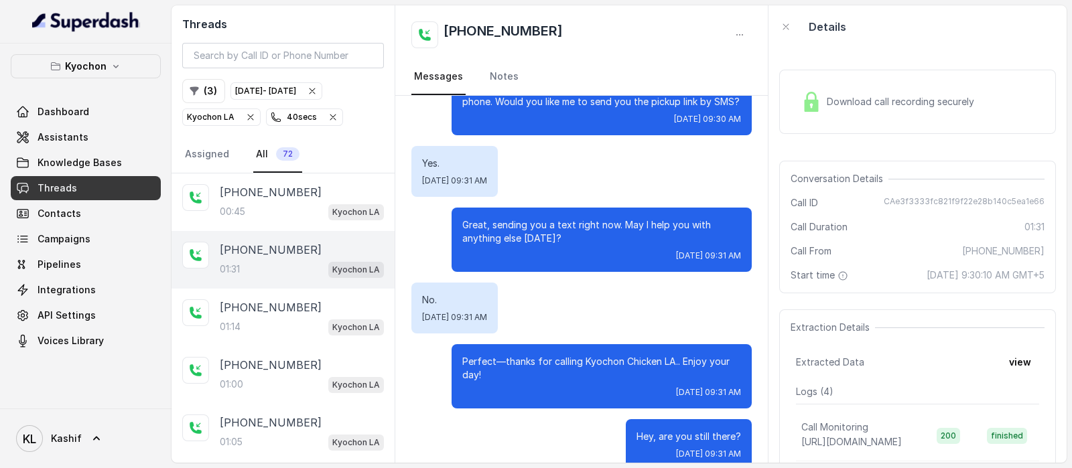
scroll to position [361, 0]
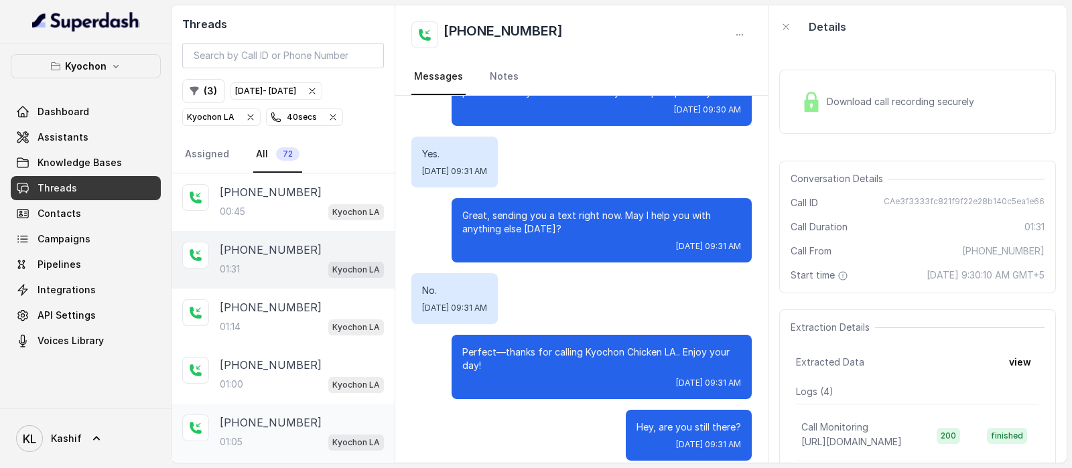
click at [258, 421] on p "[PHONE_NUMBER]" at bounding box center [271, 423] width 102 height 16
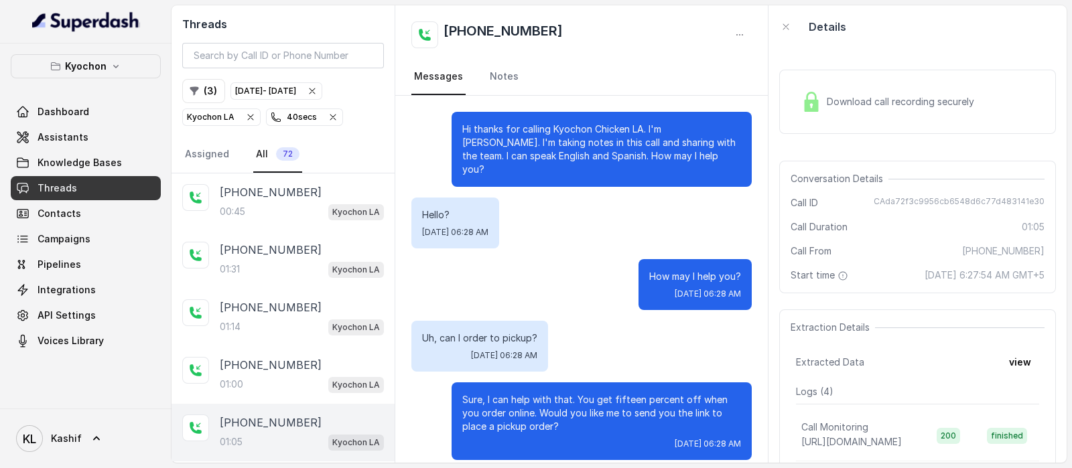
scroll to position [259, 0]
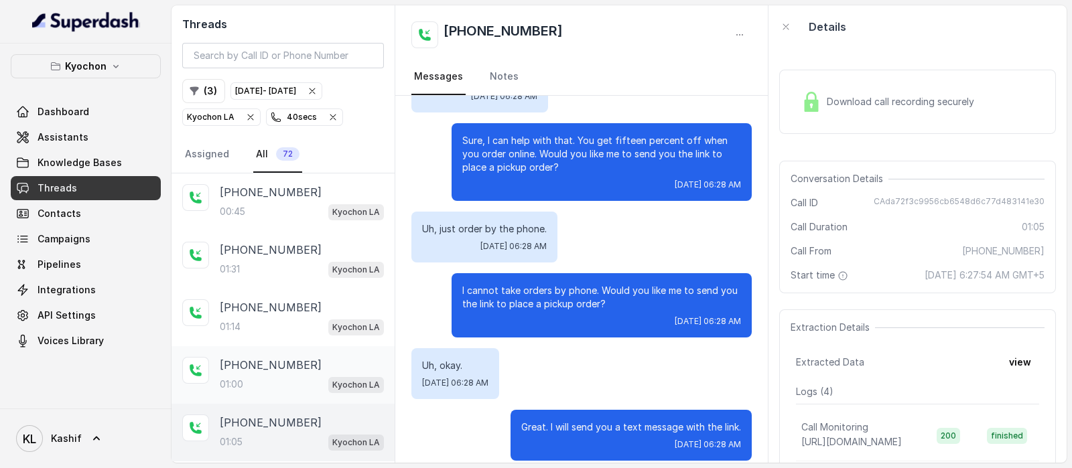
click at [258, 392] on div "[PHONE_NUMBER]:00 Kyochon LA" at bounding box center [282, 375] width 223 height 58
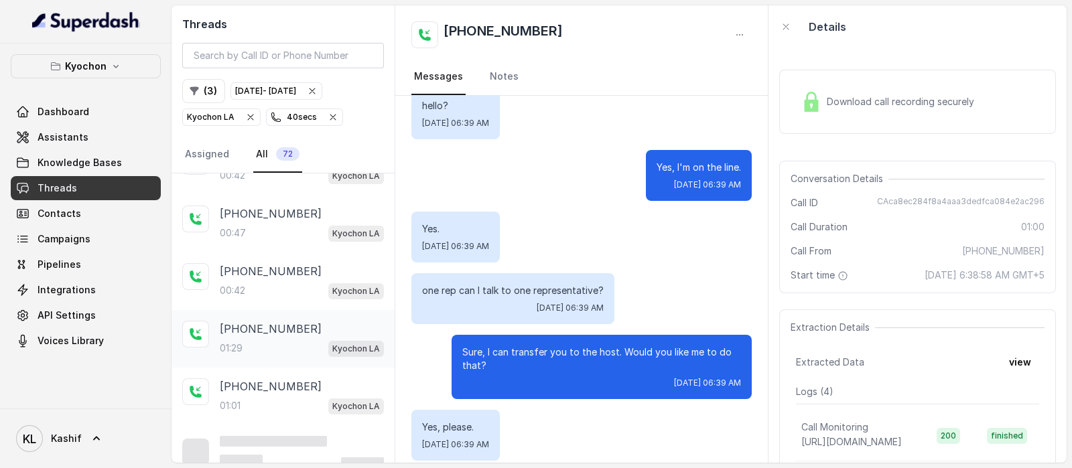
scroll to position [334, 0]
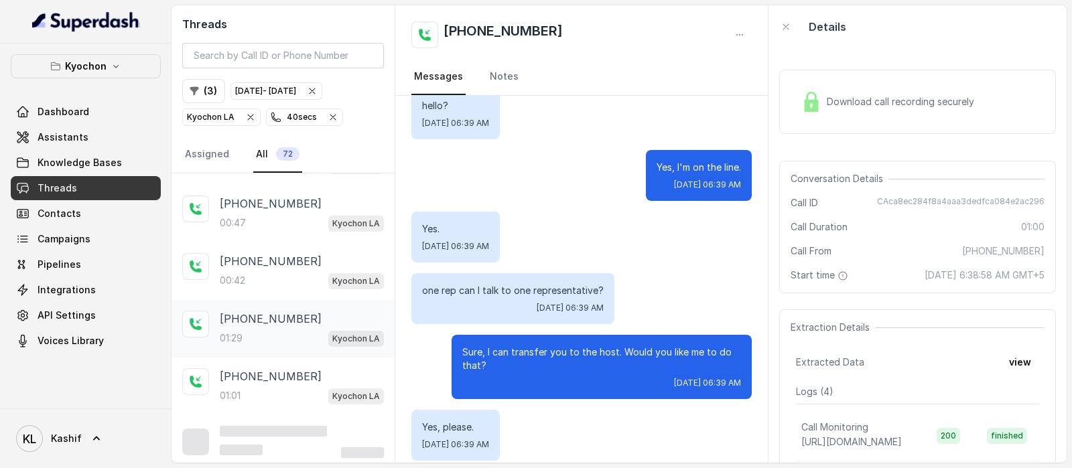
click at [285, 322] on p "[PHONE_NUMBER]" at bounding box center [271, 319] width 102 height 16
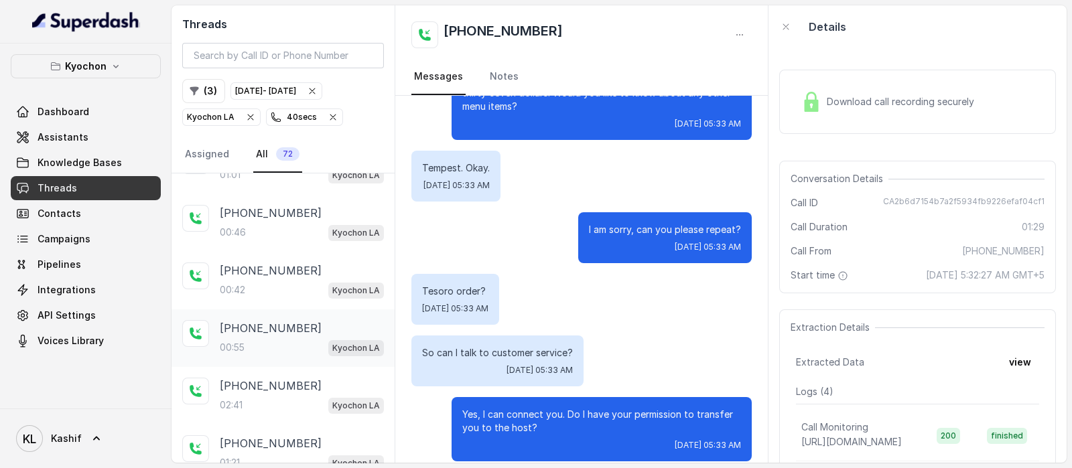
scroll to position [585, 0]
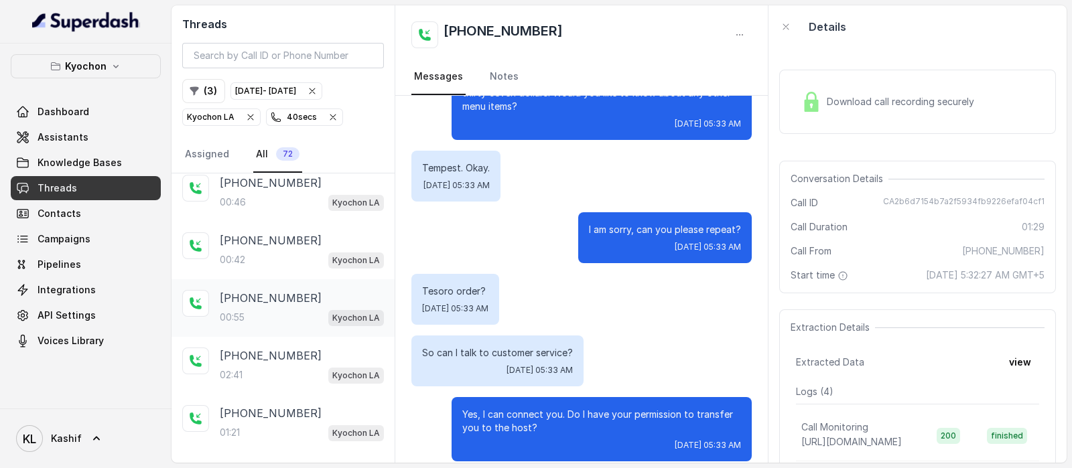
click at [300, 313] on div "00:55 Kyochon LA" at bounding box center [302, 317] width 164 height 17
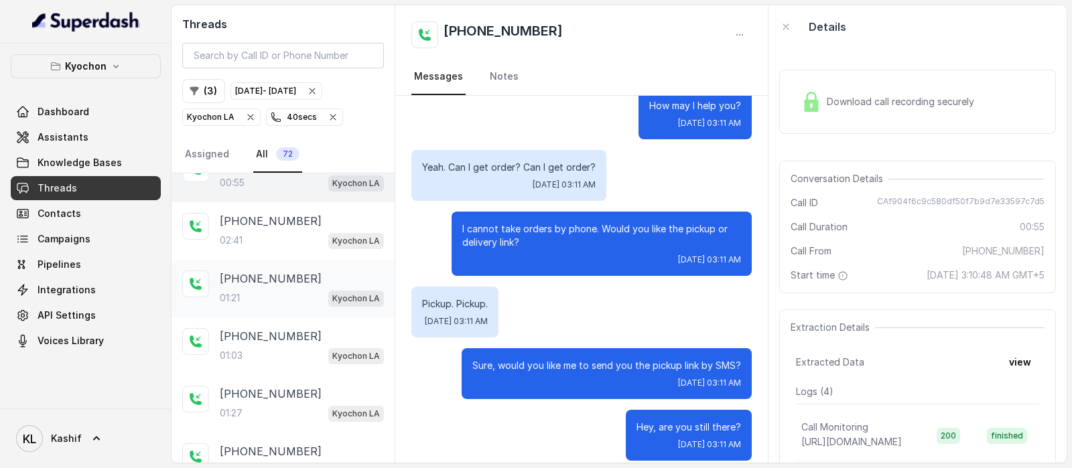
scroll to position [753, 0]
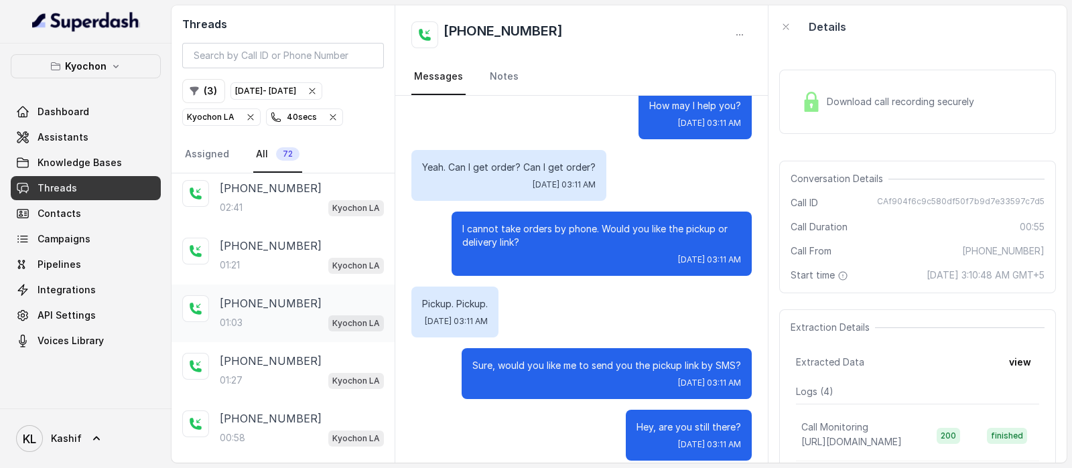
click at [275, 314] on div "01:03 Kyochon LA" at bounding box center [302, 322] width 164 height 17
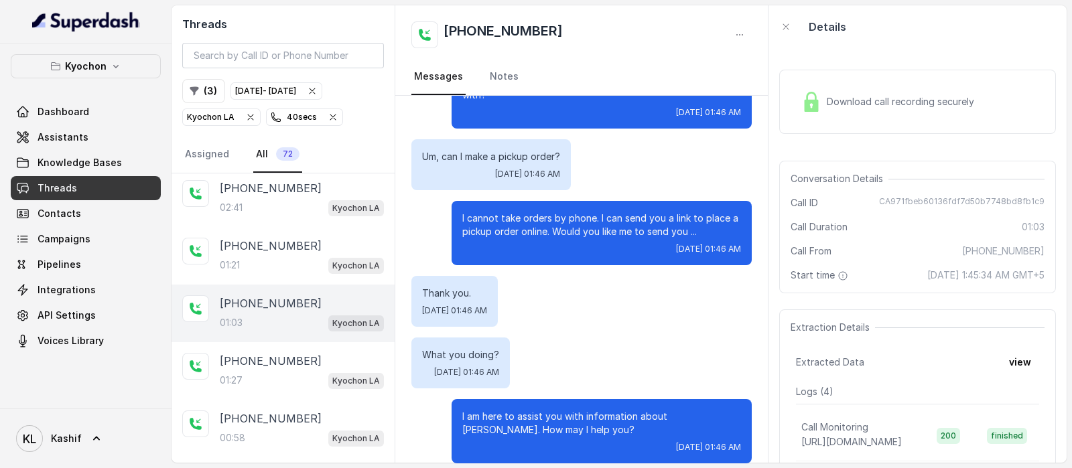
scroll to position [348, 0]
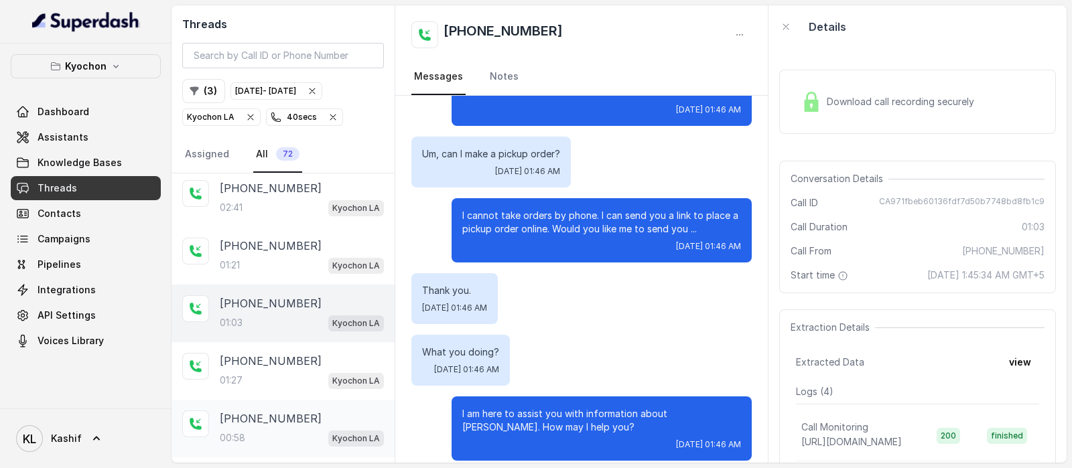
click at [283, 400] on div "[PHONE_NUMBER]:58 Kyochon LA" at bounding box center [282, 429] width 223 height 58
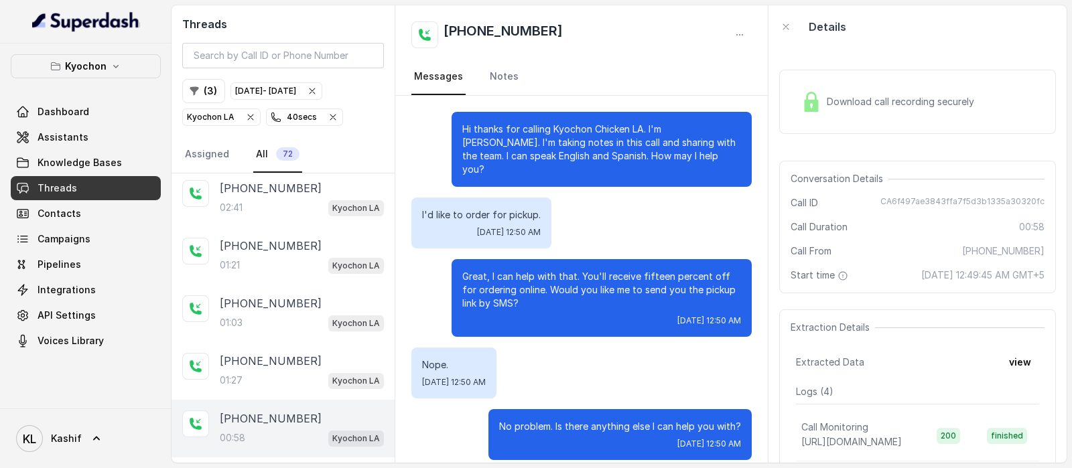
scroll to position [286, 0]
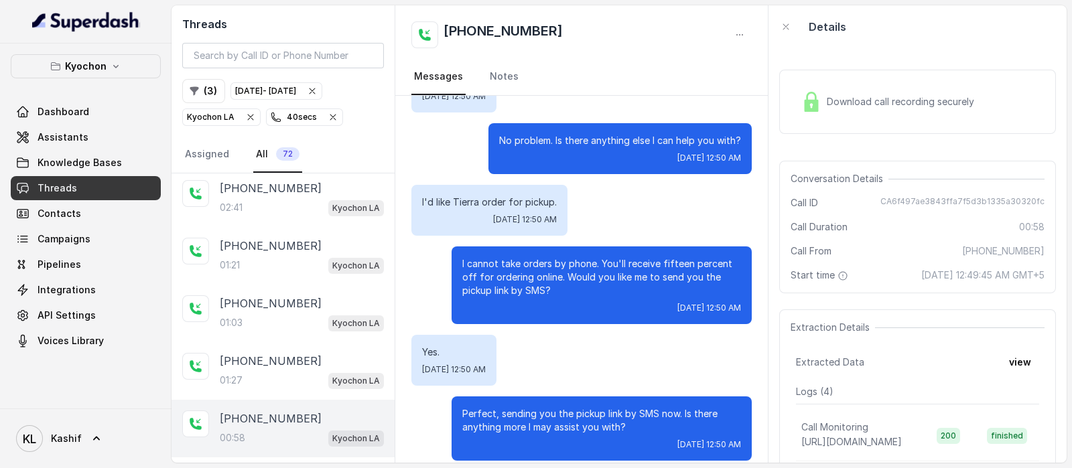
click at [295, 115] on div "40 secs" at bounding box center [294, 117] width 46 height 13
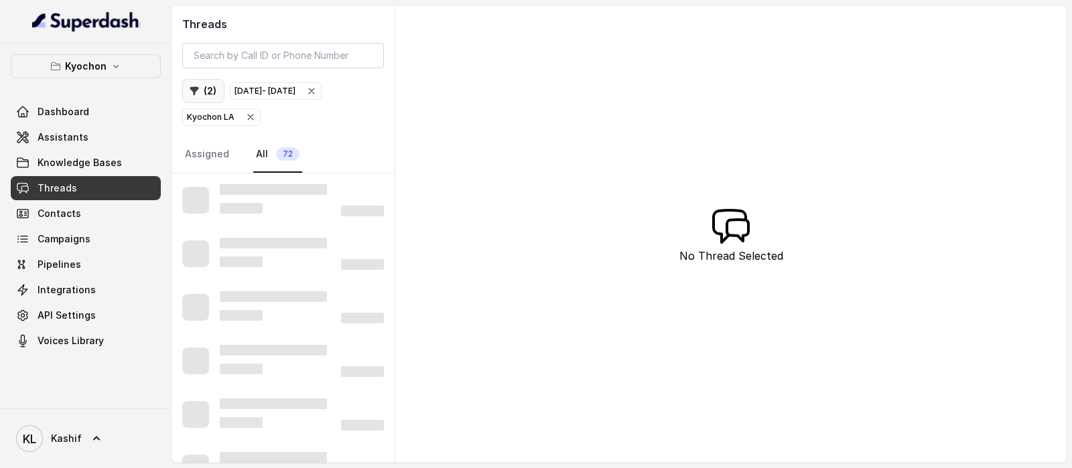
click at [204, 95] on button "( 2 )" at bounding box center [203, 91] width 42 height 24
